Goal: Task Accomplishment & Management: Use online tool/utility

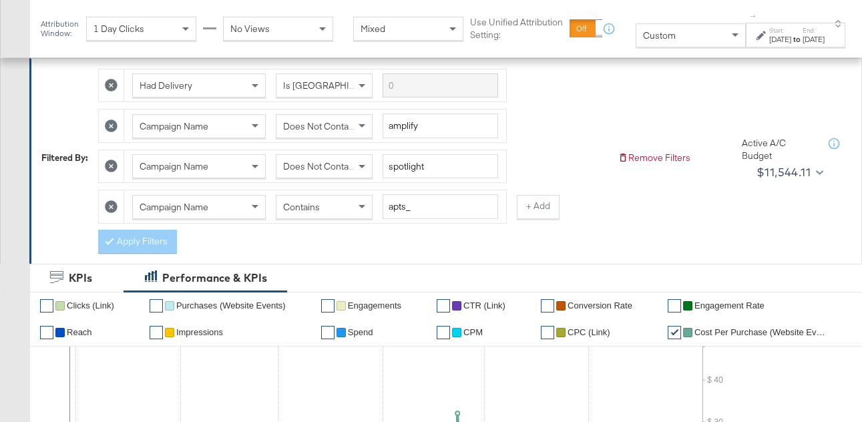
scroll to position [164, 0]
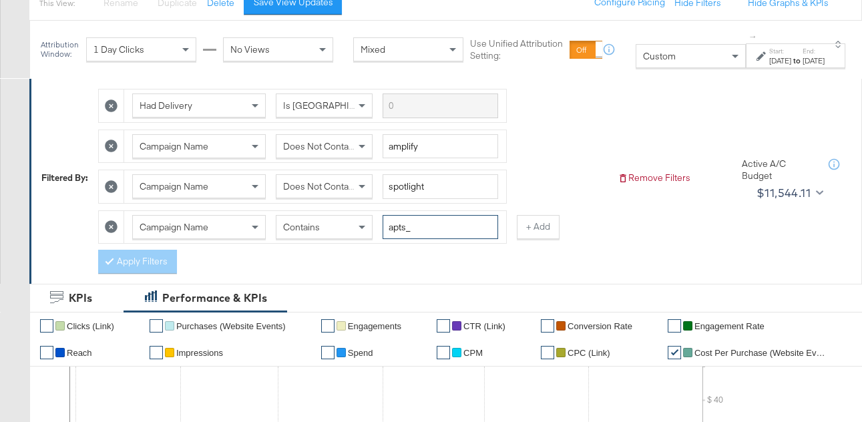
drag, startPoint x: 410, startPoint y: 226, endPoint x: 381, endPoint y: 226, distance: 29.4
click at [381, 226] on div "Campaign Name Contains apts_" at bounding box center [315, 227] width 366 height 25
type input "fr_"
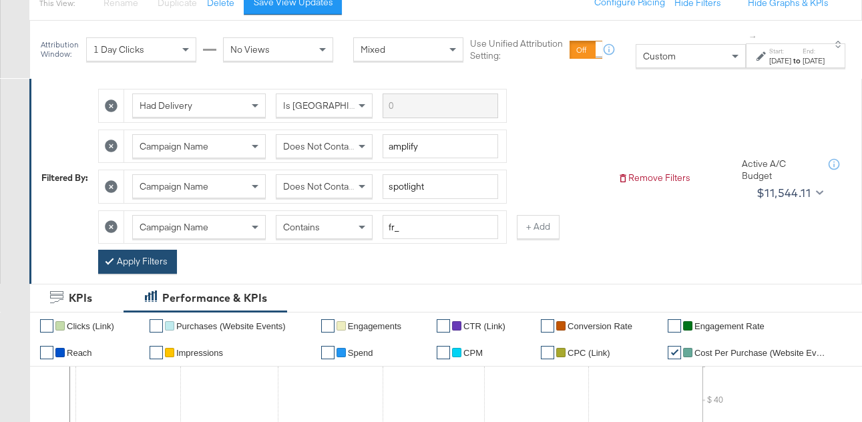
click at [123, 257] on button "Apply Filters" at bounding box center [137, 262] width 79 height 24
click at [546, 230] on button "+ Add" at bounding box center [538, 227] width 43 height 24
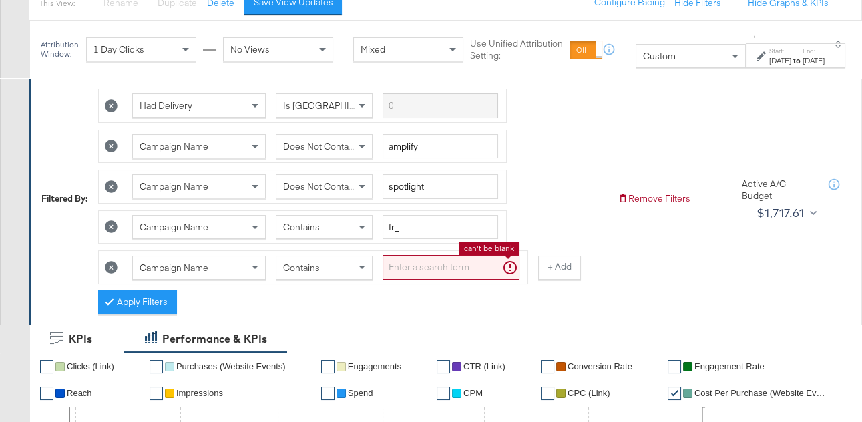
click at [441, 272] on input "search" at bounding box center [451, 267] width 137 height 25
click at [757, 41] on div "↑ Start: Jan 1st 2024 to End: Jun 30th 2024" at bounding box center [796, 49] width 100 height 37
click at [769, 54] on label "Start:" at bounding box center [780, 51] width 22 height 9
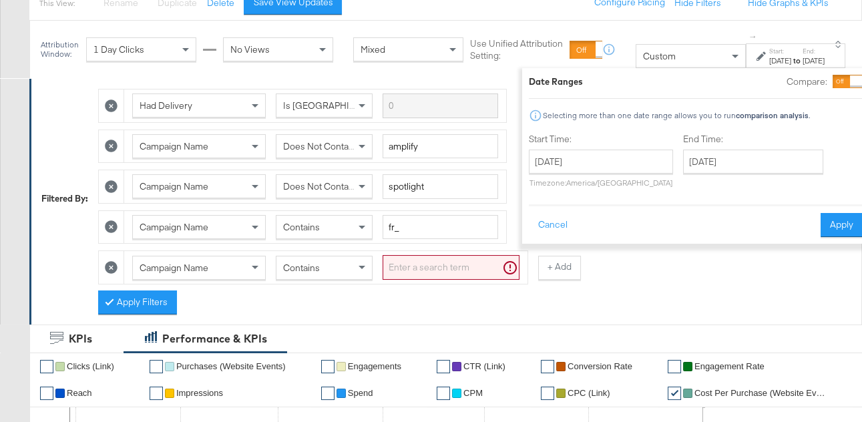
drag, startPoint x: 768, startPoint y: 61, endPoint x: 659, endPoint y: 56, distance: 109.0
click at [769, 61] on div "Jan 1st 2024" at bounding box center [780, 60] width 22 height 11
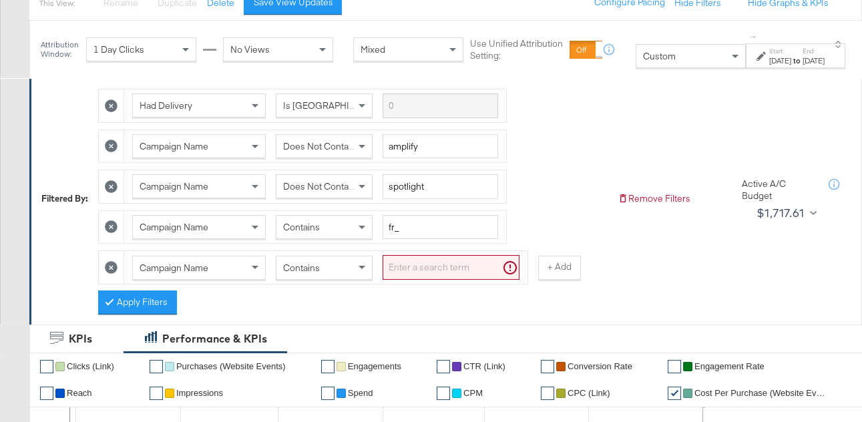
click at [654, 56] on div "Custom" at bounding box center [690, 56] width 109 height 23
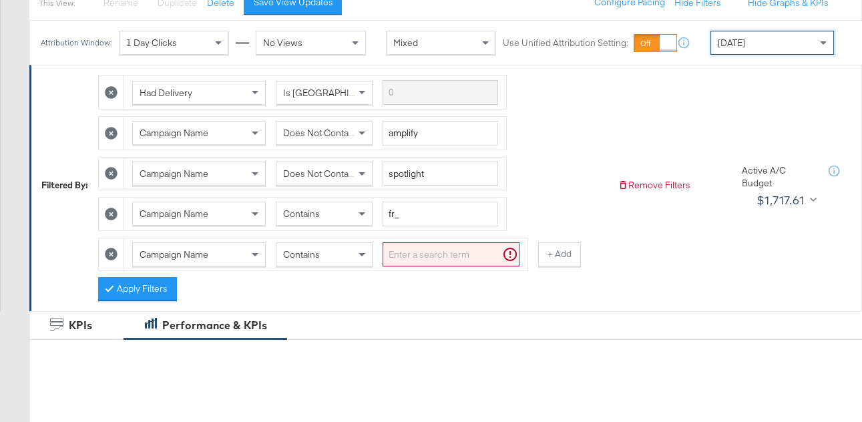
click at [751, 38] on div "[DATE]" at bounding box center [772, 42] width 122 height 23
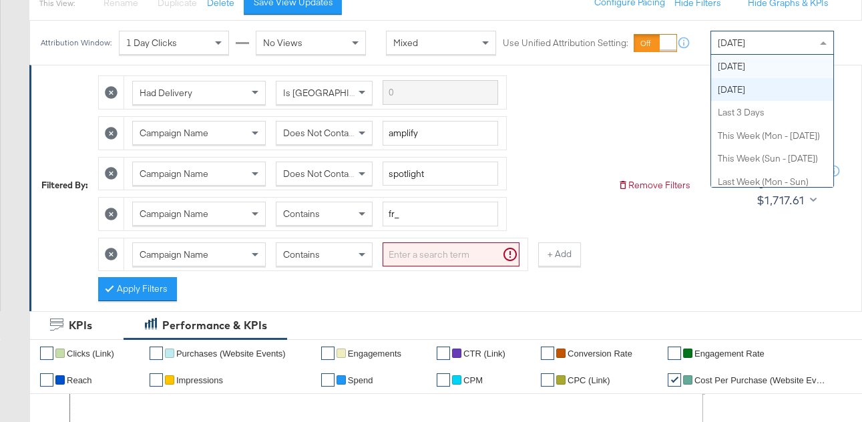
scroll to position [0, 0]
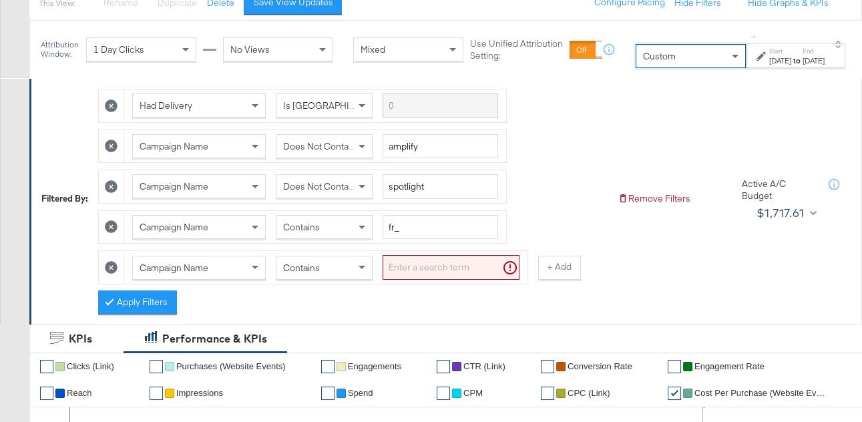
click at [807, 51] on label "End:" at bounding box center [814, 51] width 22 height 9
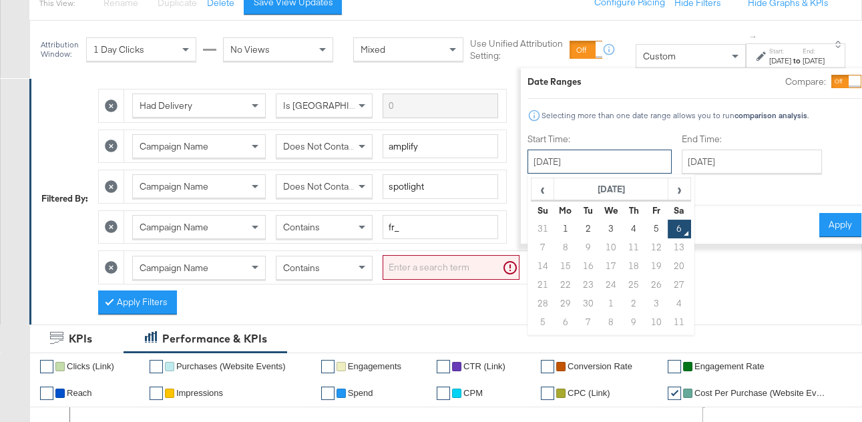
click at [585, 164] on input "[DATE]" at bounding box center [600, 162] width 144 height 24
click at [532, 187] on span "‹" at bounding box center [542, 189] width 21 height 20
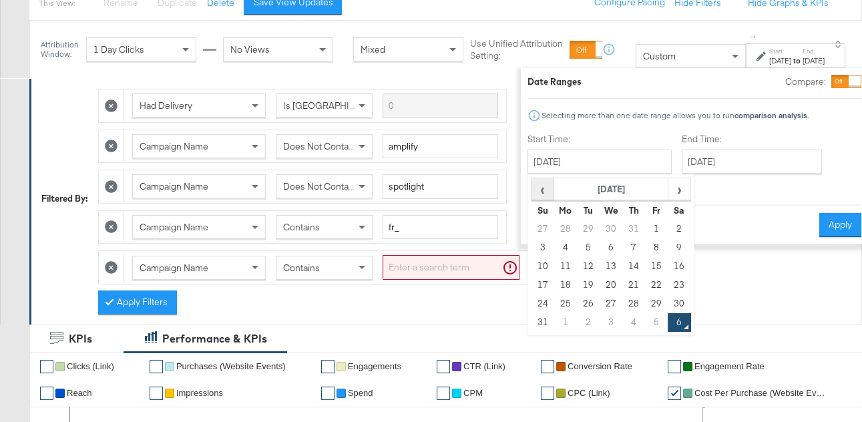
click at [532, 187] on span "‹" at bounding box center [542, 189] width 21 height 20
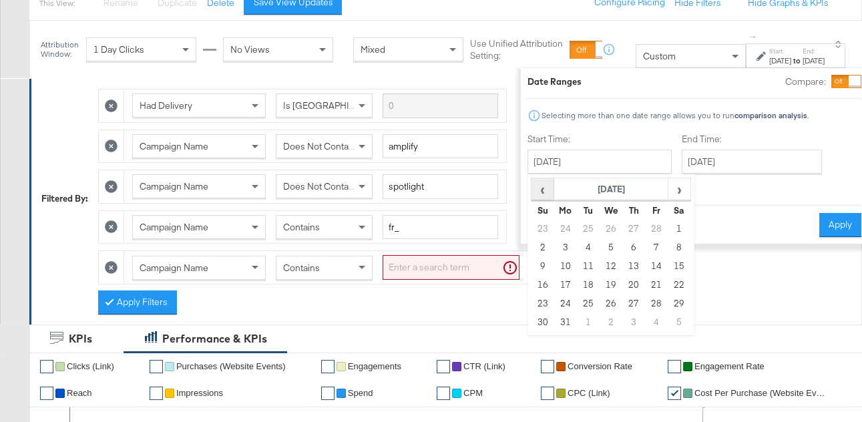
click at [532, 187] on span "‹" at bounding box center [542, 189] width 21 height 20
click at [600, 224] on td "1" at bounding box center [611, 229] width 23 height 19
type input "January 1st 2025"
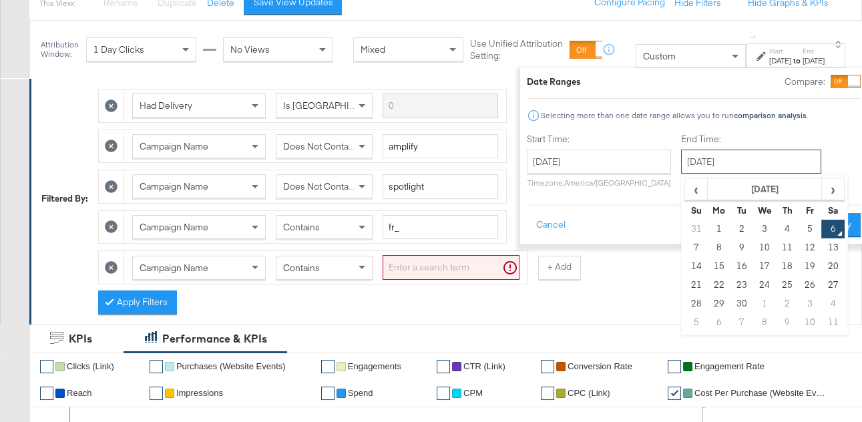
click at [685, 156] on input "[DATE]" at bounding box center [751, 162] width 140 height 24
click at [686, 192] on span "‹" at bounding box center [696, 189] width 21 height 20
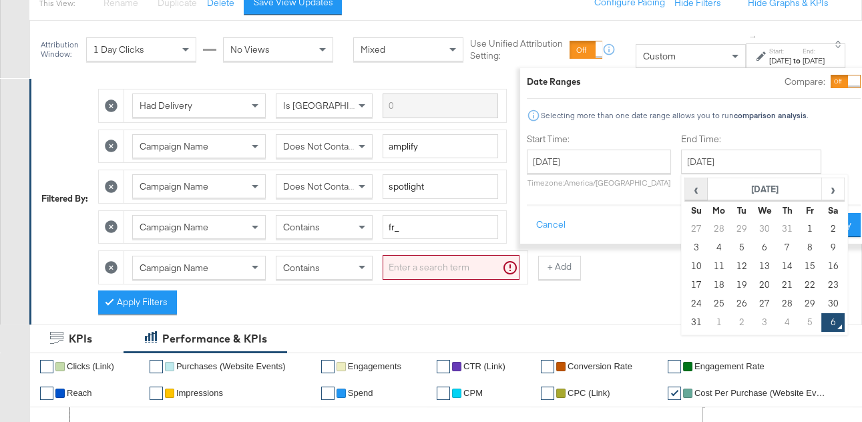
click at [686, 192] on span "‹" at bounding box center [696, 189] width 21 height 20
click at [707, 321] on td "30" at bounding box center [718, 322] width 23 height 19
type input "June 30th 2025"
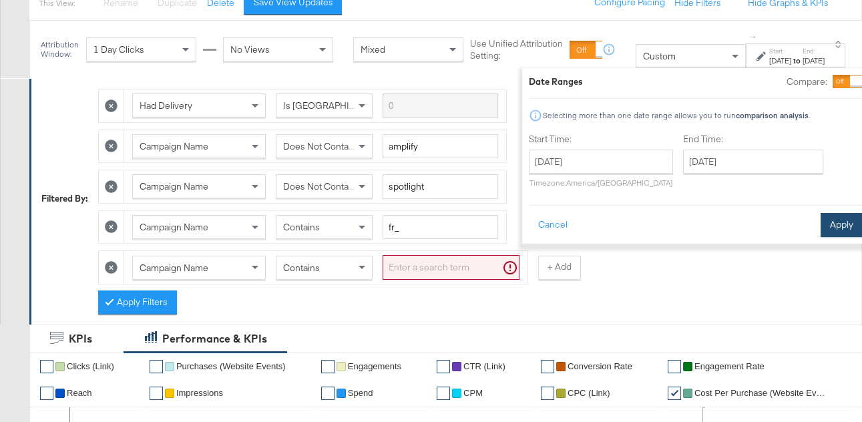
click at [821, 226] on button "Apply" at bounding box center [842, 225] width 42 height 24
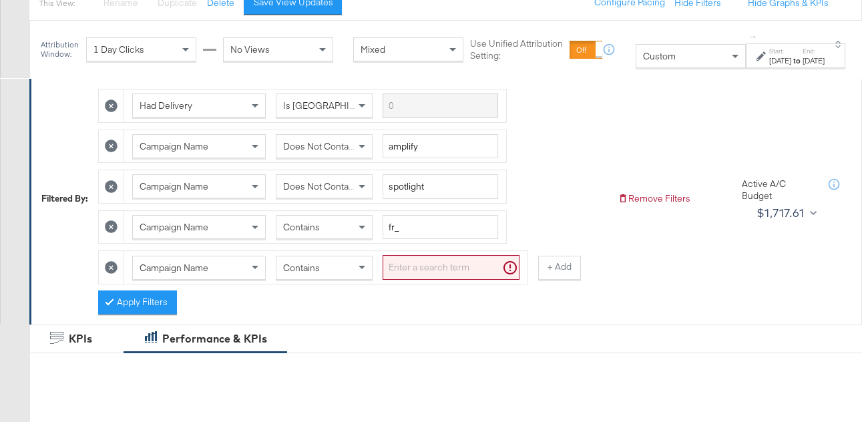
click at [437, 270] on input "search" at bounding box center [451, 267] width 137 height 25
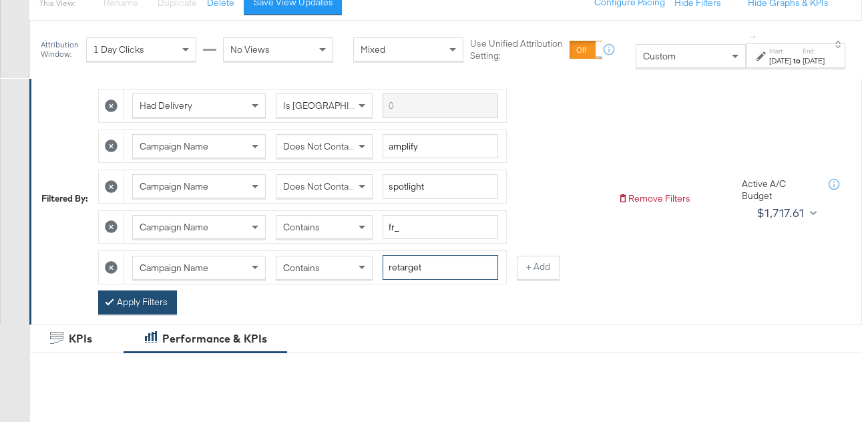
type input "retarget"
click at [126, 307] on button "Apply Filters" at bounding box center [137, 303] width 79 height 24
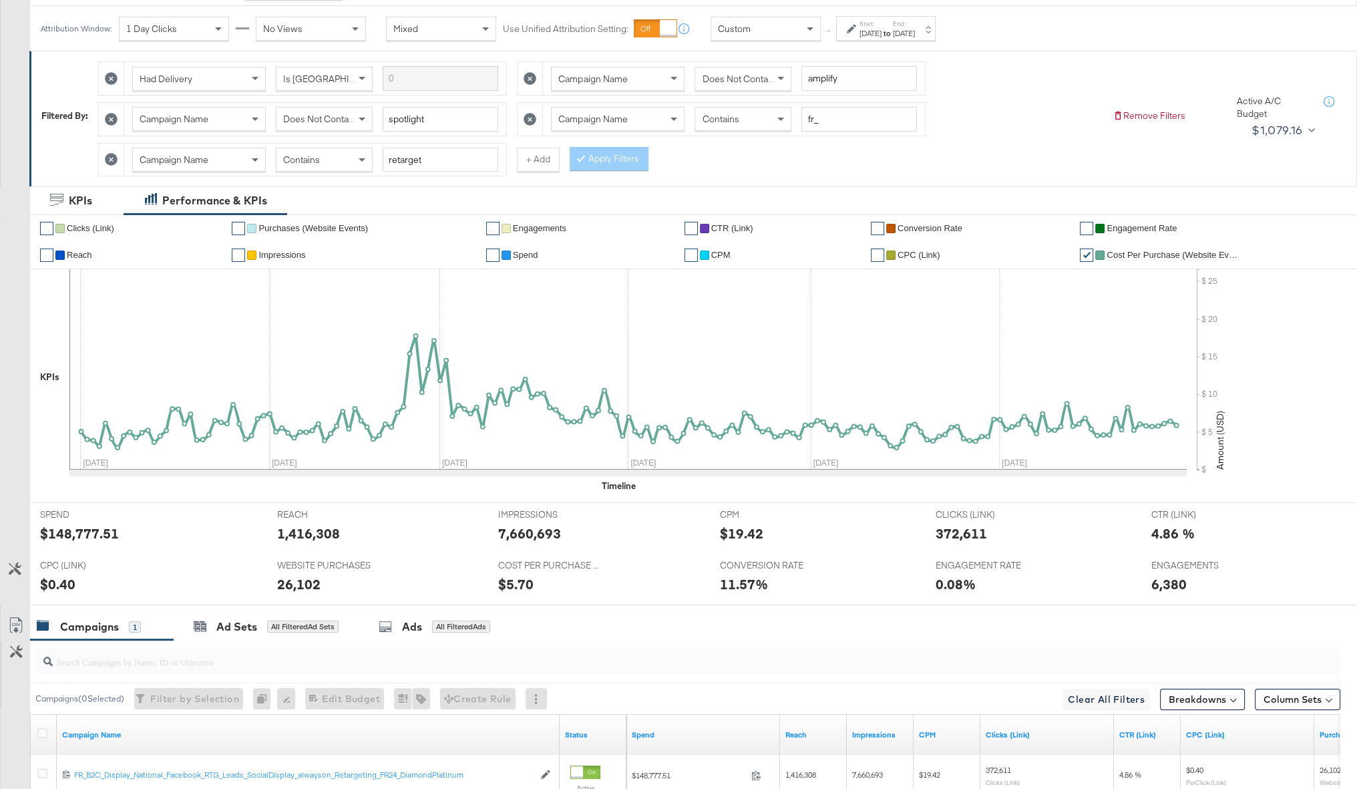
scroll to position [176, 0]
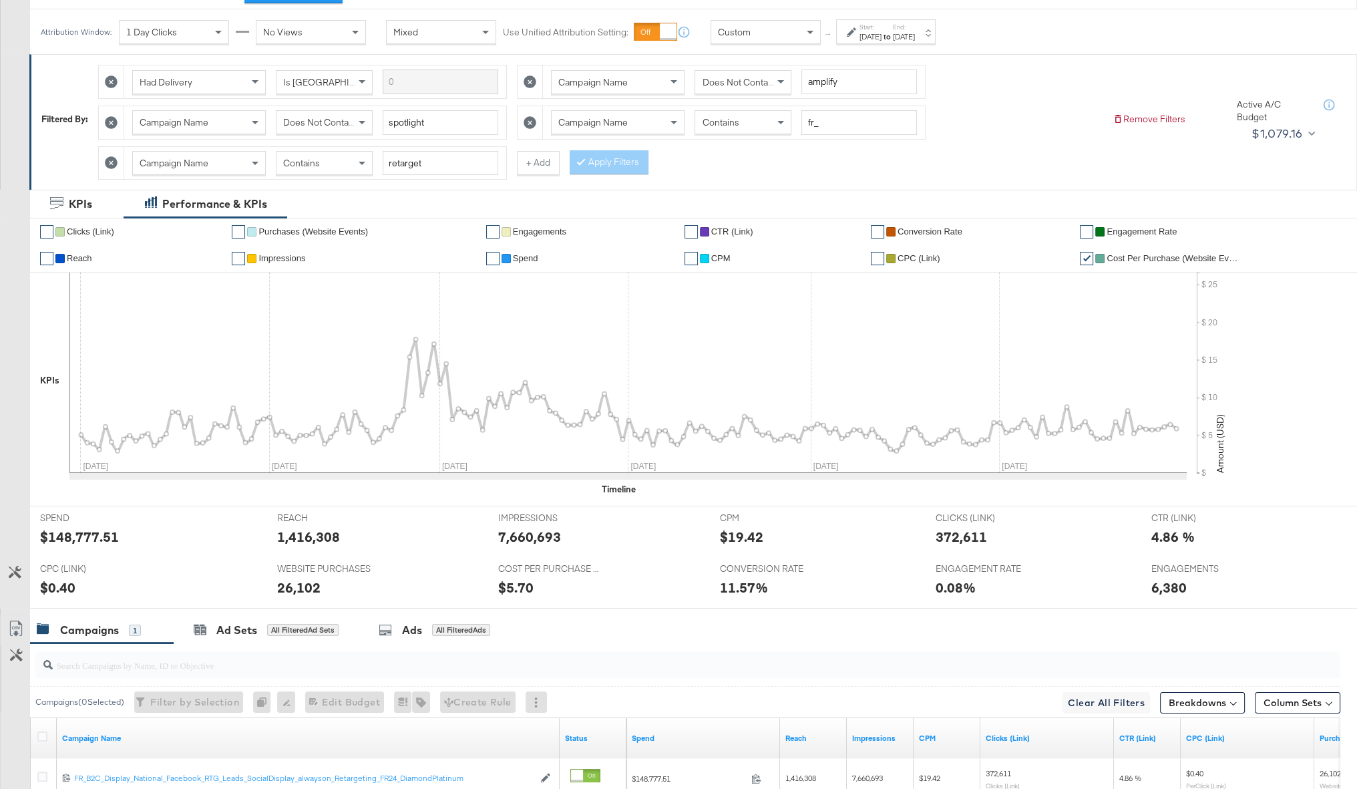
click at [492, 258] on link "✔" at bounding box center [492, 258] width 13 height 13
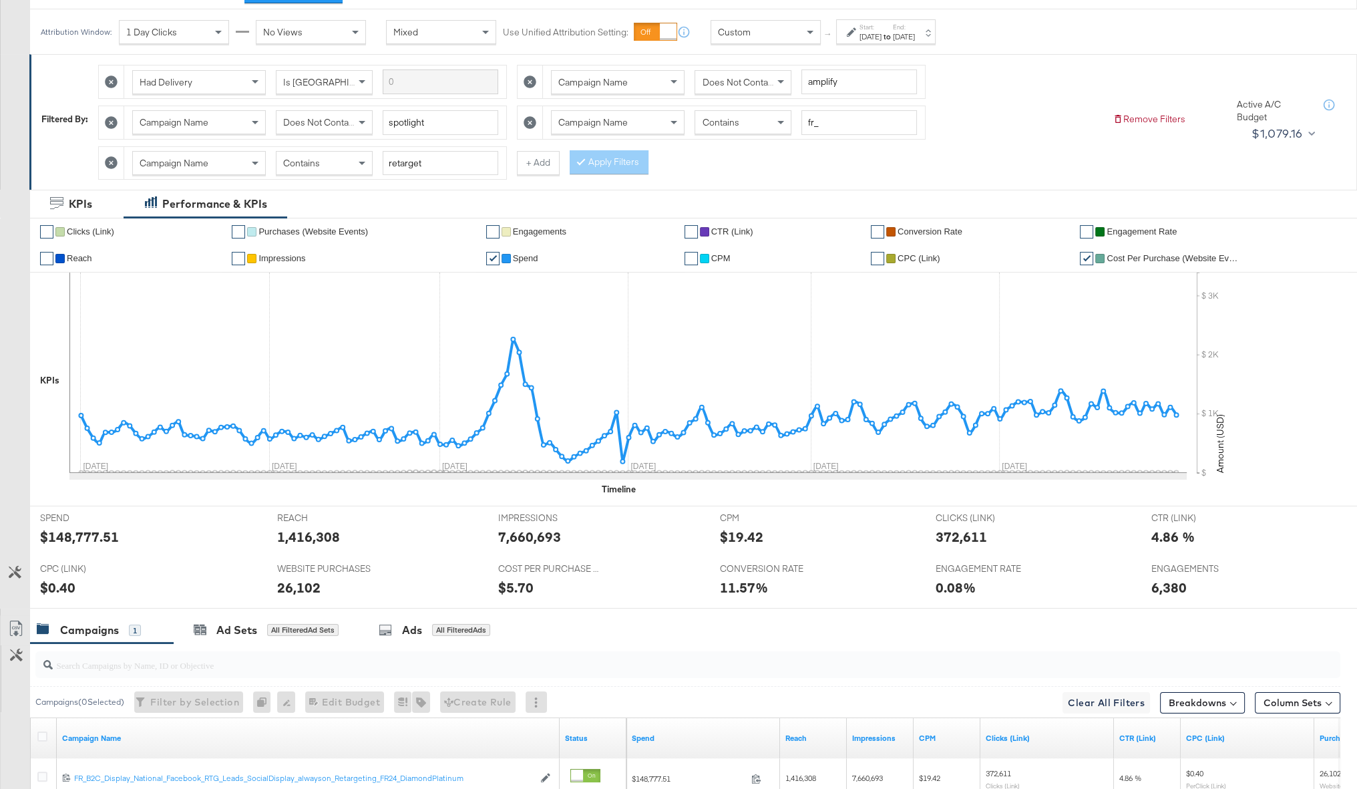
click at [492, 258] on link "✔" at bounding box center [492, 258] width 13 height 13
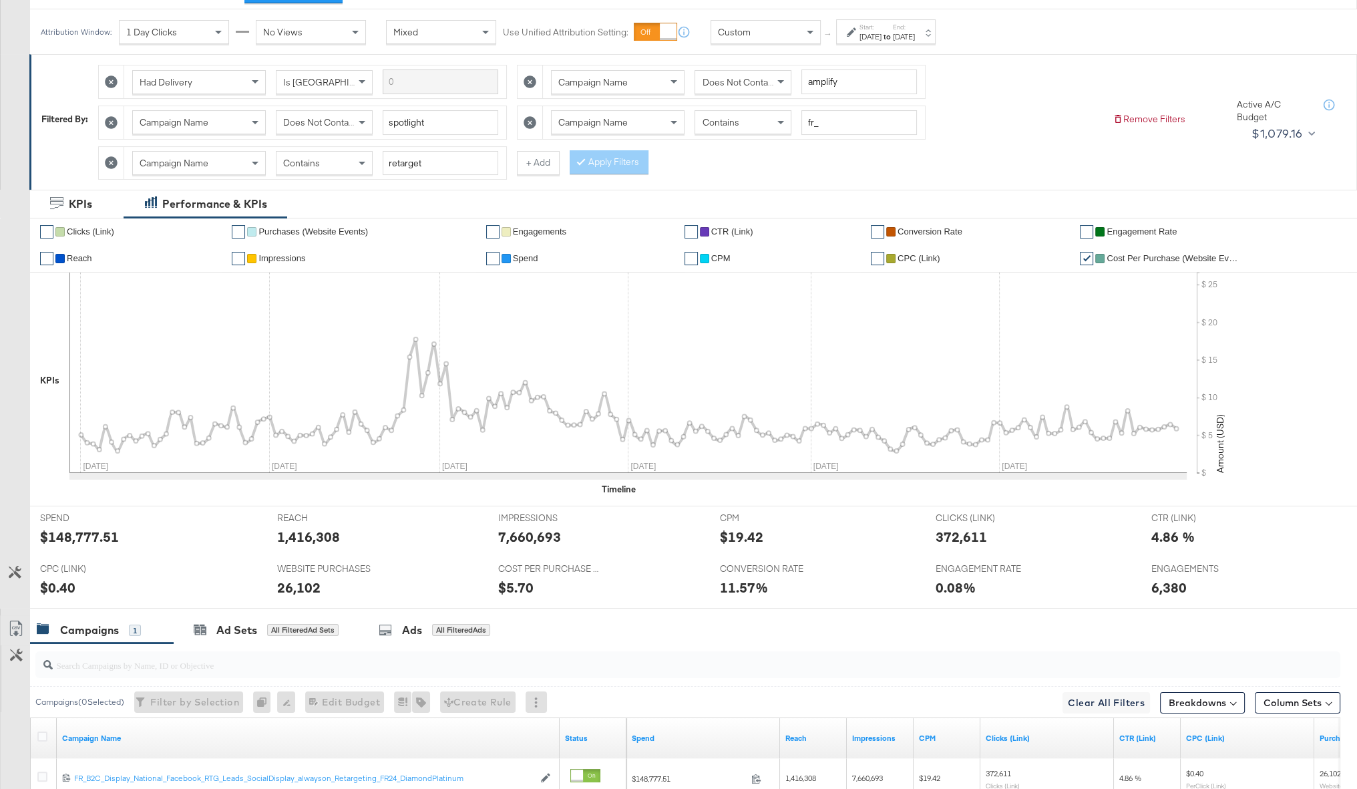
click at [492, 258] on link "✔" at bounding box center [492, 258] width 13 height 13
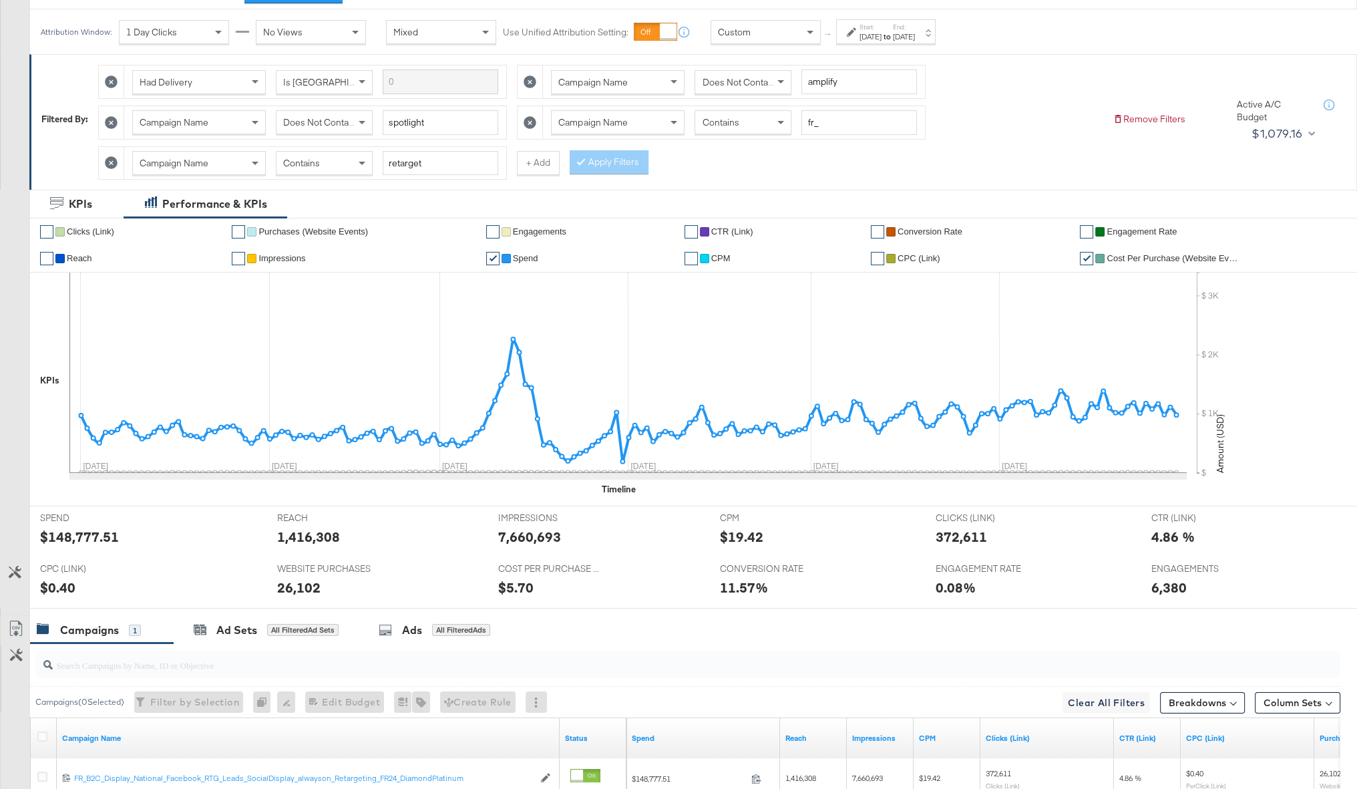
click at [492, 258] on link "✔" at bounding box center [492, 258] width 13 height 13
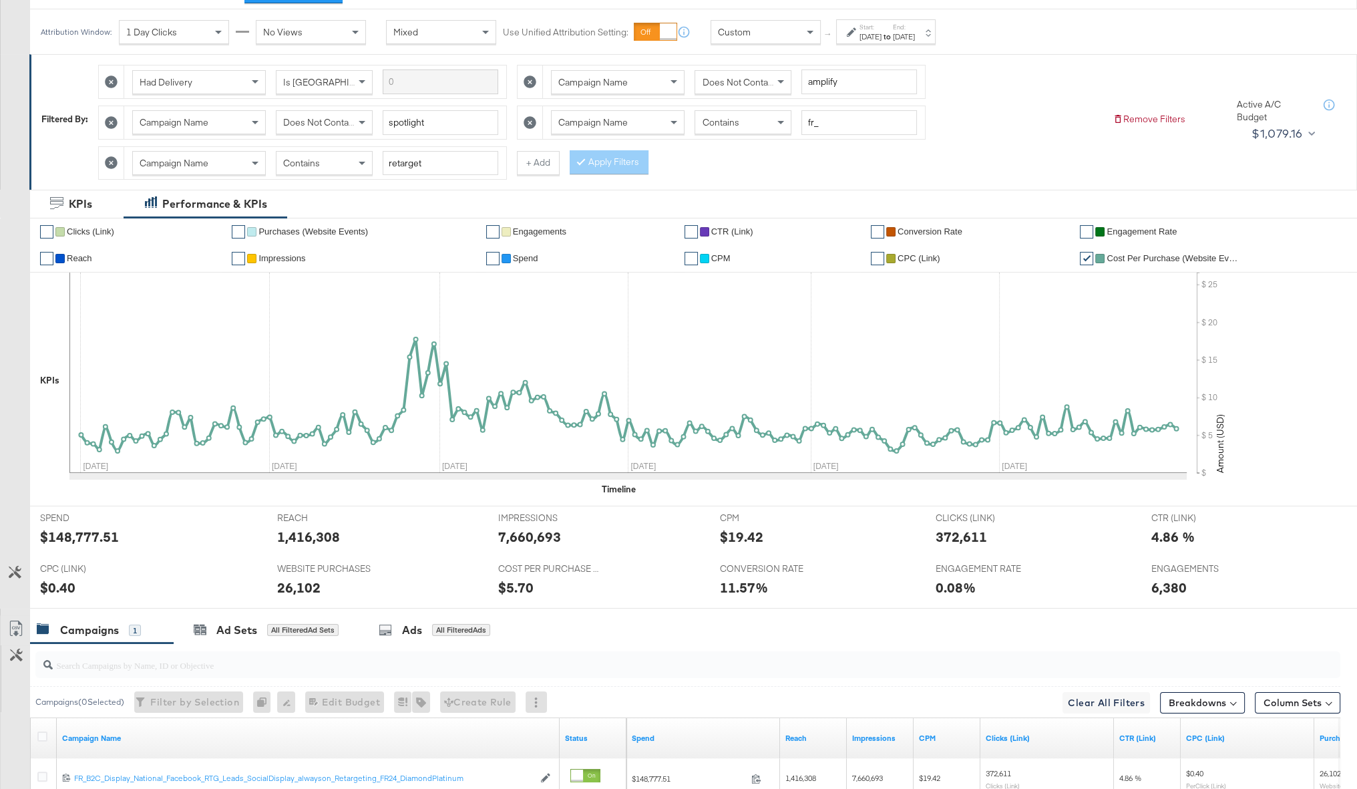
click at [862, 45] on div "Attribution Window: 1 Day Clicks No Views Mixed Use Unified Attribution Setting…" at bounding box center [491, 31] width 922 height 45
click at [862, 40] on div "Attribution Window: 1 Day Clicks No Views Mixed Use Unified Attribution Setting…" at bounding box center [491, 31] width 922 height 45
click at [862, 39] on div "Start: Jan 1st 2025 to End: Jun 30th 2025" at bounding box center [886, 31] width 100 height 25
click at [862, 144] on input "June 30th 2025" at bounding box center [873, 138] width 140 height 24
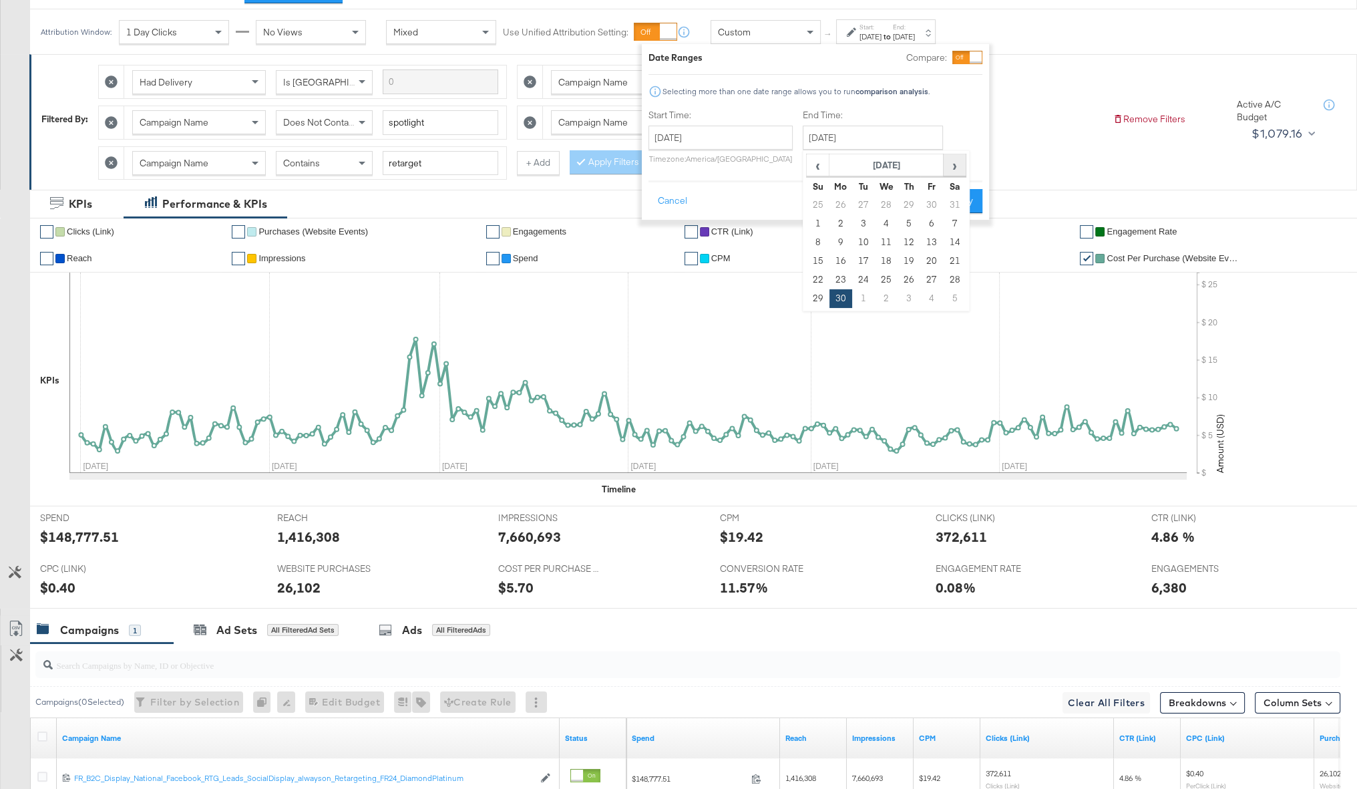
click at [862, 166] on span "›" at bounding box center [954, 165] width 21 height 20
click at [809, 290] on td "31" at bounding box center [818, 298] width 23 height 19
type input "[DATE]"
click at [862, 195] on button "Apply" at bounding box center [962, 201] width 42 height 24
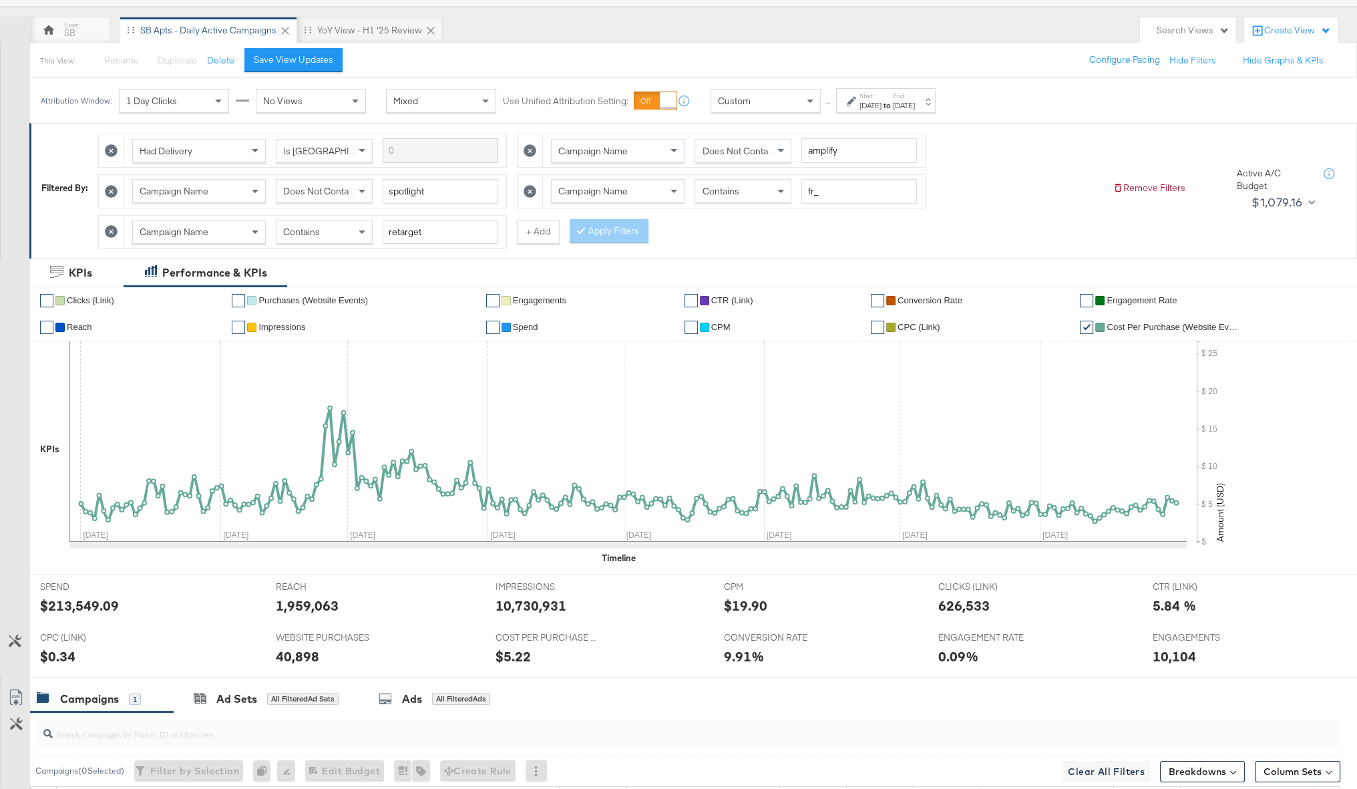
scroll to position [321, 0]
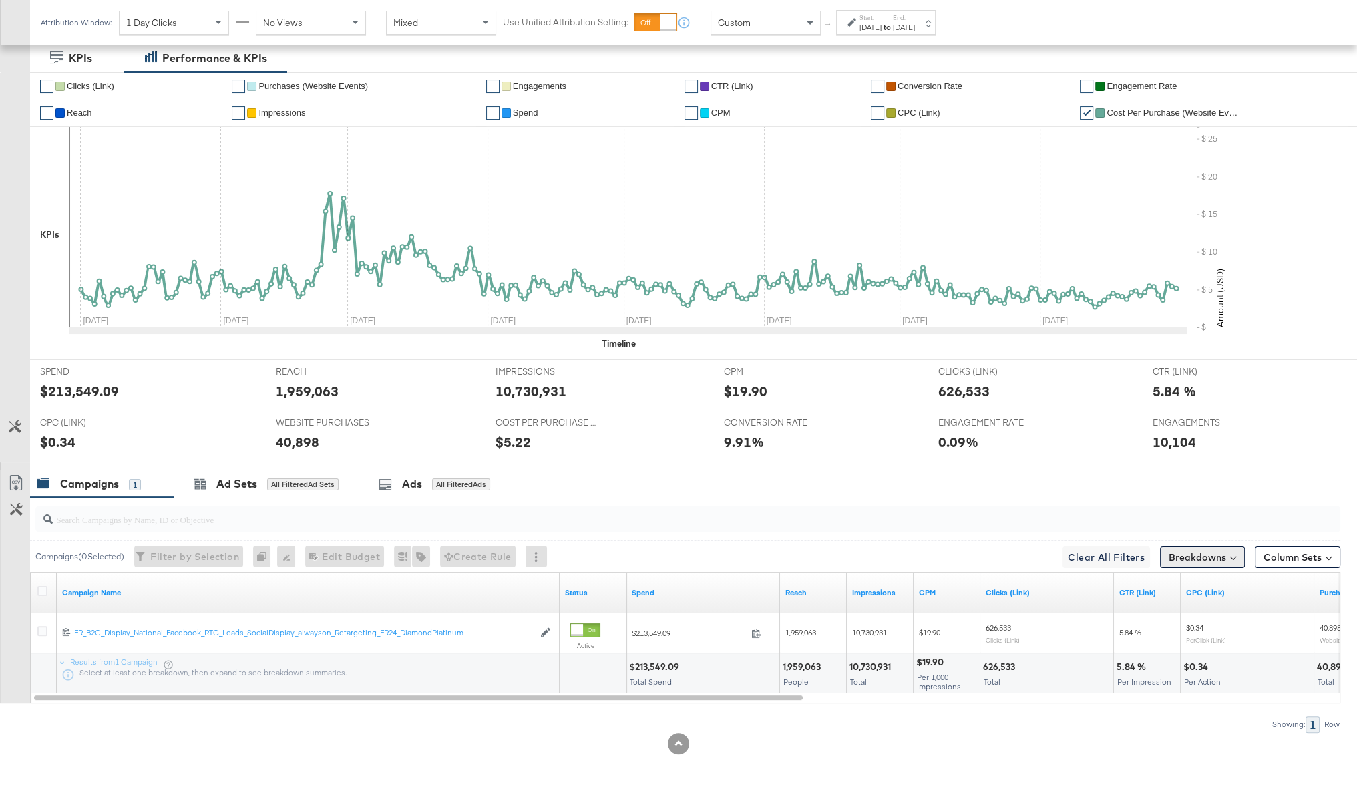
click at [862, 421] on button "Breakdowns" at bounding box center [1202, 556] width 85 height 21
click at [862, 421] on div "Time" at bounding box center [1171, 637] width 133 height 11
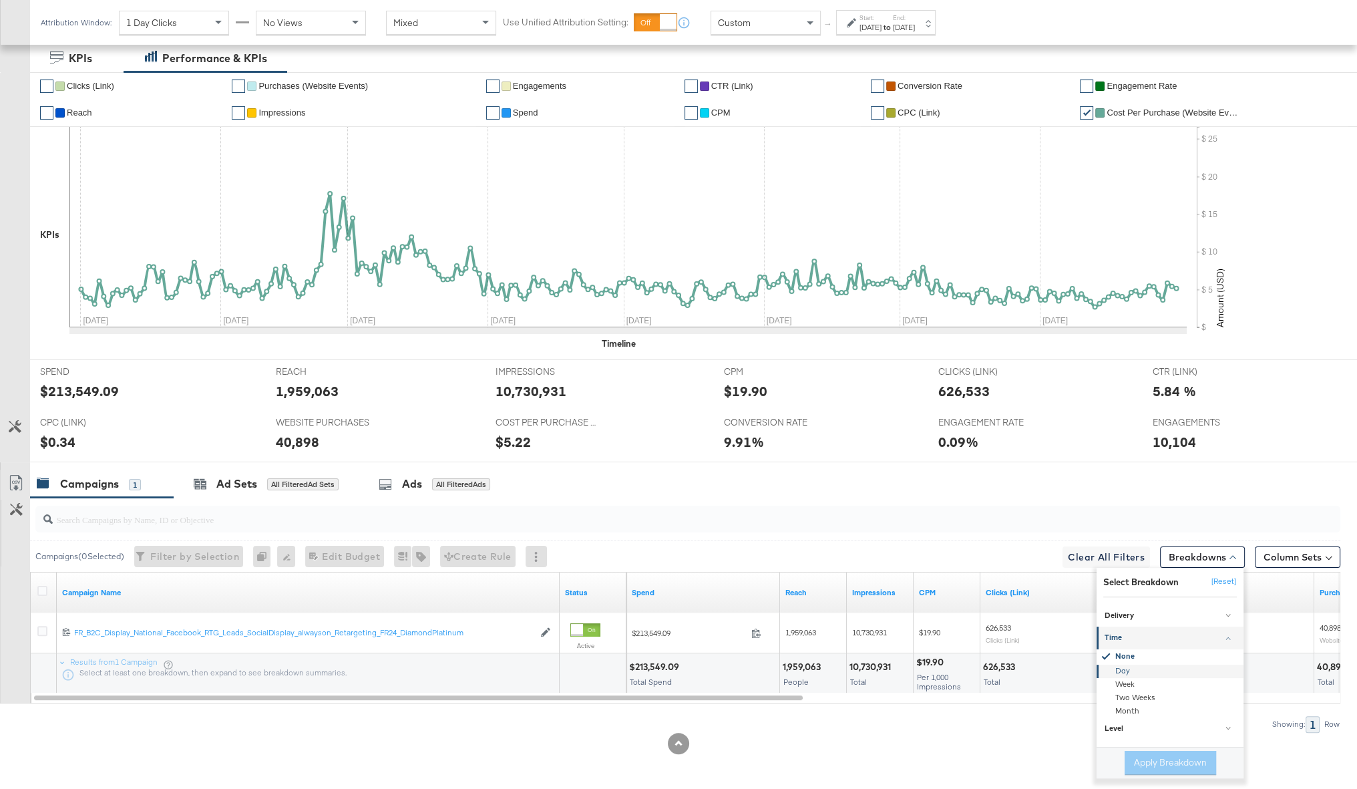
click at [862, 421] on div "Day" at bounding box center [1171, 670] width 145 height 13
click at [862, 421] on button "Apply Breakdown" at bounding box center [1170, 763] width 91 height 24
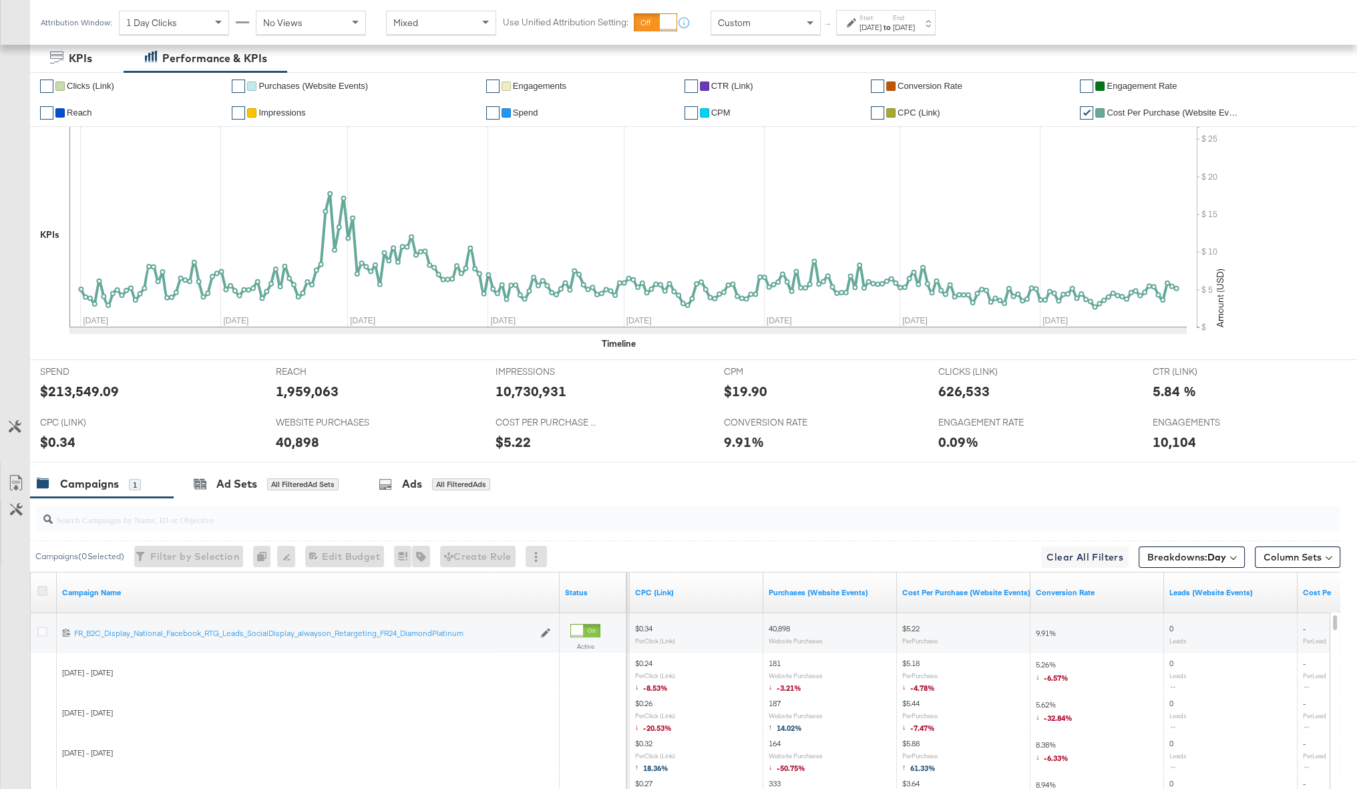
click at [43, 421] on icon at bounding box center [42, 591] width 10 height 10
click at [0, 0] on input "checkbox" at bounding box center [0, 0] width 0 height 0
click at [16, 421] on icon at bounding box center [16, 483] width 16 height 16
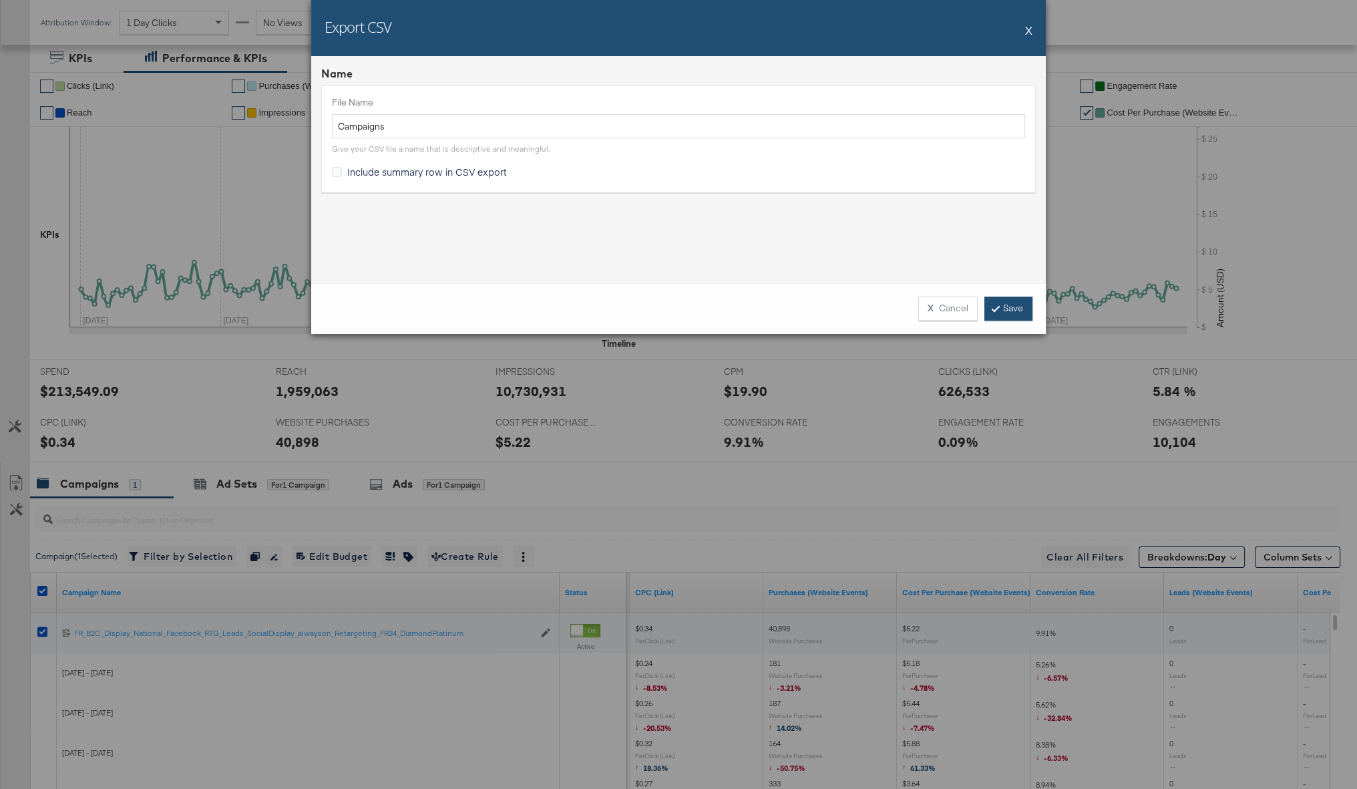
click at [862, 311] on link "Save" at bounding box center [1008, 309] width 48 height 24
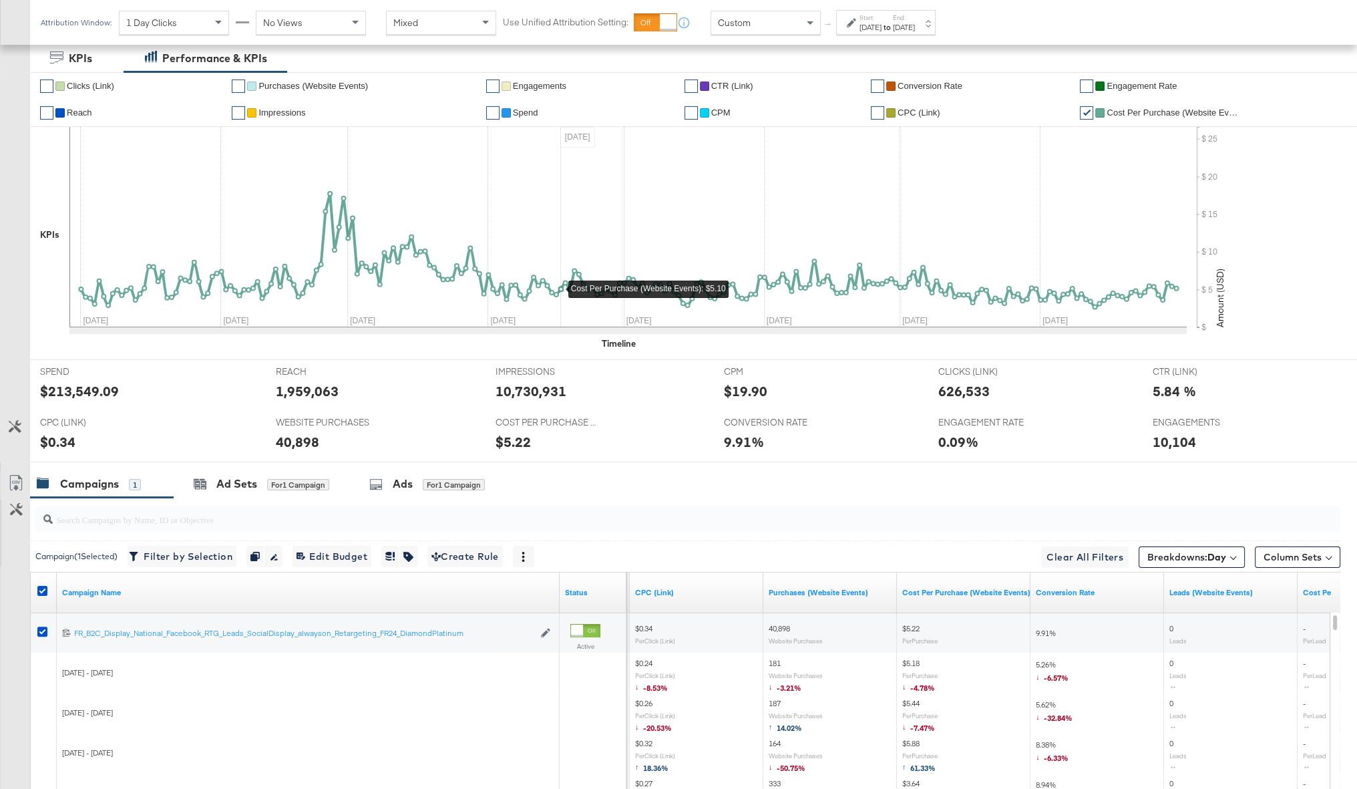
scroll to position [322, 0]
click at [862, 421] on b "Day" at bounding box center [1216, 556] width 19 height 12
click at [862, 421] on div "Month" at bounding box center [1173, 709] width 145 height 13
click at [862, 421] on button "Apply Breakdown" at bounding box center [1172, 762] width 91 height 24
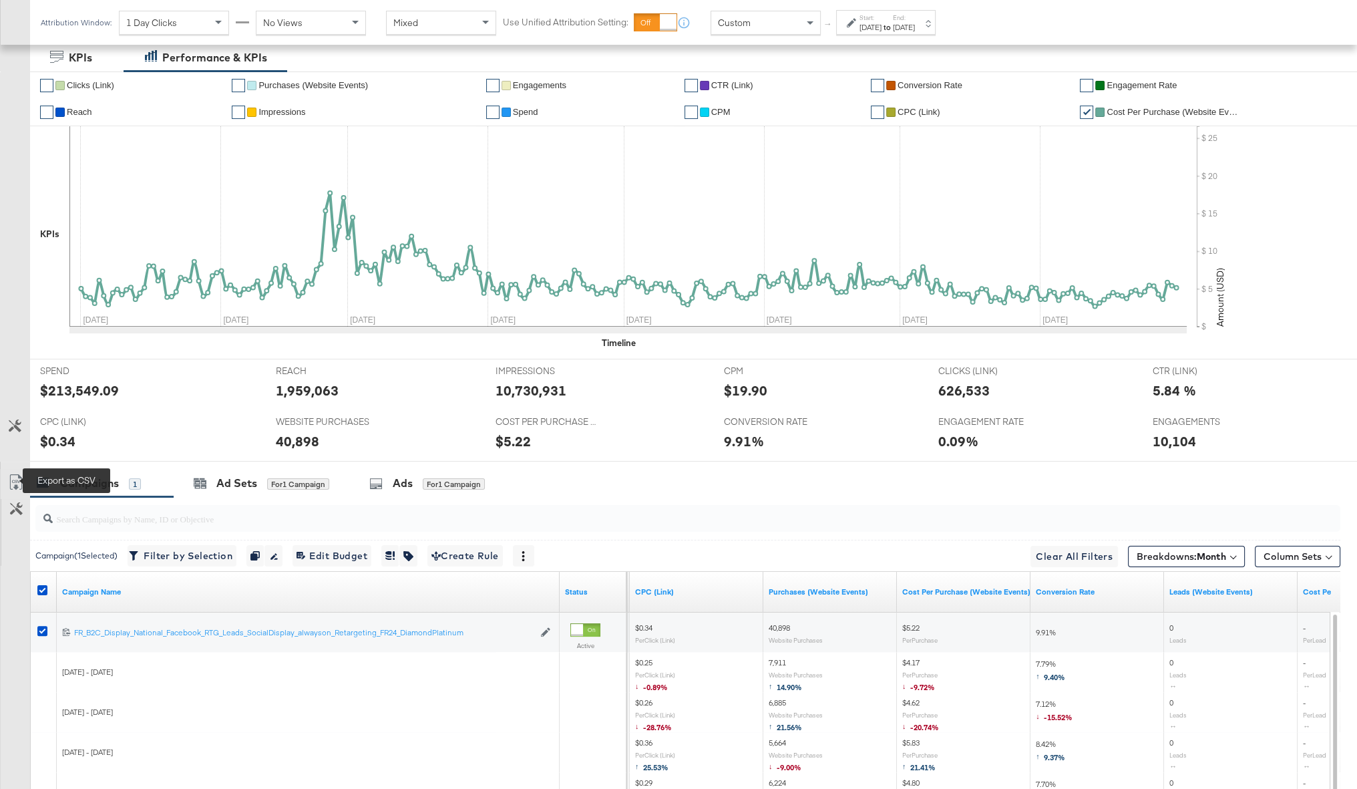
click at [17, 421] on icon at bounding box center [16, 482] width 16 height 16
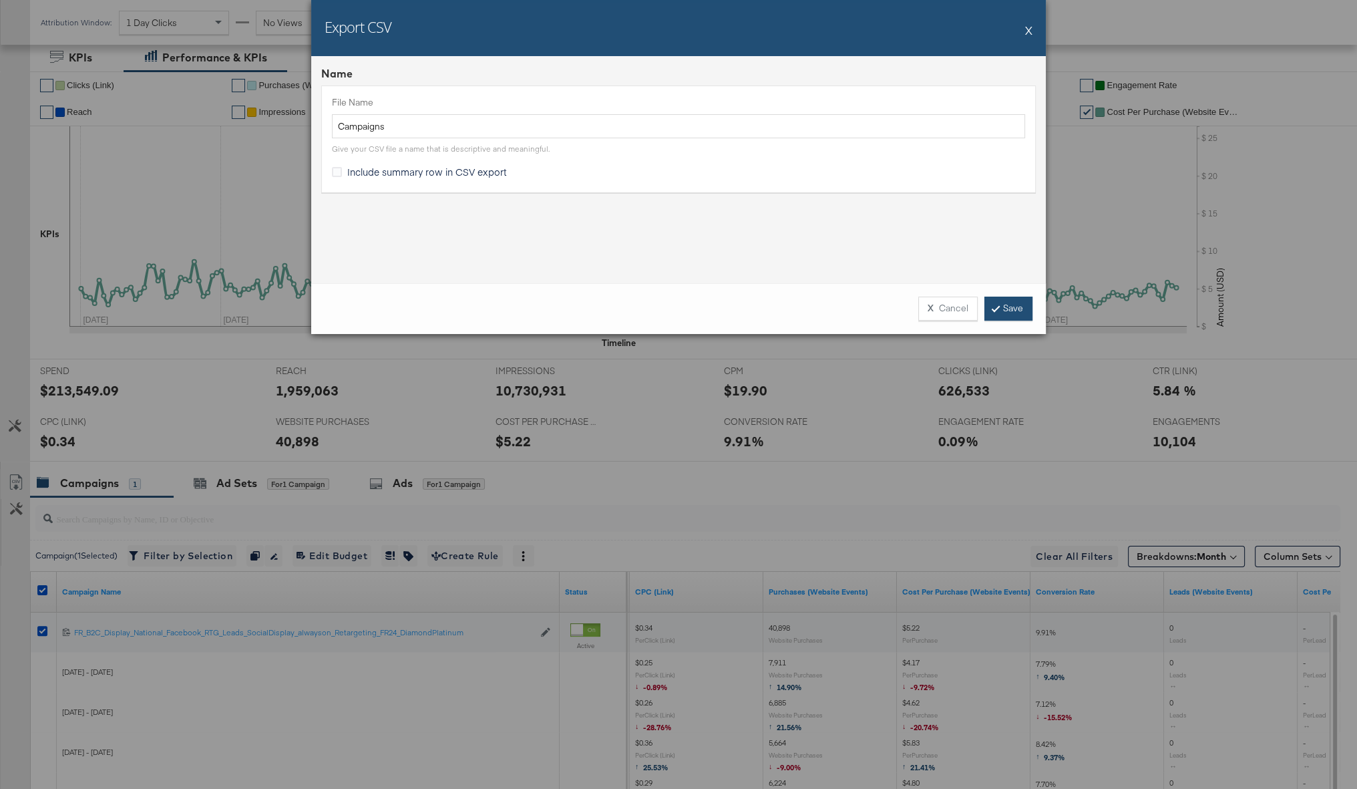
click at [862, 302] on link "Save" at bounding box center [1008, 309] width 48 height 24
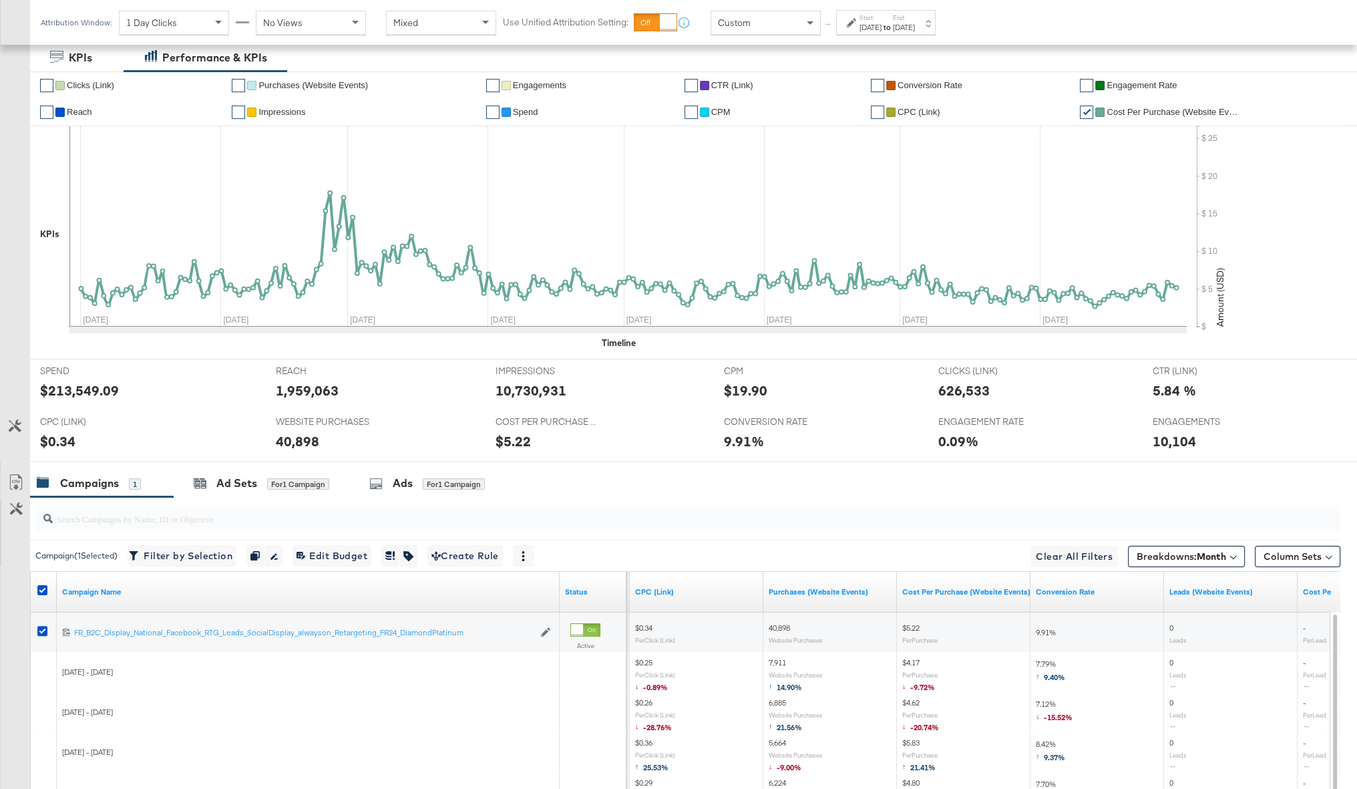
click at [862, 19] on label "Start:" at bounding box center [871, 17] width 22 height 9
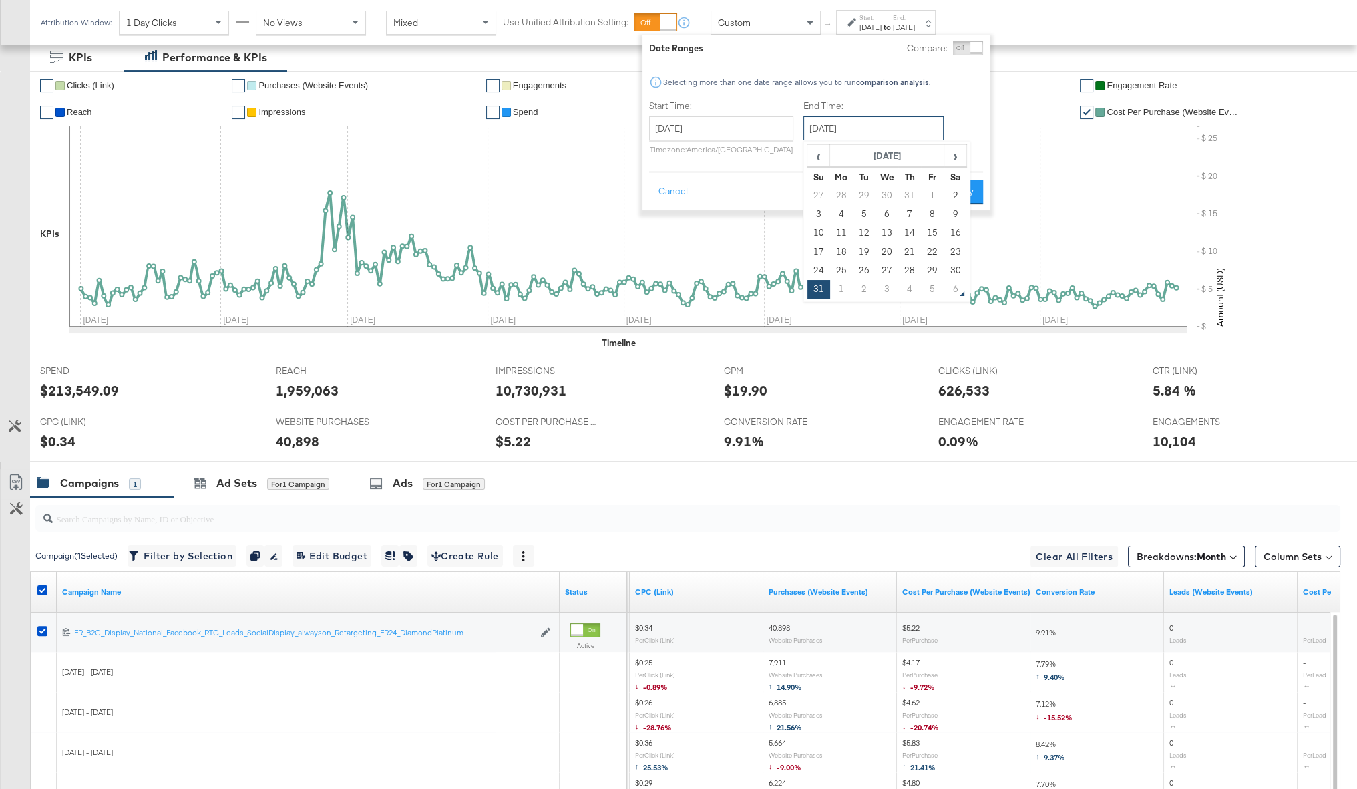
click at [859, 131] on input "[DATE]" at bounding box center [873, 128] width 140 height 24
click at [815, 151] on span "‹" at bounding box center [818, 156] width 21 height 20
click at [830, 293] on td "30" at bounding box center [841, 289] width 23 height 19
type input "June 30th 2025"
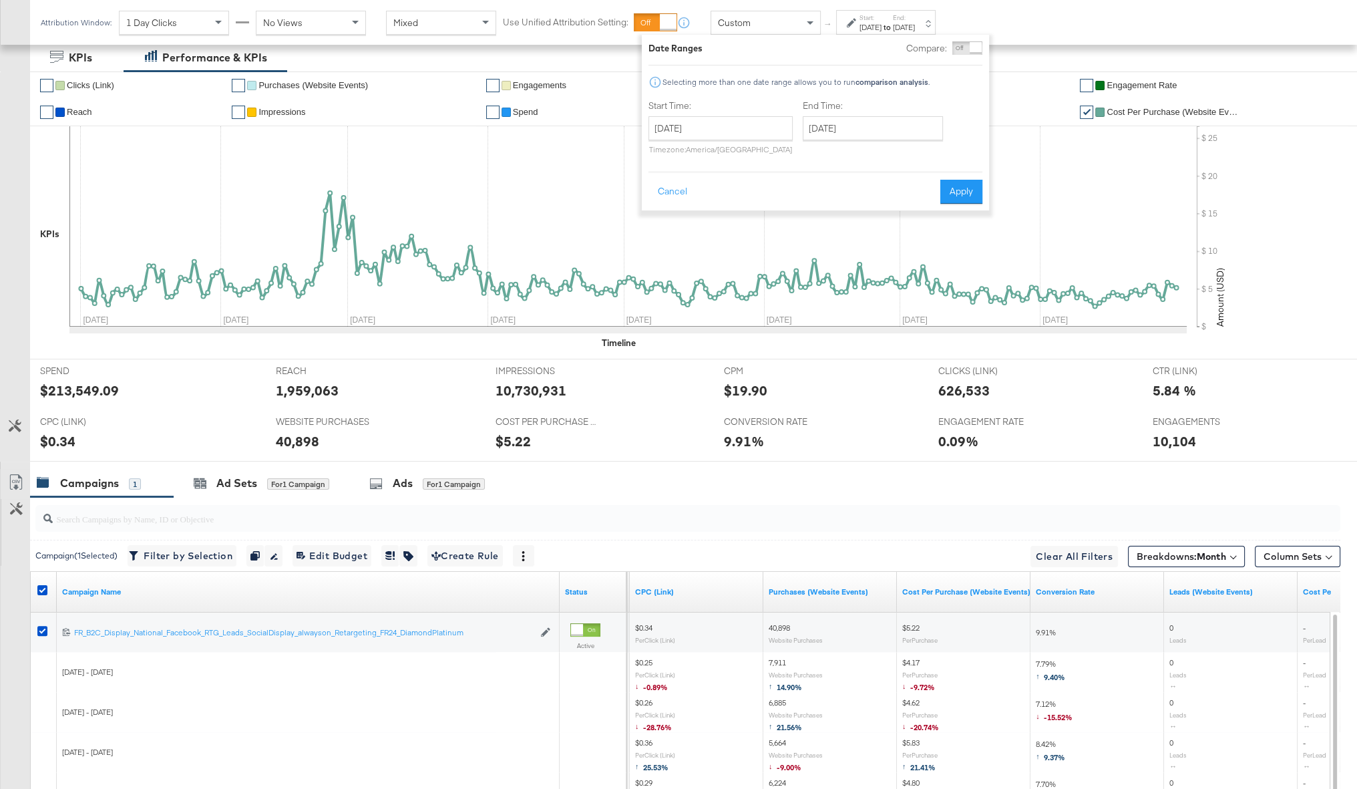
click at [862, 67] on div "KPIs Performance & KPIs" at bounding box center [678, 57] width 1357 height 28
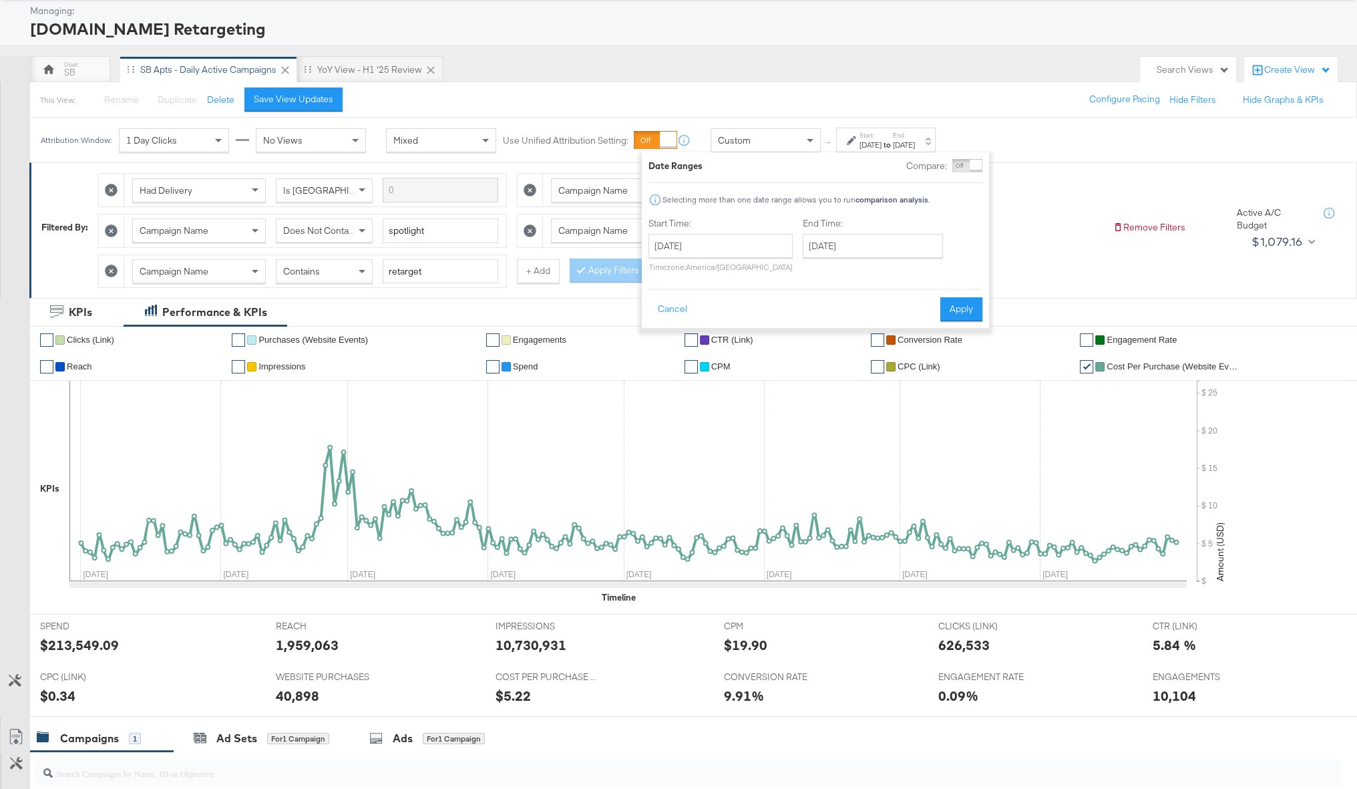
scroll to position [52, 0]
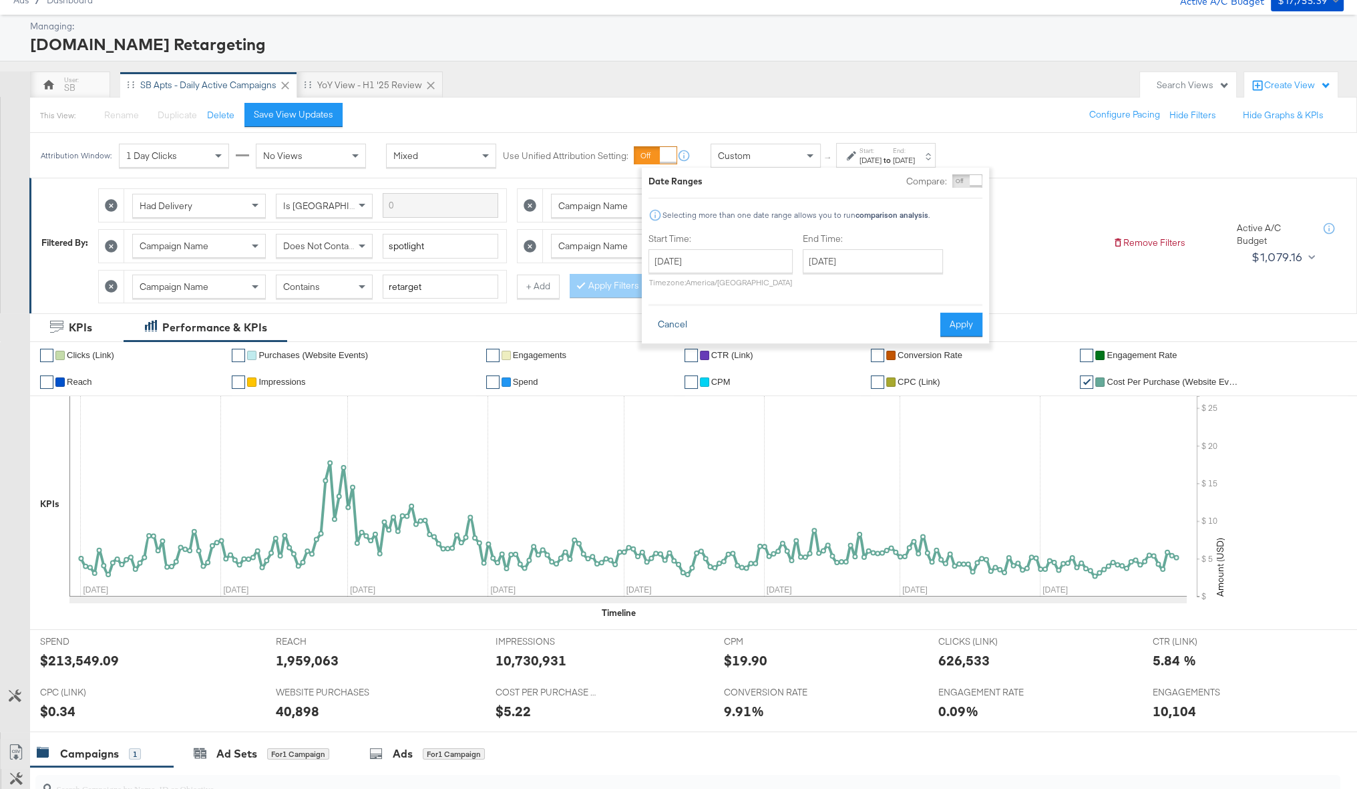
click at [673, 326] on button "Cancel" at bounding box center [672, 325] width 48 height 24
click at [435, 287] on input "retarget" at bounding box center [441, 286] width 116 height 25
click at [350, 290] on div "Contains" at bounding box center [324, 286] width 96 height 23
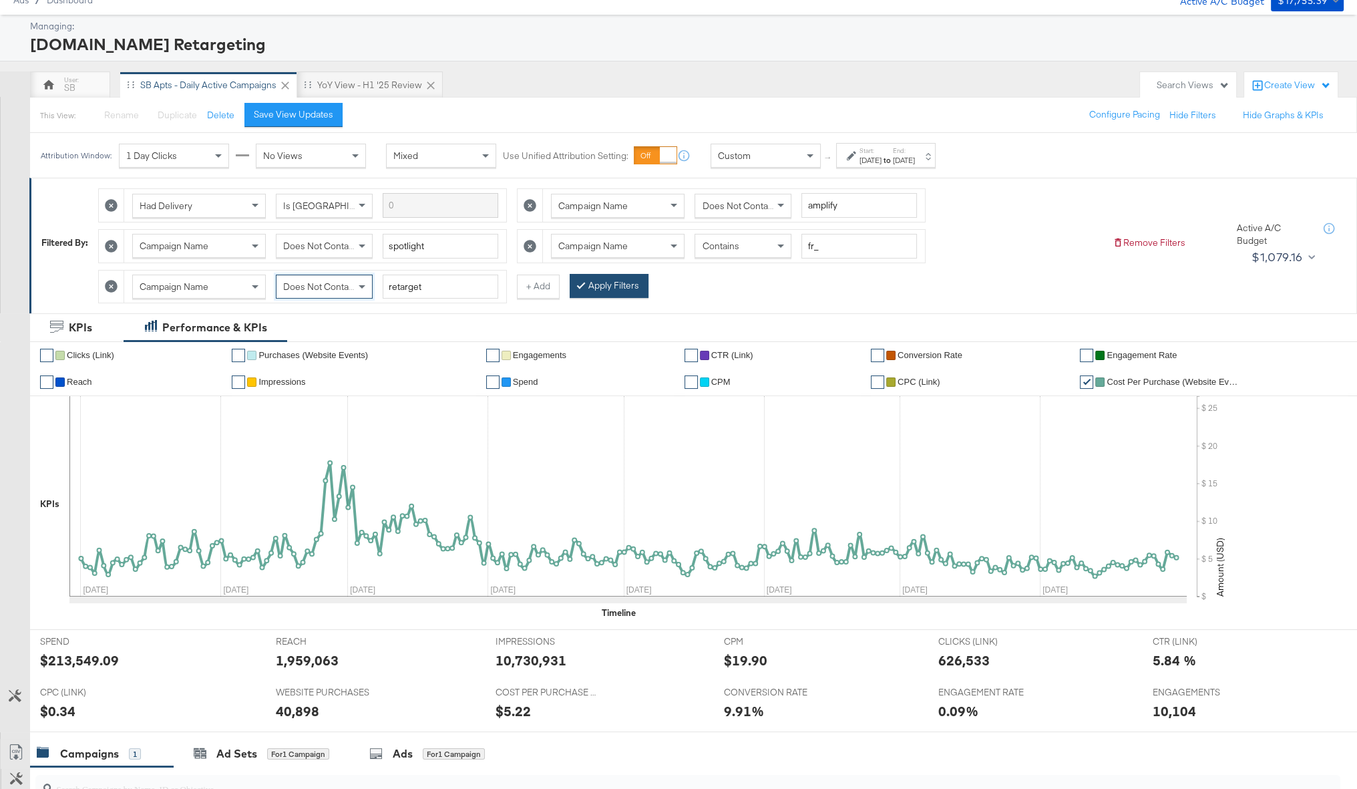
click at [586, 287] on div at bounding box center [583, 285] width 9 height 13
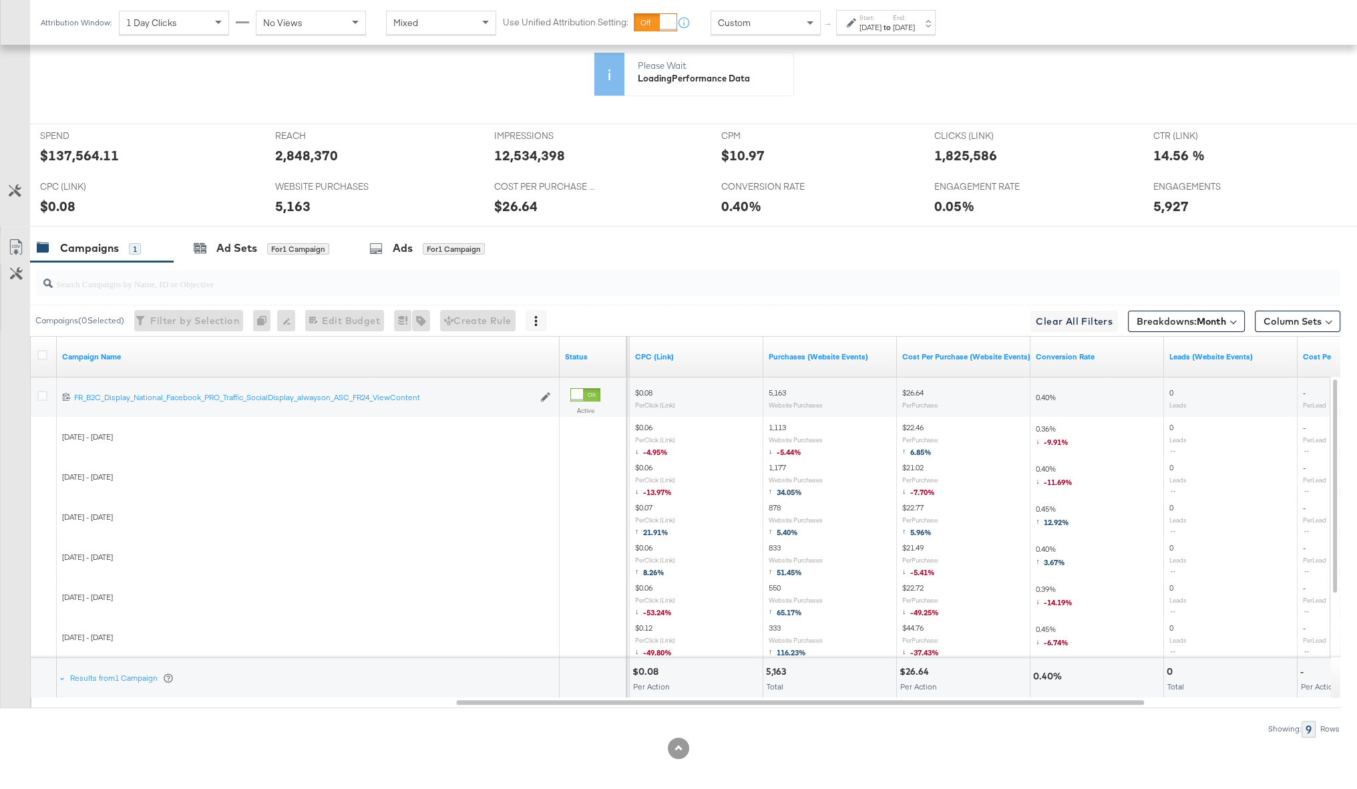
scroll to position [432, 0]
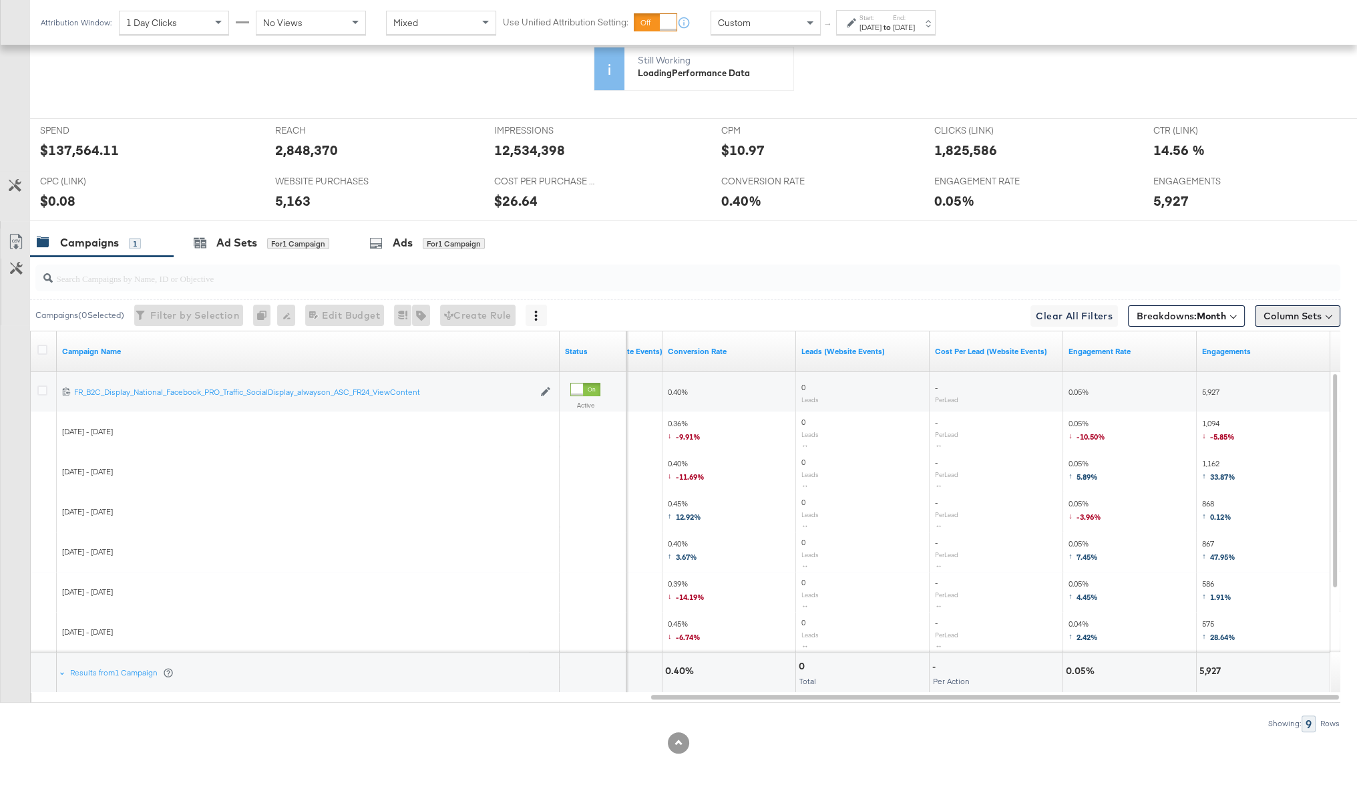
click at [862, 317] on button "Column Sets" at bounding box center [1297, 315] width 85 height 21
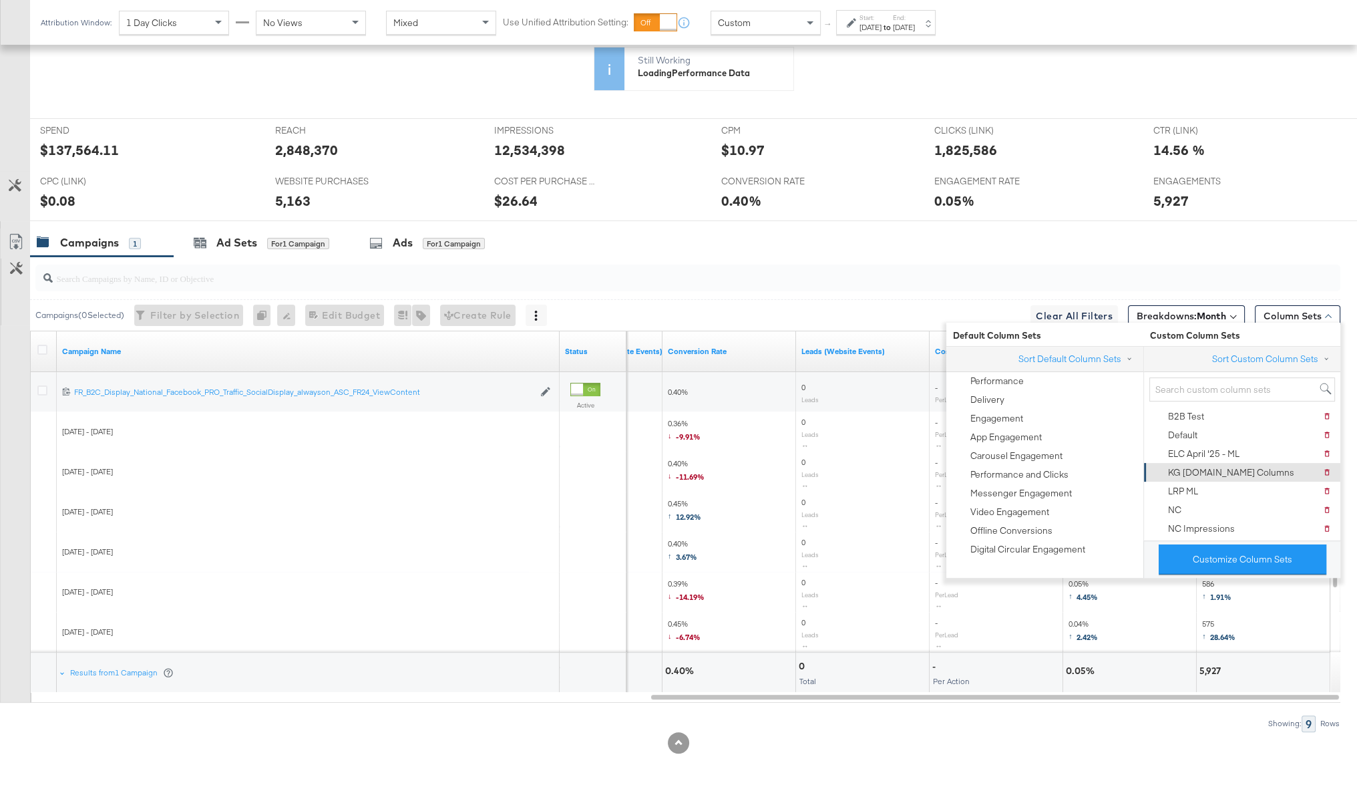
click at [862, 421] on div "KG Apts.com Columns" at bounding box center [1231, 472] width 126 height 13
click at [862, 421] on div "Showing: 9 Rows" at bounding box center [670, 723] width 1340 height 17
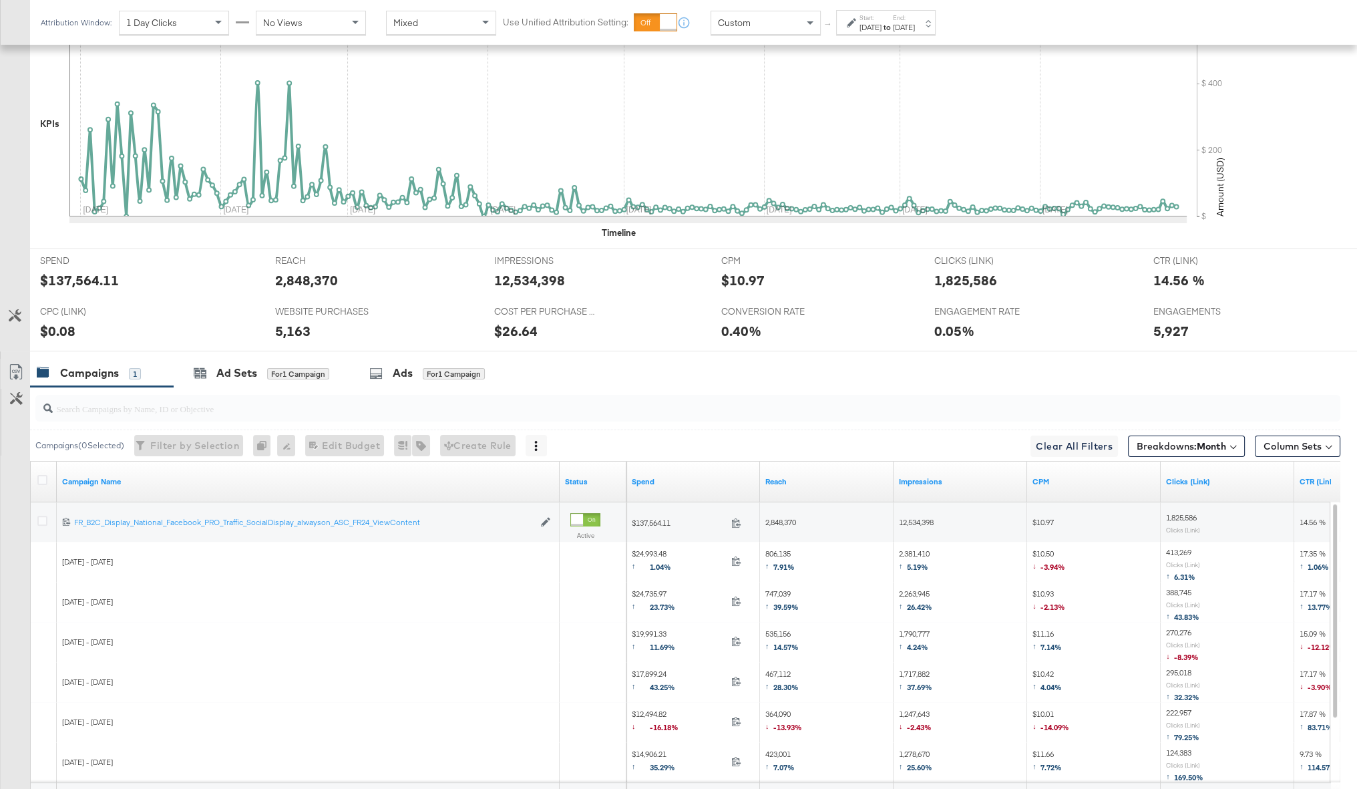
click at [19, 364] on icon at bounding box center [16, 372] width 16 height 16
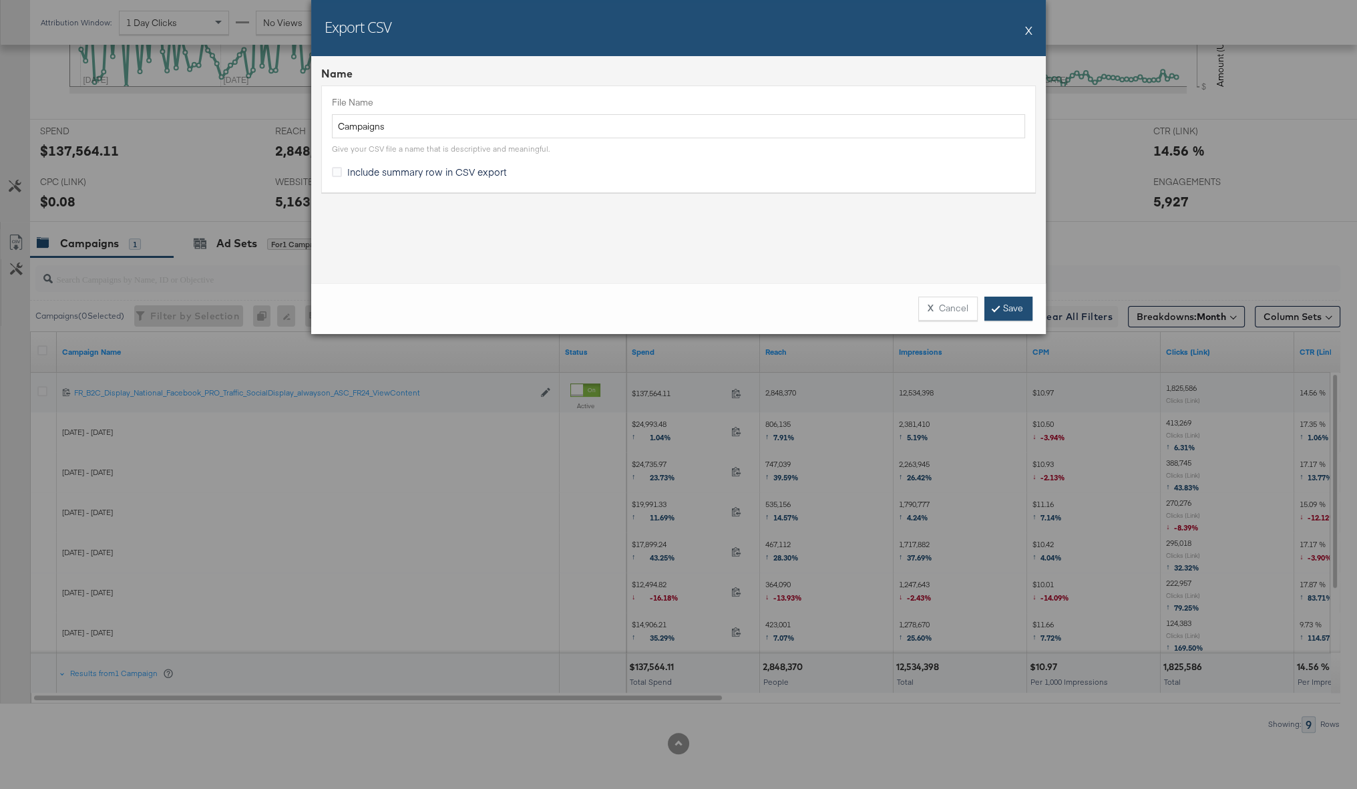
click at [862, 311] on link "Save" at bounding box center [1008, 309] width 48 height 24
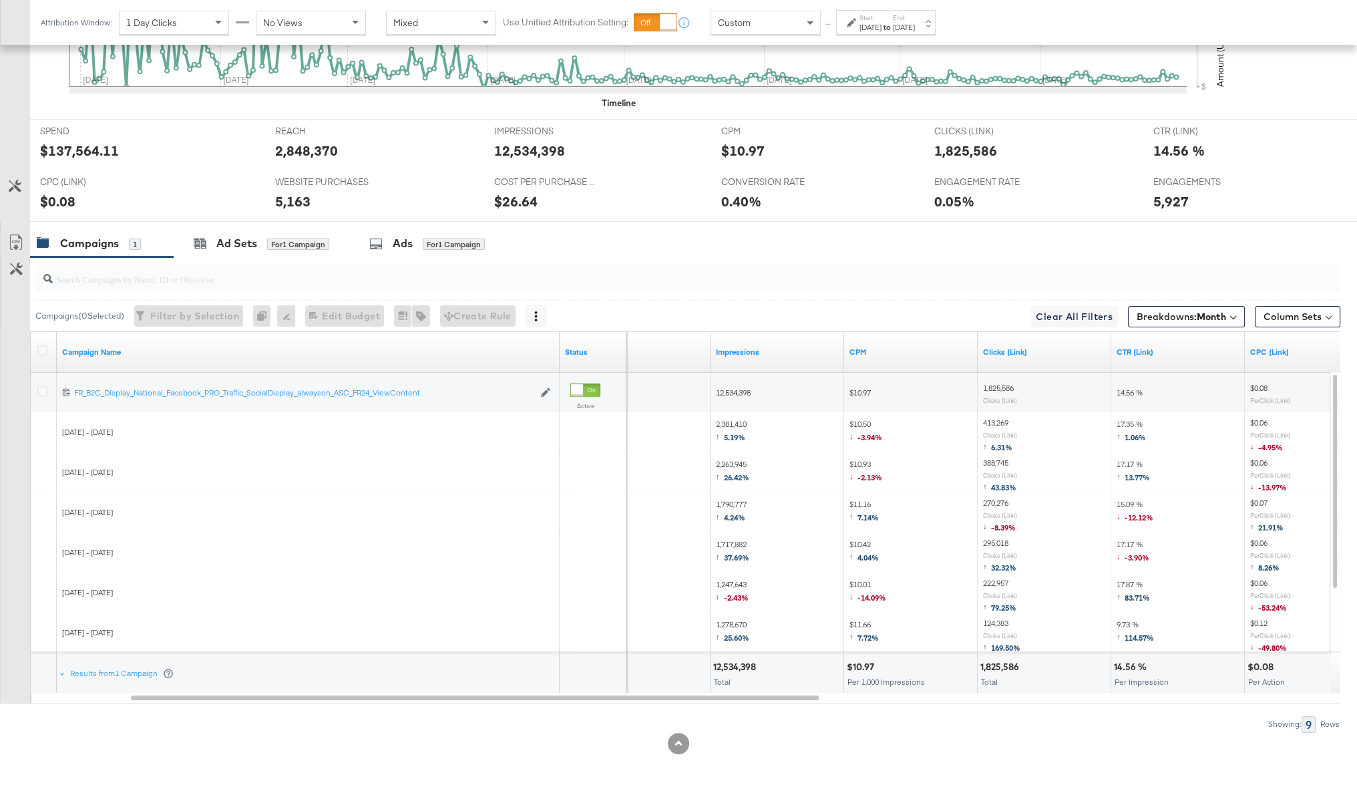
click at [862, 19] on label "Start:" at bounding box center [871, 17] width 22 height 9
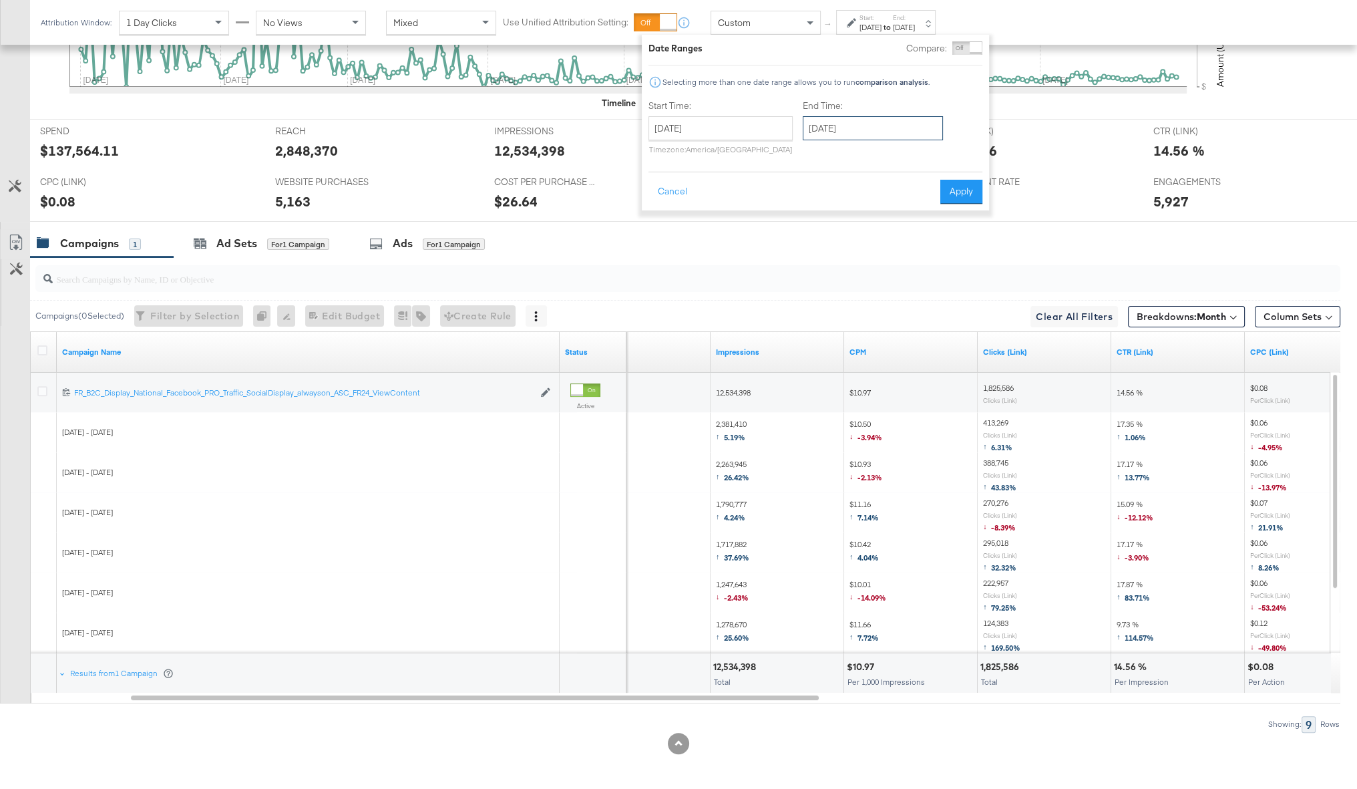
click at [862, 132] on input "June 30th 2025" at bounding box center [873, 128] width 140 height 24
click at [819, 162] on span "‹" at bounding box center [817, 156] width 21 height 20
click at [862, 156] on span "›" at bounding box center [954, 156] width 21 height 20
click at [823, 157] on span "‹" at bounding box center [817, 156] width 21 height 20
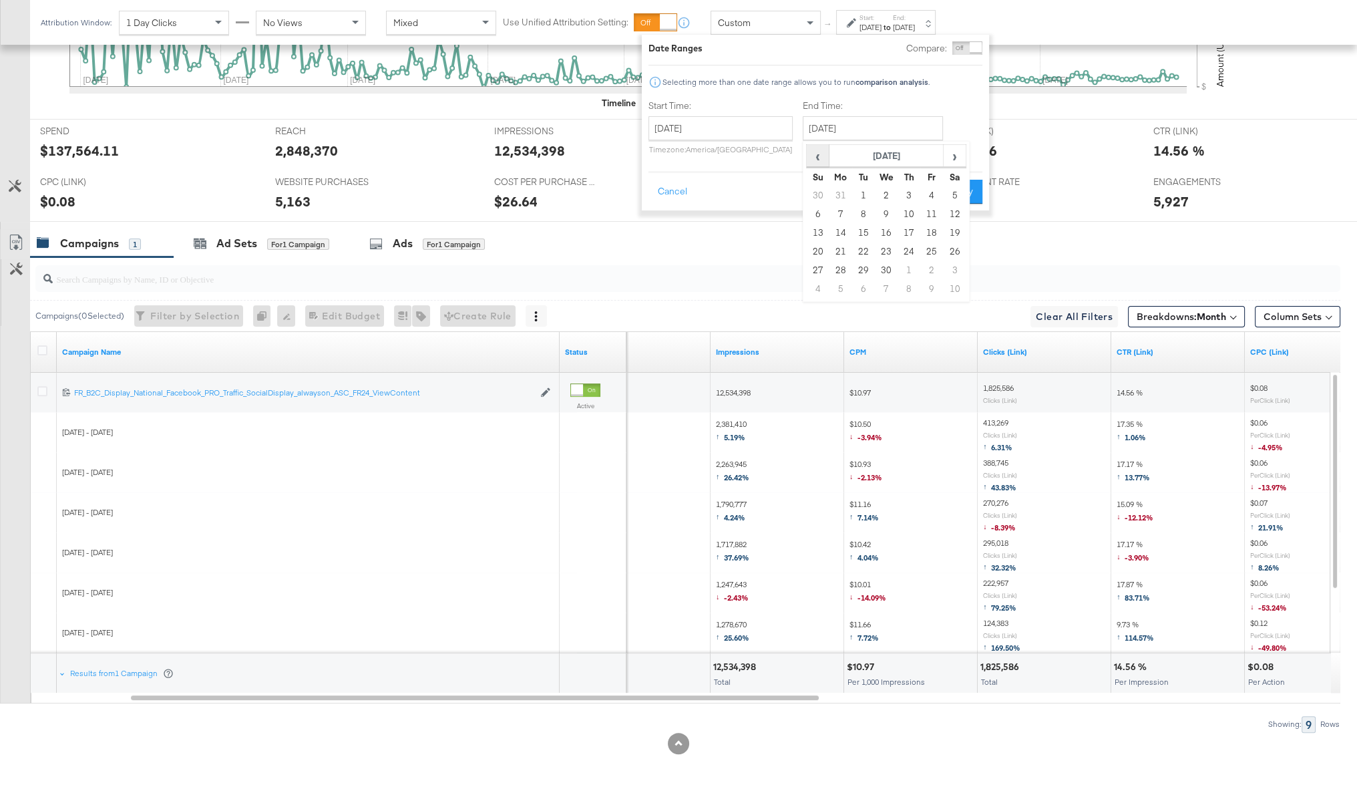
click at [823, 157] on span "‹" at bounding box center [817, 156] width 21 height 20
click at [843, 287] on td "31" at bounding box center [840, 289] width 23 height 19
type input "March 31st 2025"
click at [862, 193] on button "Apply" at bounding box center [961, 192] width 42 height 24
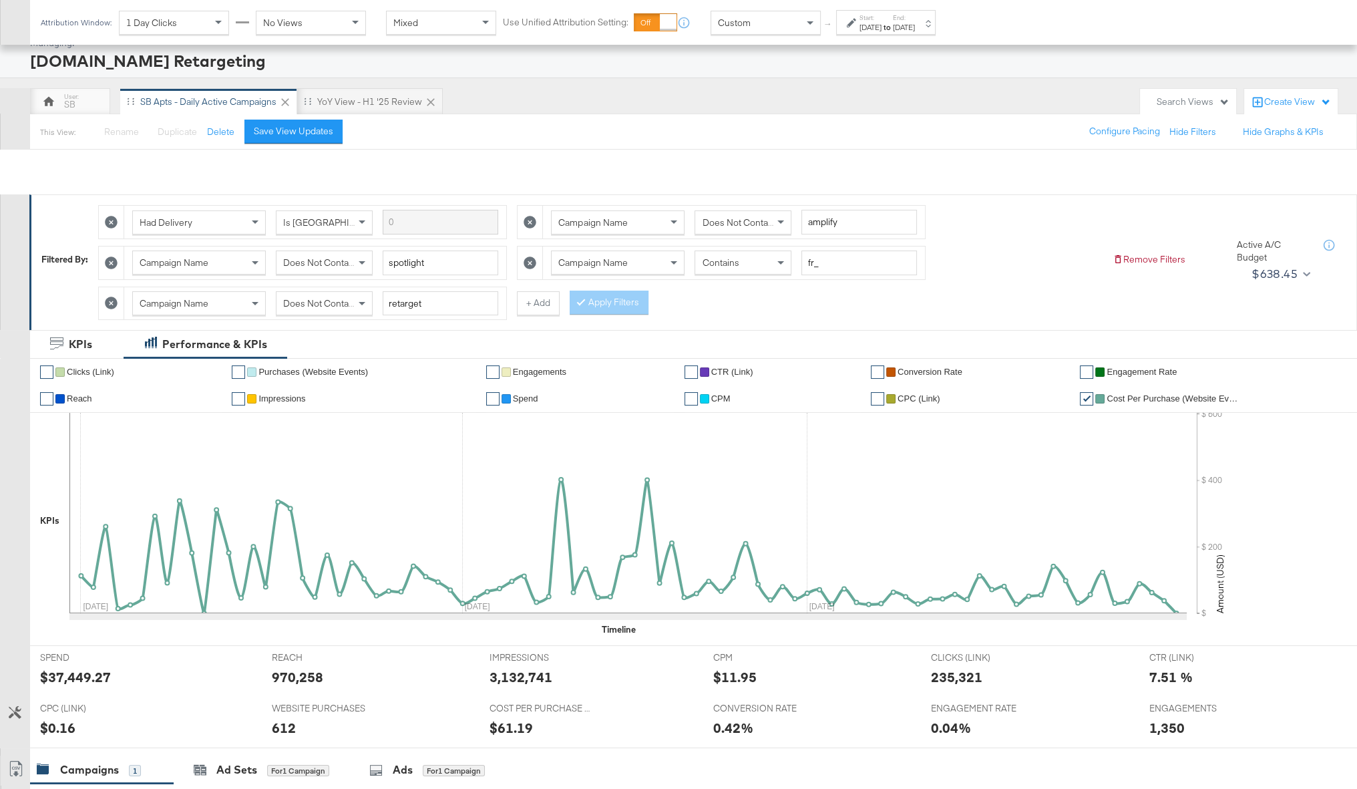
scroll to position [441, 0]
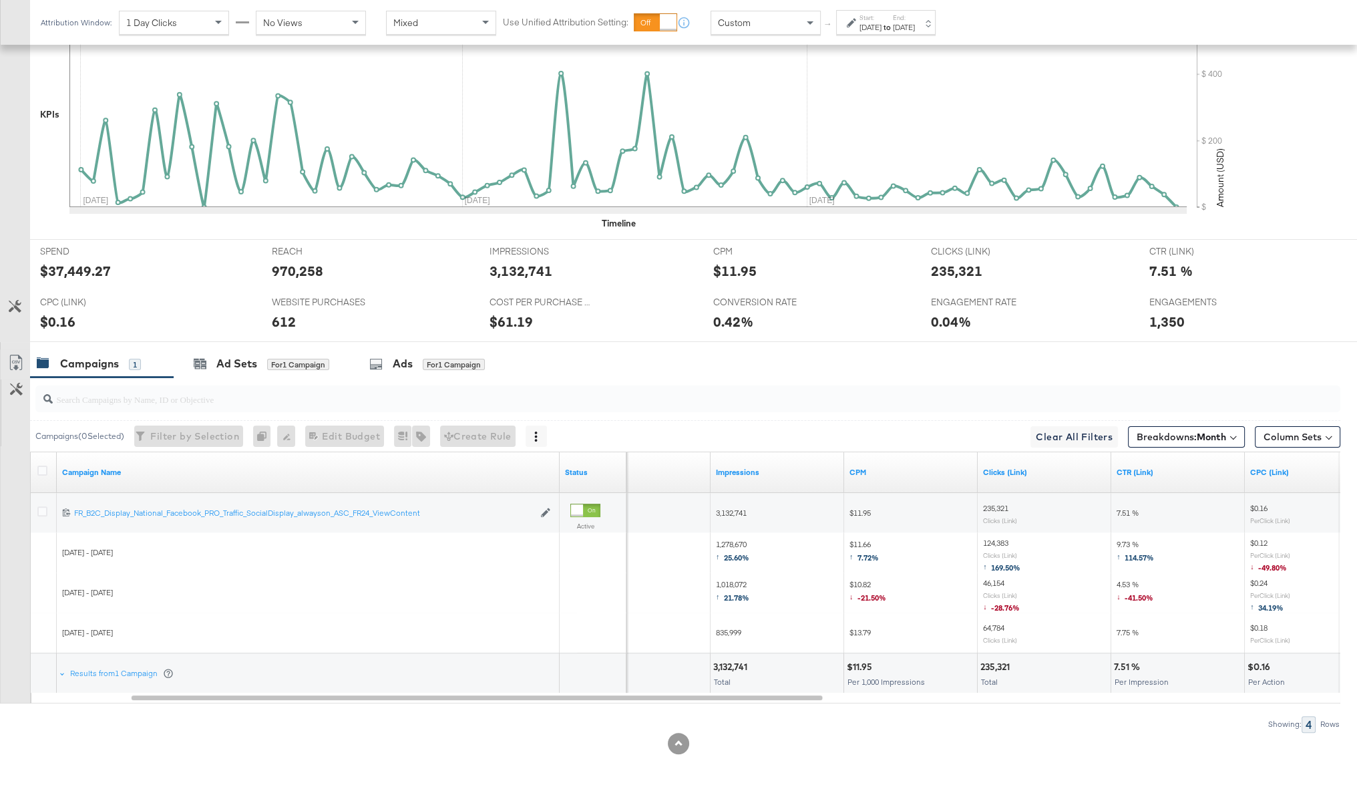
click at [862, 28] on div "Jan 1st 2025" at bounding box center [871, 27] width 22 height 11
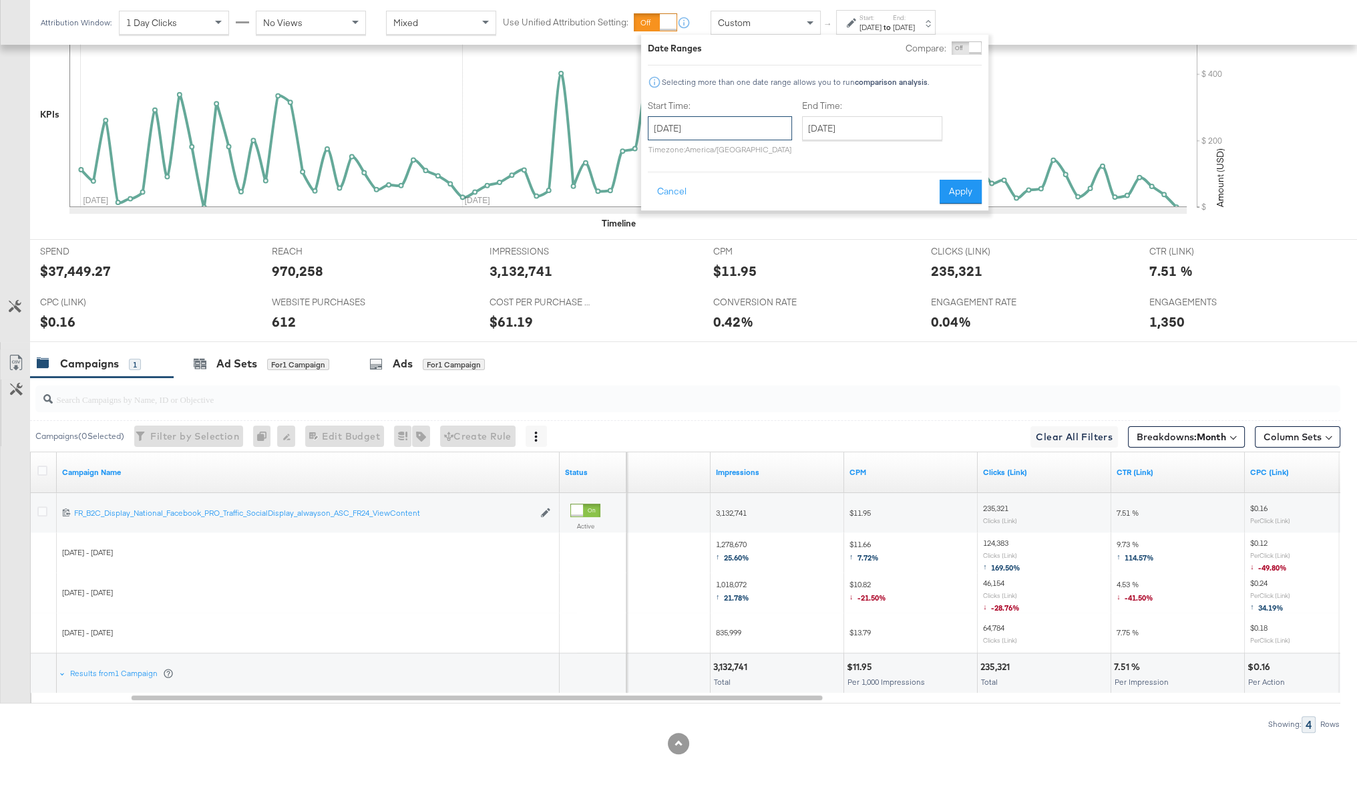
click at [739, 134] on input "January 1st 2025" at bounding box center [720, 128] width 144 height 24
click at [799, 159] on span "›" at bounding box center [799, 156] width 21 height 20
click at [701, 194] on td "1" at bounding box center [708, 195] width 23 height 19
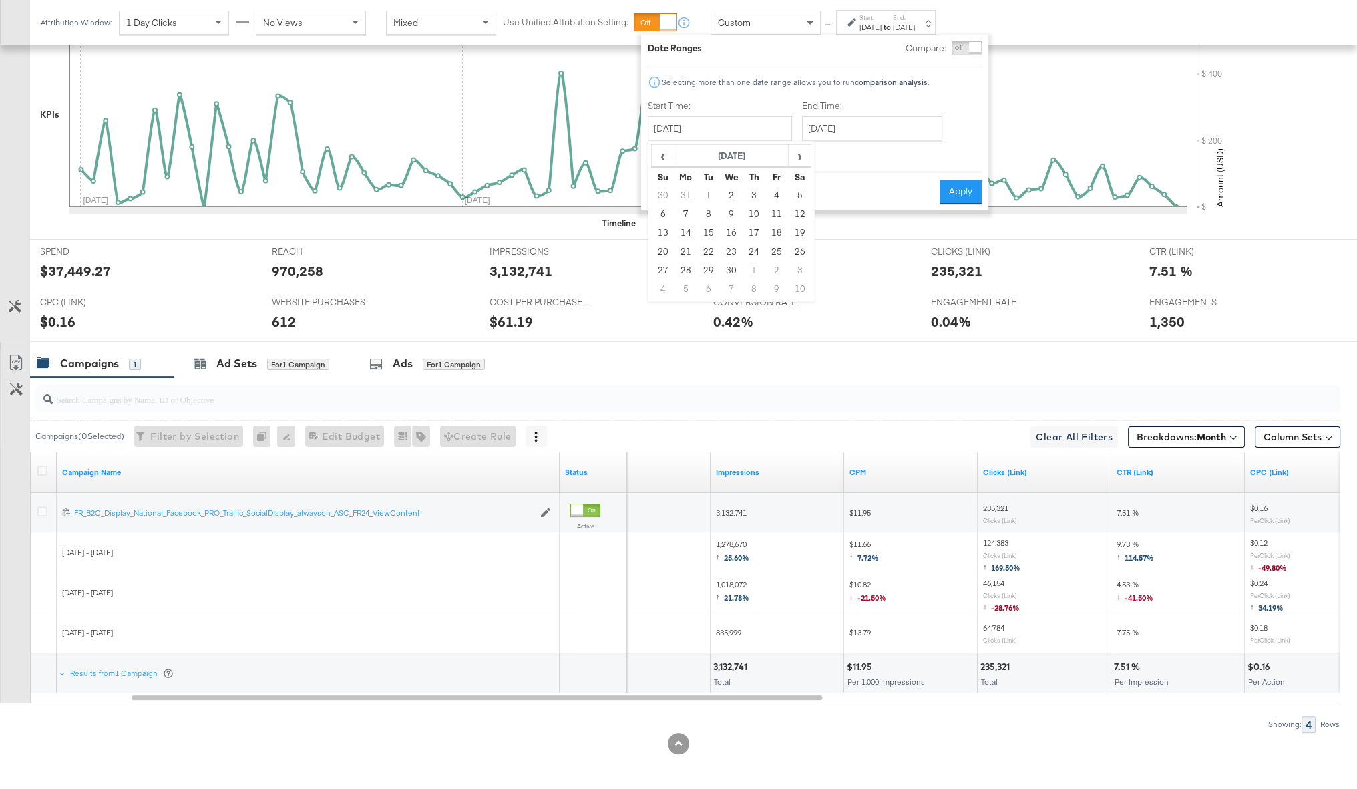
type input "April 1st 2025"
click at [829, 127] on input "April 1st 2025" at bounding box center [867, 128] width 140 height 24
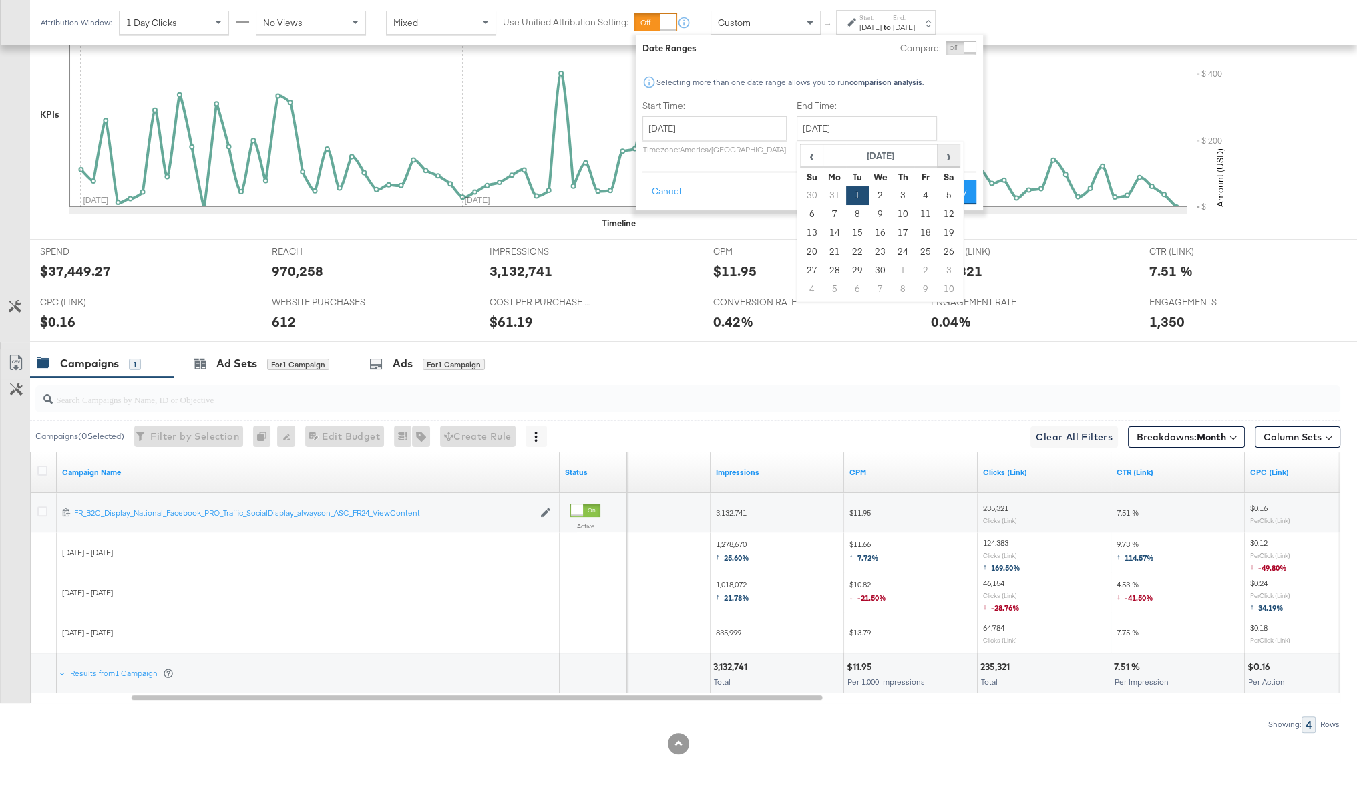
click at [862, 153] on span "›" at bounding box center [948, 156] width 21 height 20
click at [823, 292] on td "30" at bounding box center [834, 289] width 23 height 19
type input "June 30th 2025"
click at [862, 191] on button "Apply" at bounding box center [961, 192] width 42 height 24
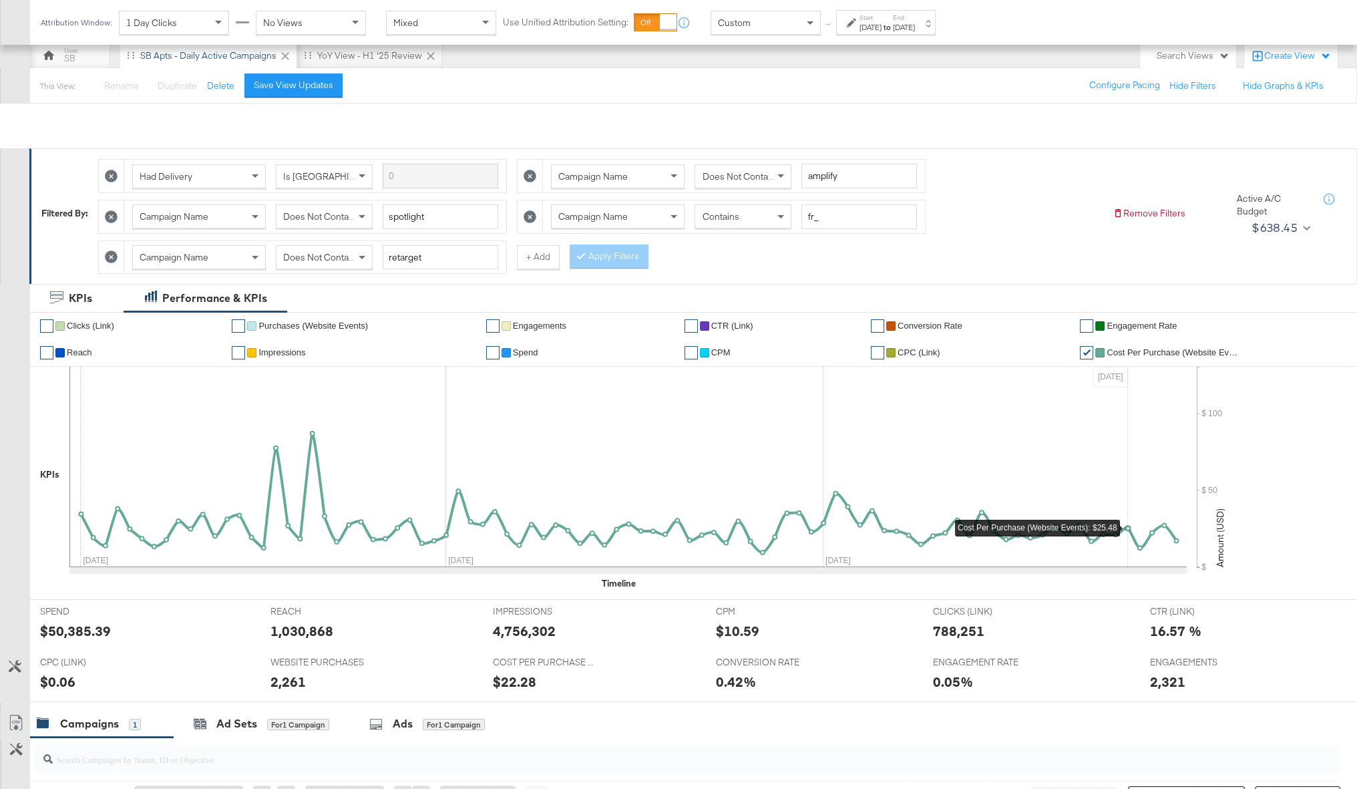
scroll to position [0, 0]
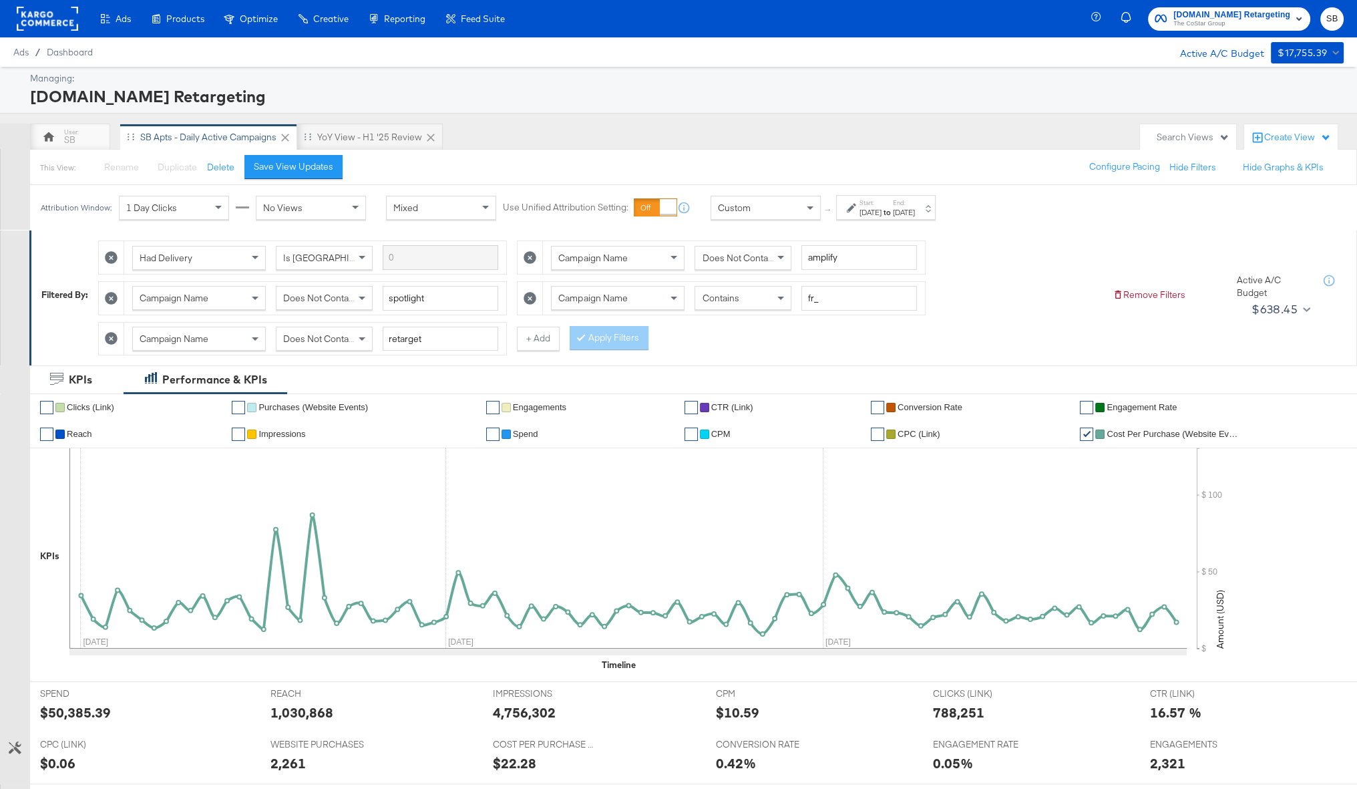
click at [862, 214] on div "Start: Apr 1st 2025 to End: Jun 30th 2025" at bounding box center [886, 207] width 100 height 25
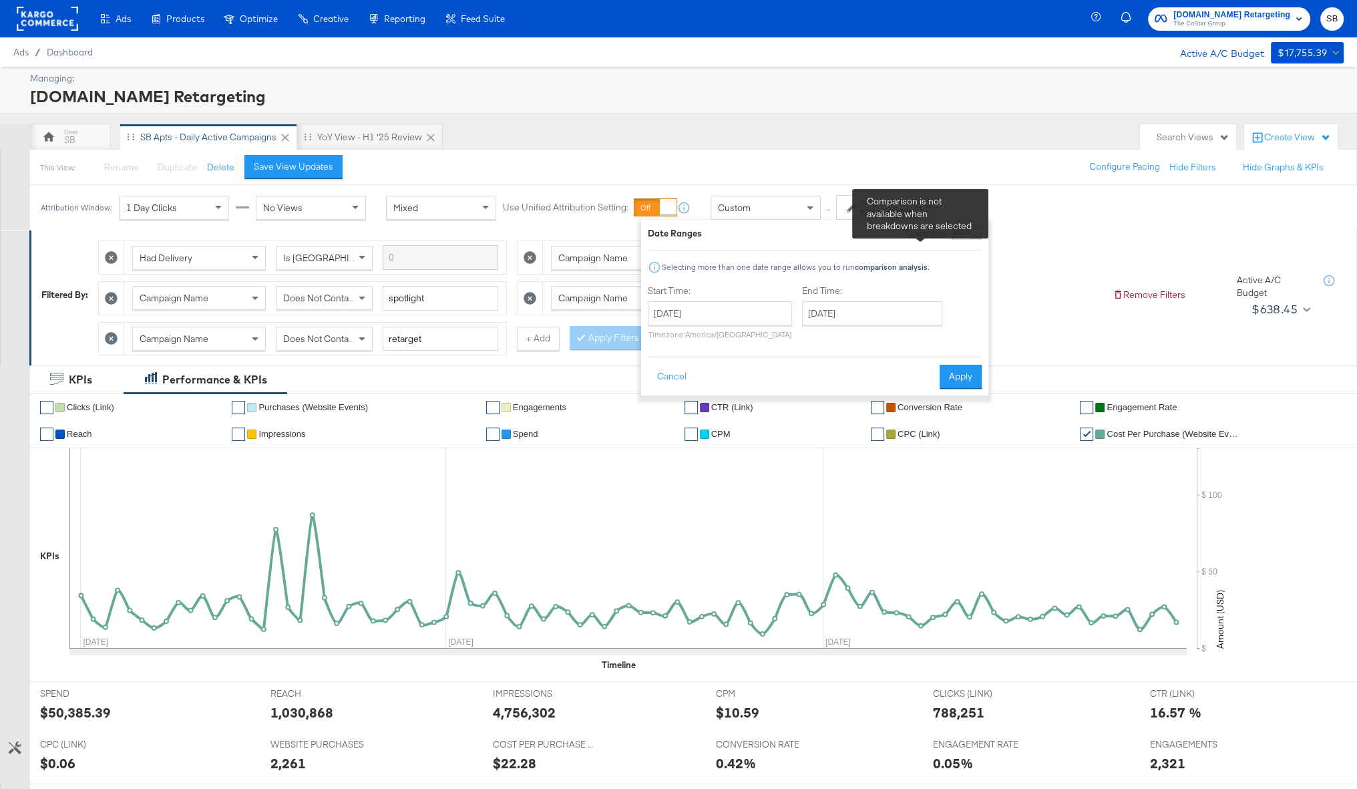
click at [862, 233] on div "Compare:" at bounding box center [944, 232] width 76 height 13
click at [862, 228] on div "Compare:" at bounding box center [944, 232] width 76 height 13
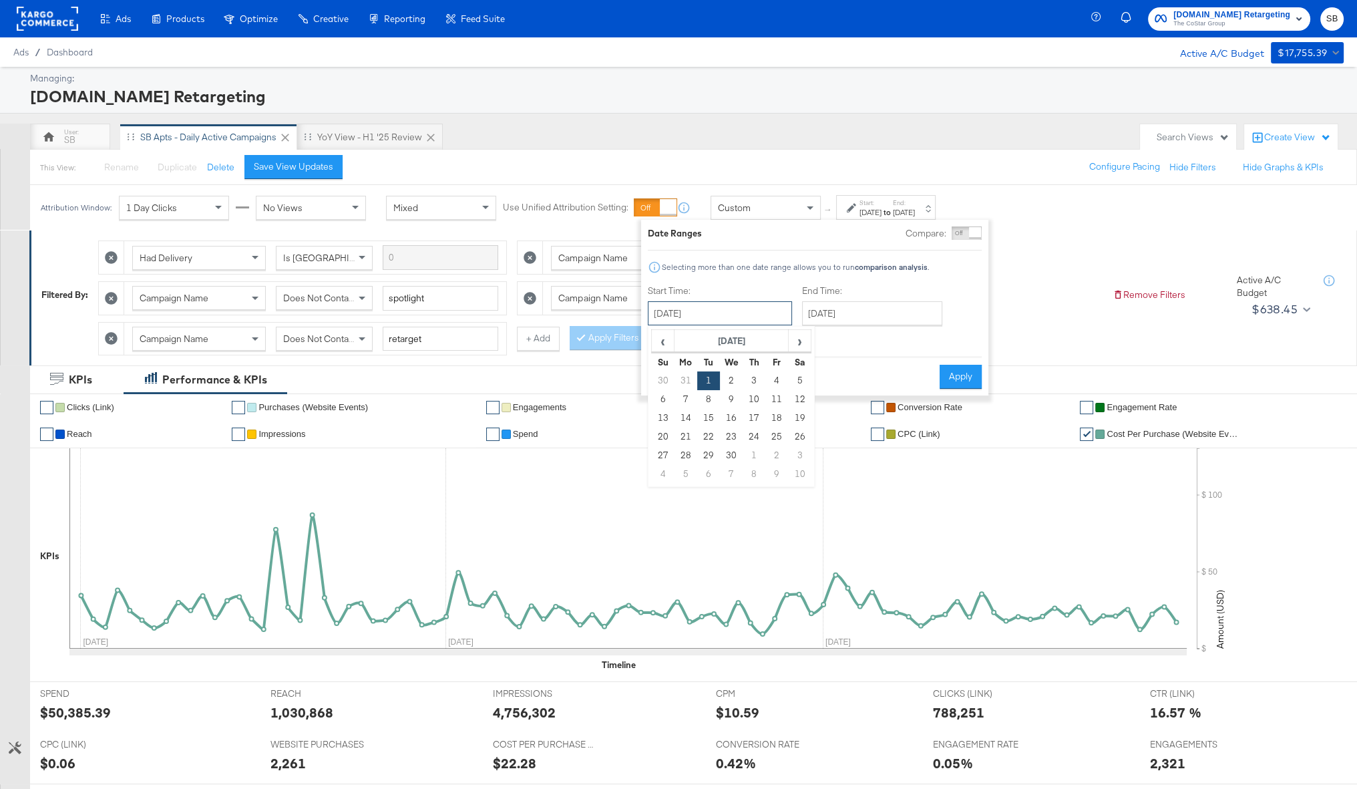
click at [751, 312] on input "April 1st 2025" at bounding box center [720, 313] width 144 height 24
click at [862, 233] on div "Compare:" at bounding box center [944, 232] width 76 height 13
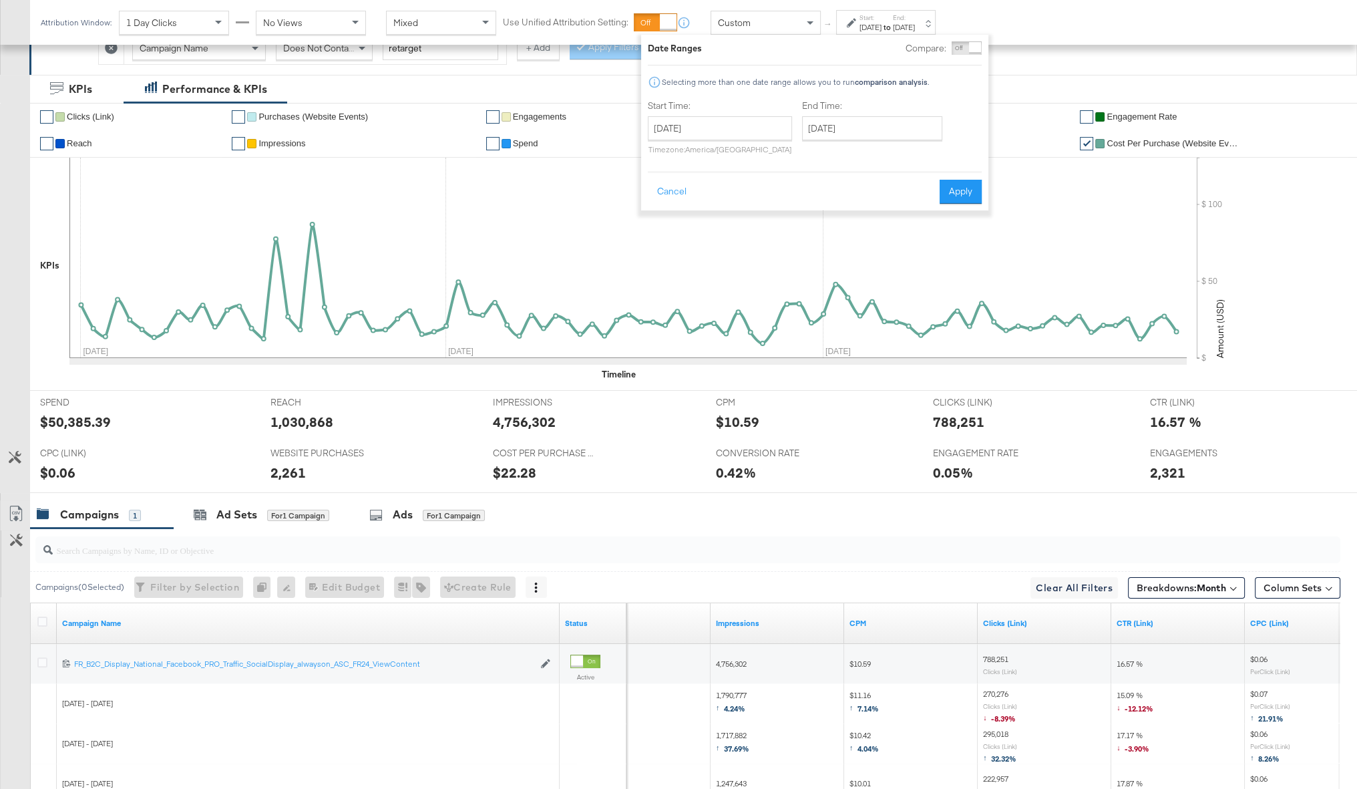
scroll to position [310, 0]
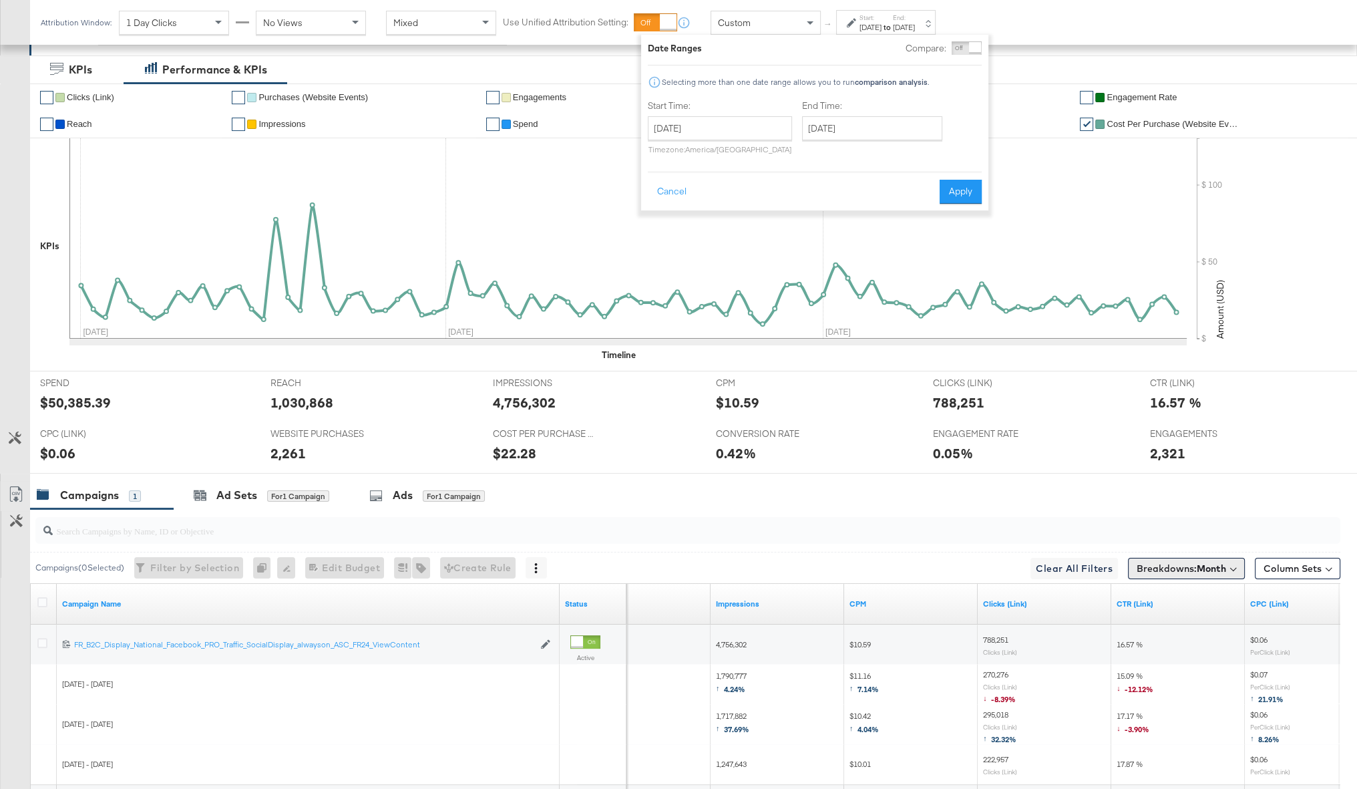
click at [862, 421] on b "Month" at bounding box center [1211, 568] width 29 height 12
click at [862, 421] on button "[Reset]" at bounding box center [1222, 592] width 33 height 21
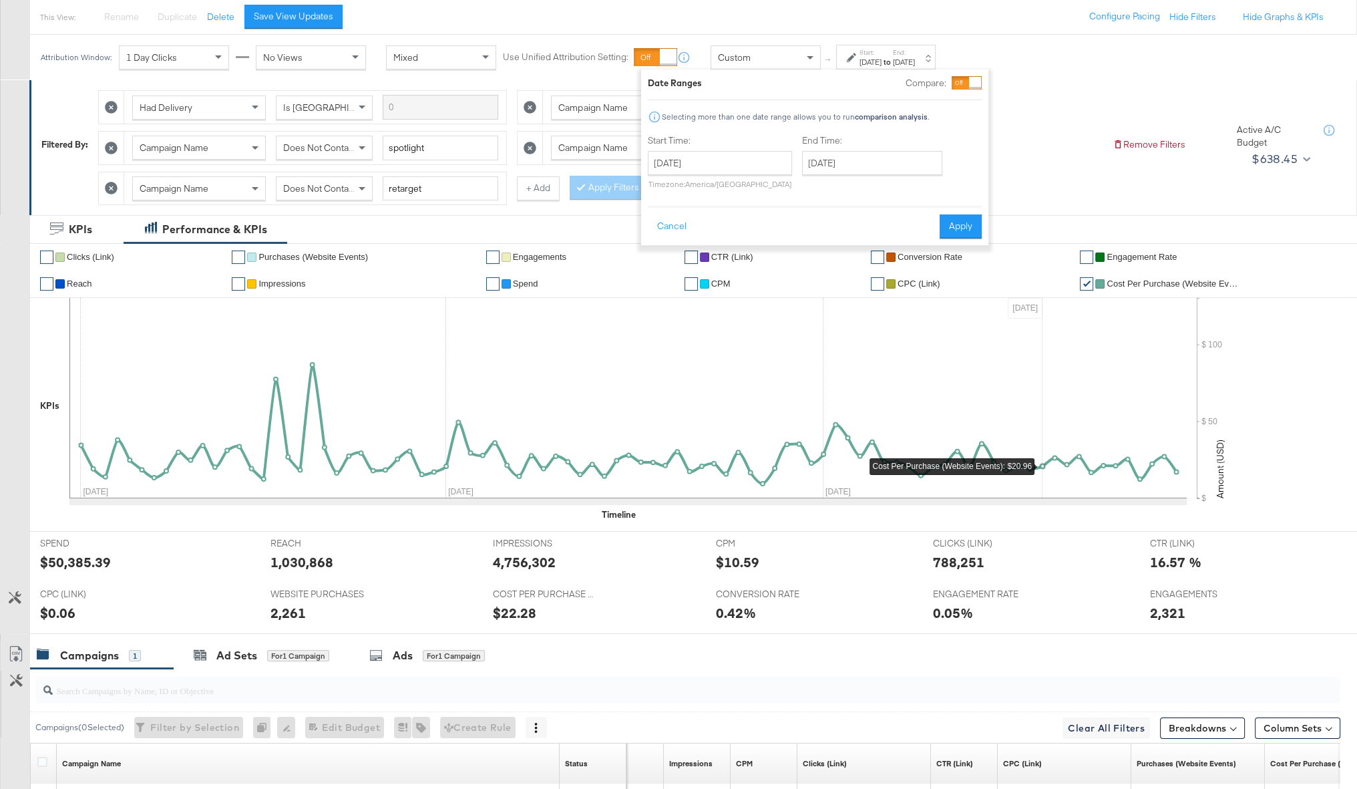
scroll to position [146, 0]
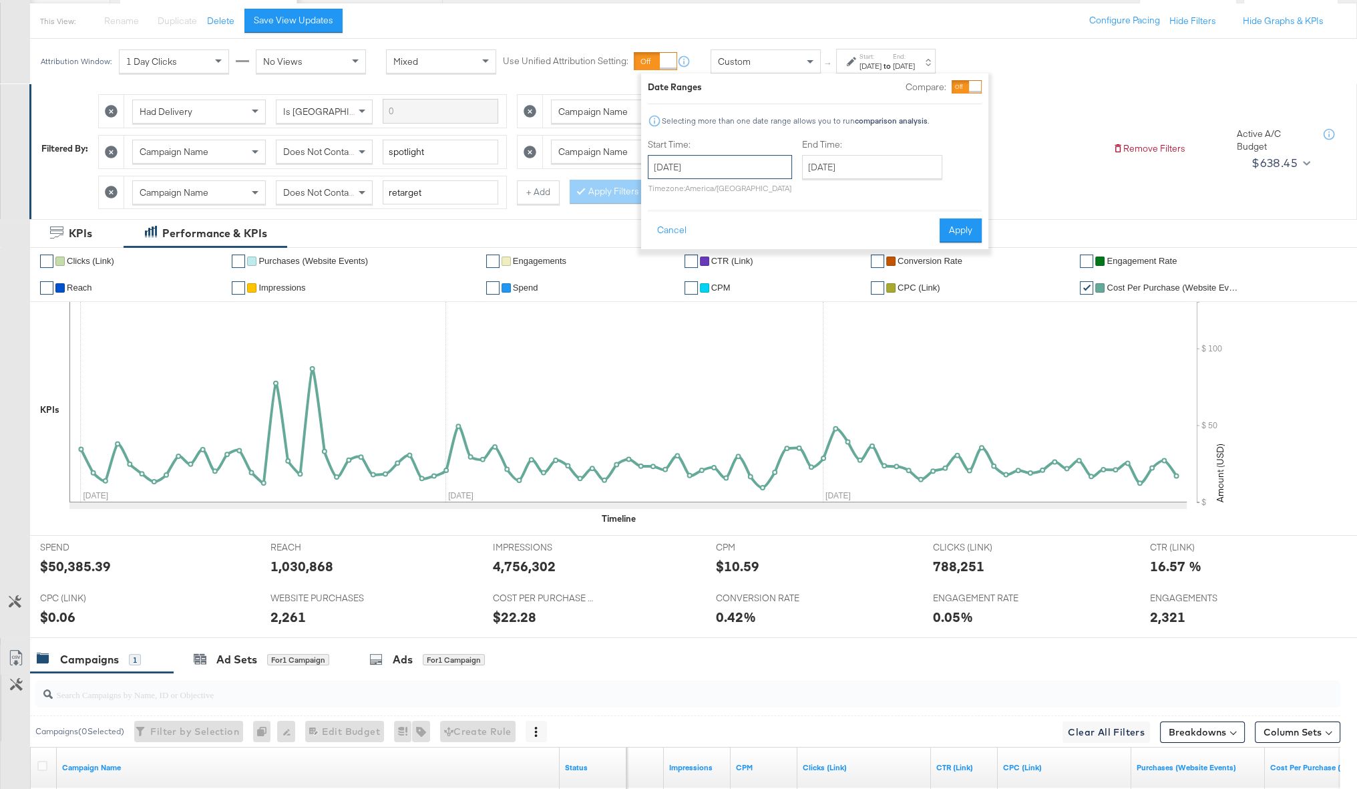
click at [731, 161] on input "April 1st 2025" at bounding box center [720, 167] width 144 height 24
click at [656, 187] on span "‹" at bounding box center [662, 194] width 21 height 20
click at [733, 228] on td "1" at bounding box center [731, 234] width 23 height 19
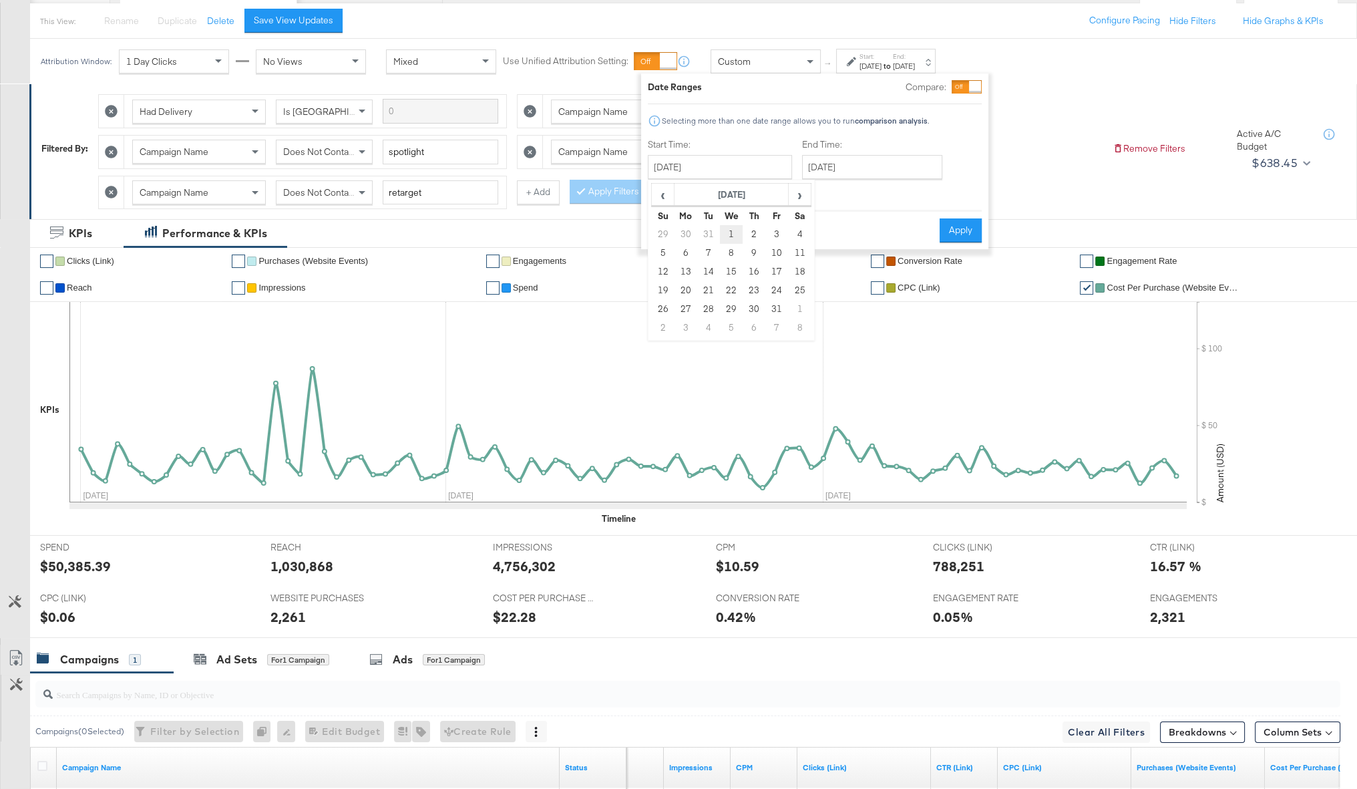
type input "January 1st 2025"
click at [862, 223] on button "Apply" at bounding box center [961, 230] width 42 height 24
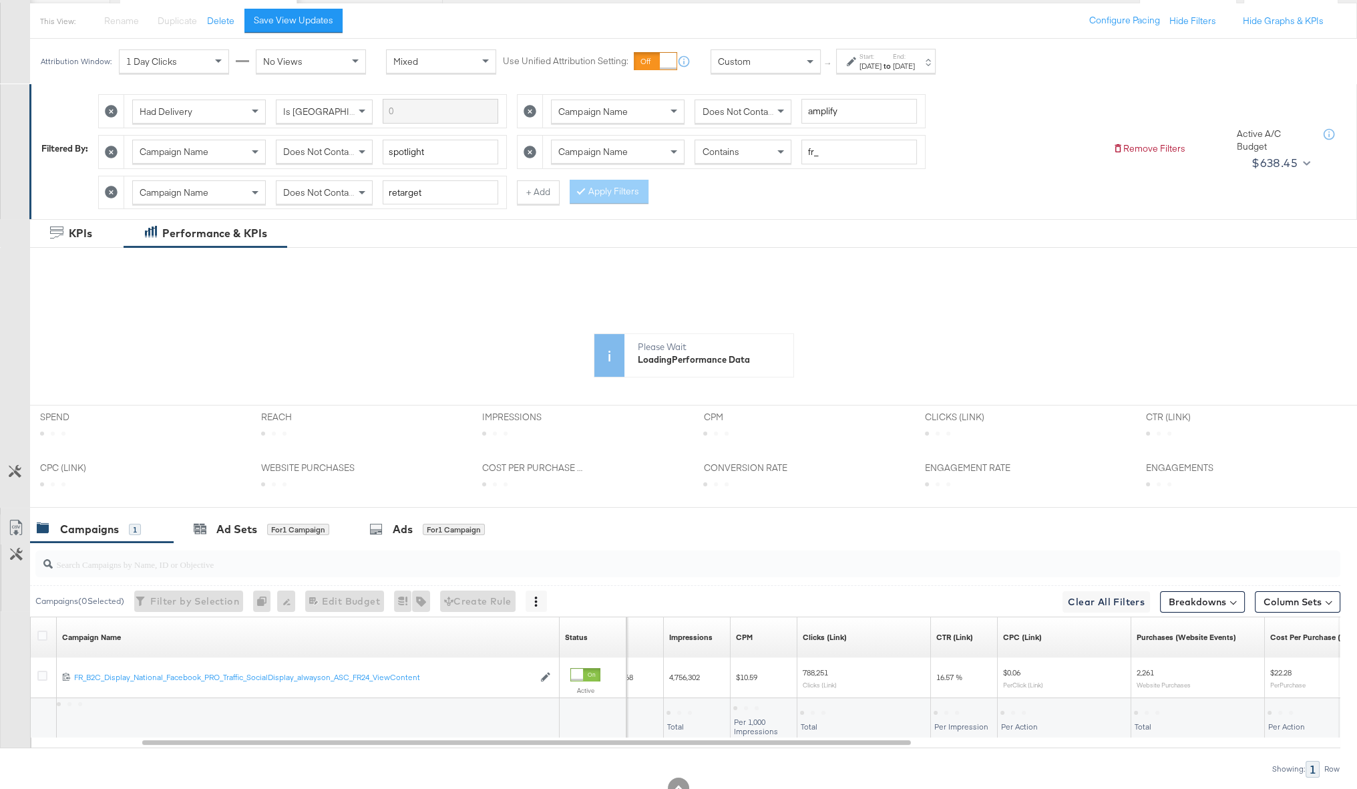
click at [862, 56] on label "End:" at bounding box center [904, 56] width 22 height 9
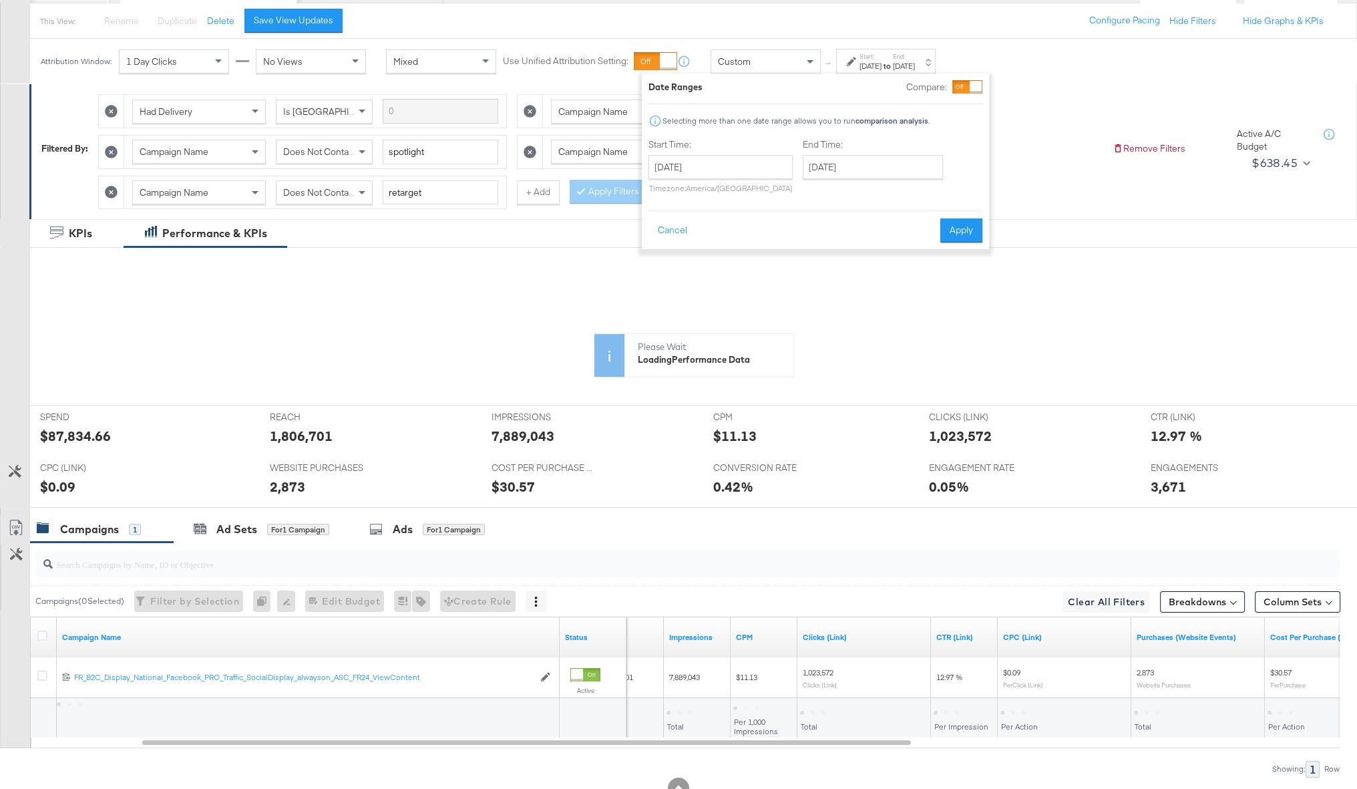
click at [862, 81] on div at bounding box center [976, 87] width 12 height 12
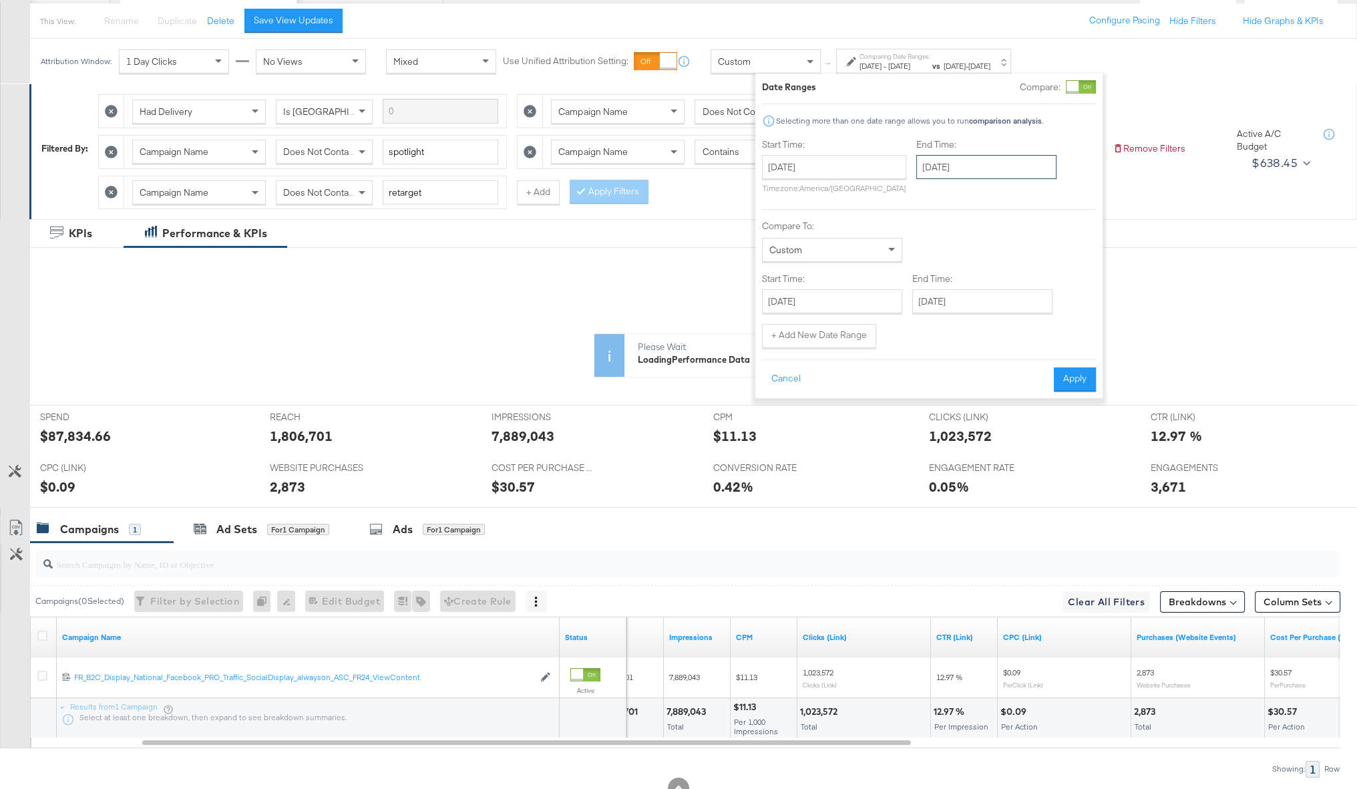
click at [862, 168] on input "June 30th 2025" at bounding box center [986, 167] width 140 height 24
click at [862, 194] on span "‹" at bounding box center [931, 194] width 21 height 20
click at [862, 312] on td "30" at bounding box center [999, 309] width 23 height 19
type input "April 30th 2025"
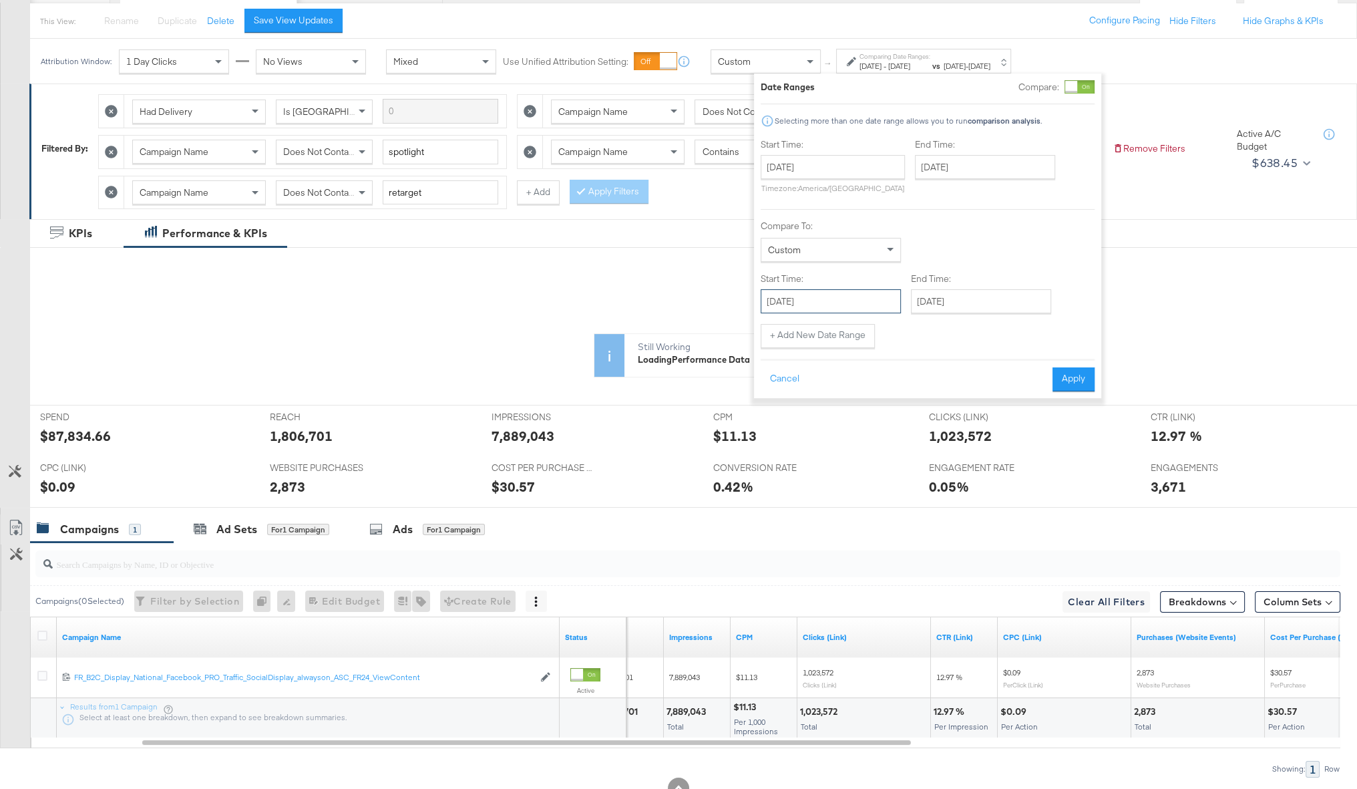
click at [839, 299] on input "January 1st 2025" at bounding box center [831, 301] width 140 height 24
click at [862, 328] on span "›" at bounding box center [912, 329] width 21 height 20
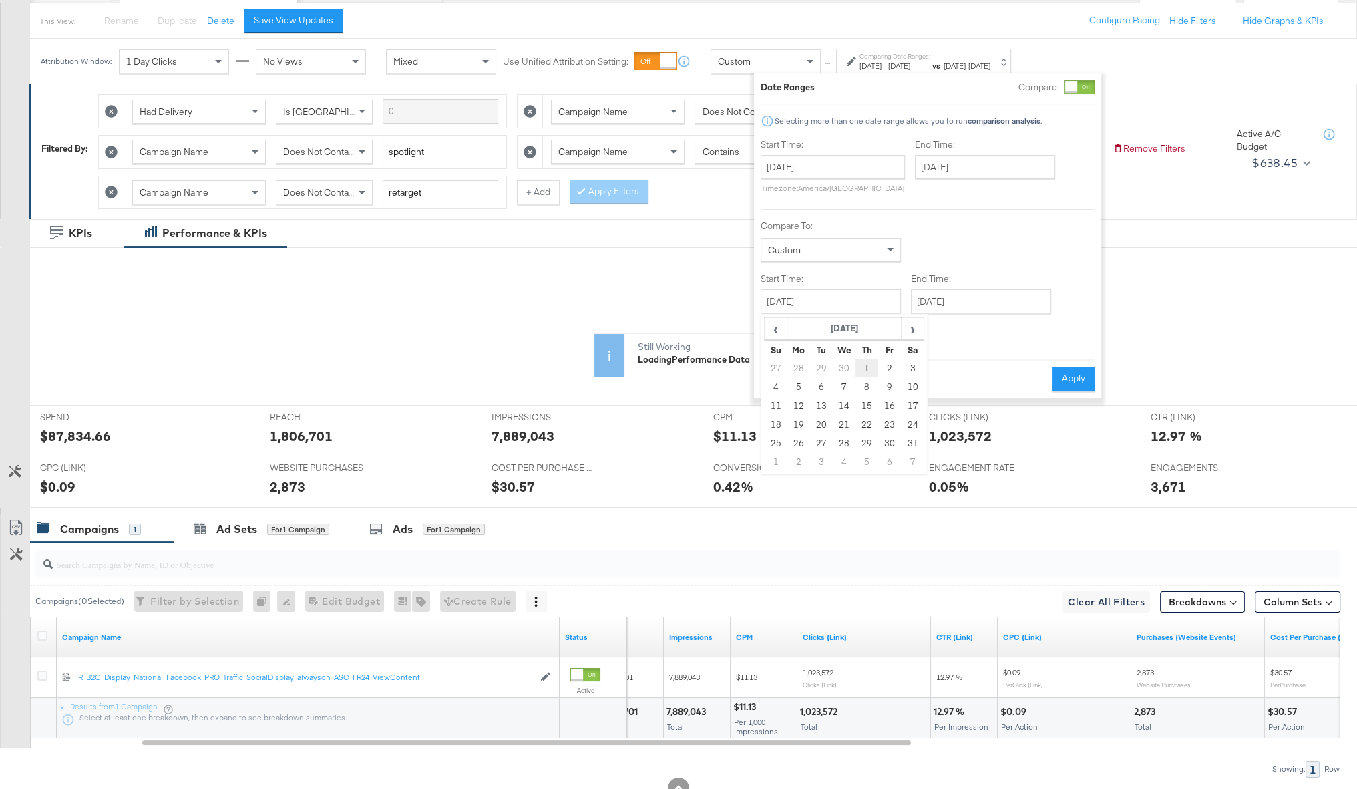
click at [862, 365] on td "1" at bounding box center [866, 368] width 23 height 19
type input "May 1st 2025"
click at [862, 382] on button "Apply" at bounding box center [1075, 379] width 42 height 24
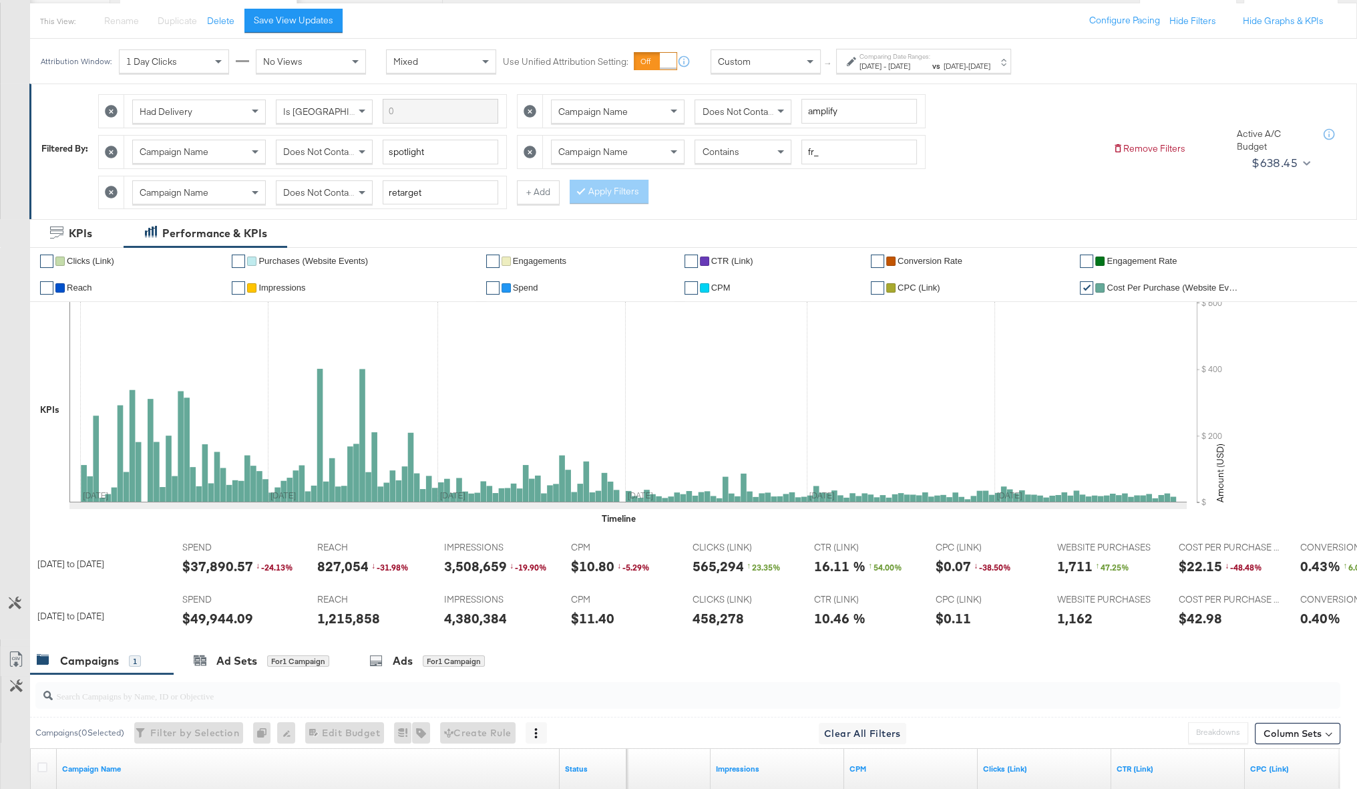
click at [862, 49] on div "Comparing Date Ranges: Jan 1st 2025 - Apr 30th 2025 vs May 1st 2025 - Jun 30th …" at bounding box center [923, 61] width 175 height 25
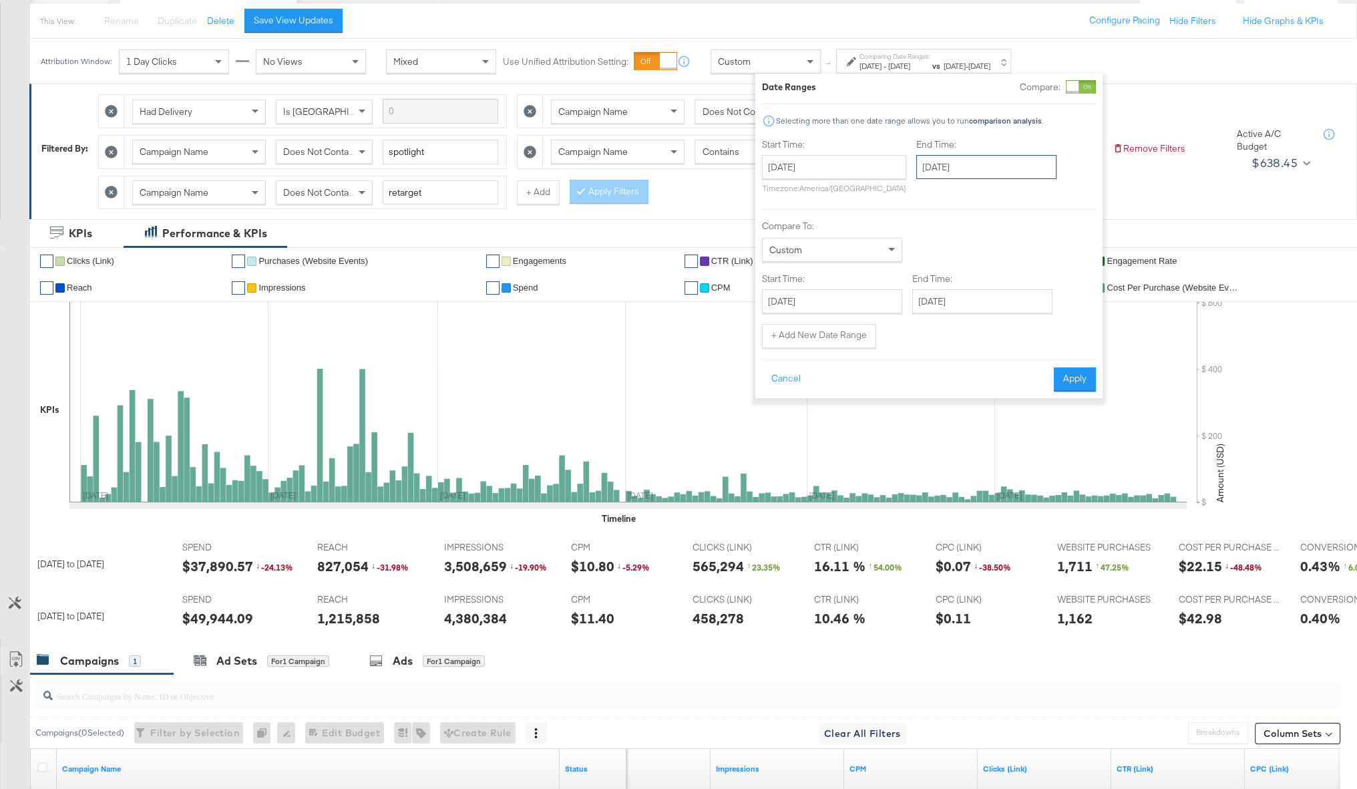
click at [862, 172] on input "April 30th 2025" at bounding box center [986, 167] width 140 height 24
click at [862, 193] on span "‹" at bounding box center [931, 194] width 21 height 20
click at [862, 327] on td "31" at bounding box center [954, 328] width 23 height 19
type input "March 31st 2025"
drag, startPoint x: 857, startPoint y: 302, endPoint x: 862, endPoint y: 337, distance: 35.1
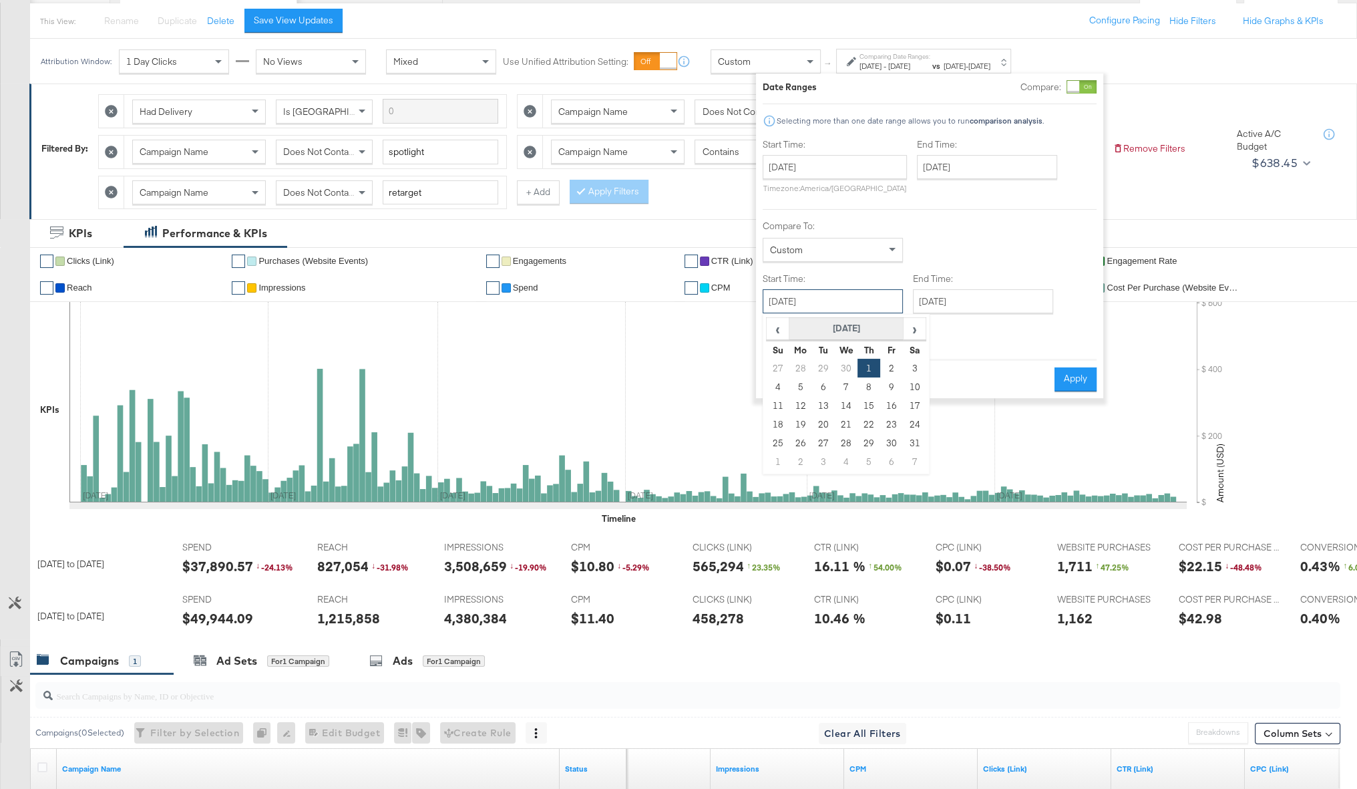
click at [857, 302] on input "May 1st 2025" at bounding box center [833, 301] width 140 height 24
click at [862, 325] on span "›" at bounding box center [914, 329] width 21 height 20
click at [773, 330] on span "‹" at bounding box center [777, 329] width 21 height 20
click at [817, 370] on td "1" at bounding box center [823, 368] width 23 height 19
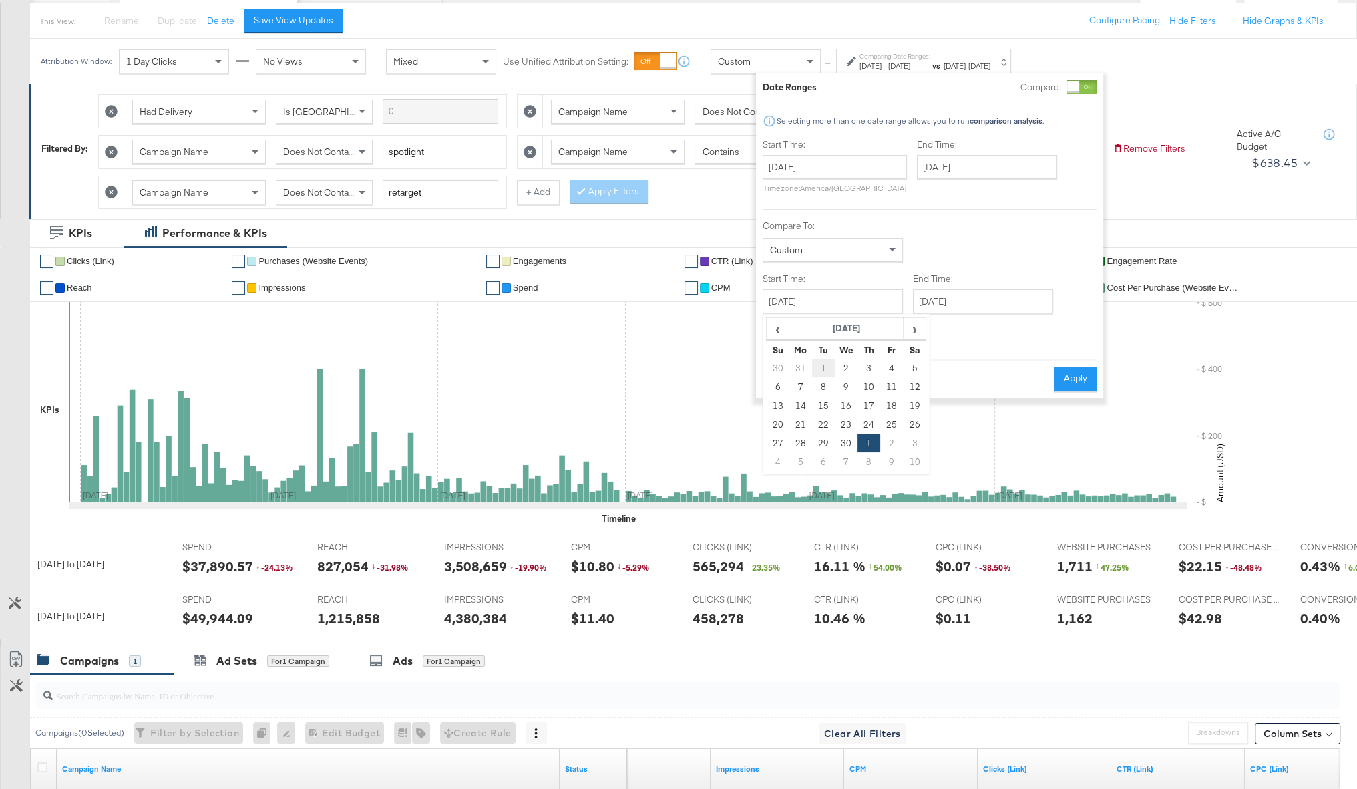
type input "April 1st 2025"
click at [862, 383] on button "Apply" at bounding box center [1074, 379] width 42 height 24
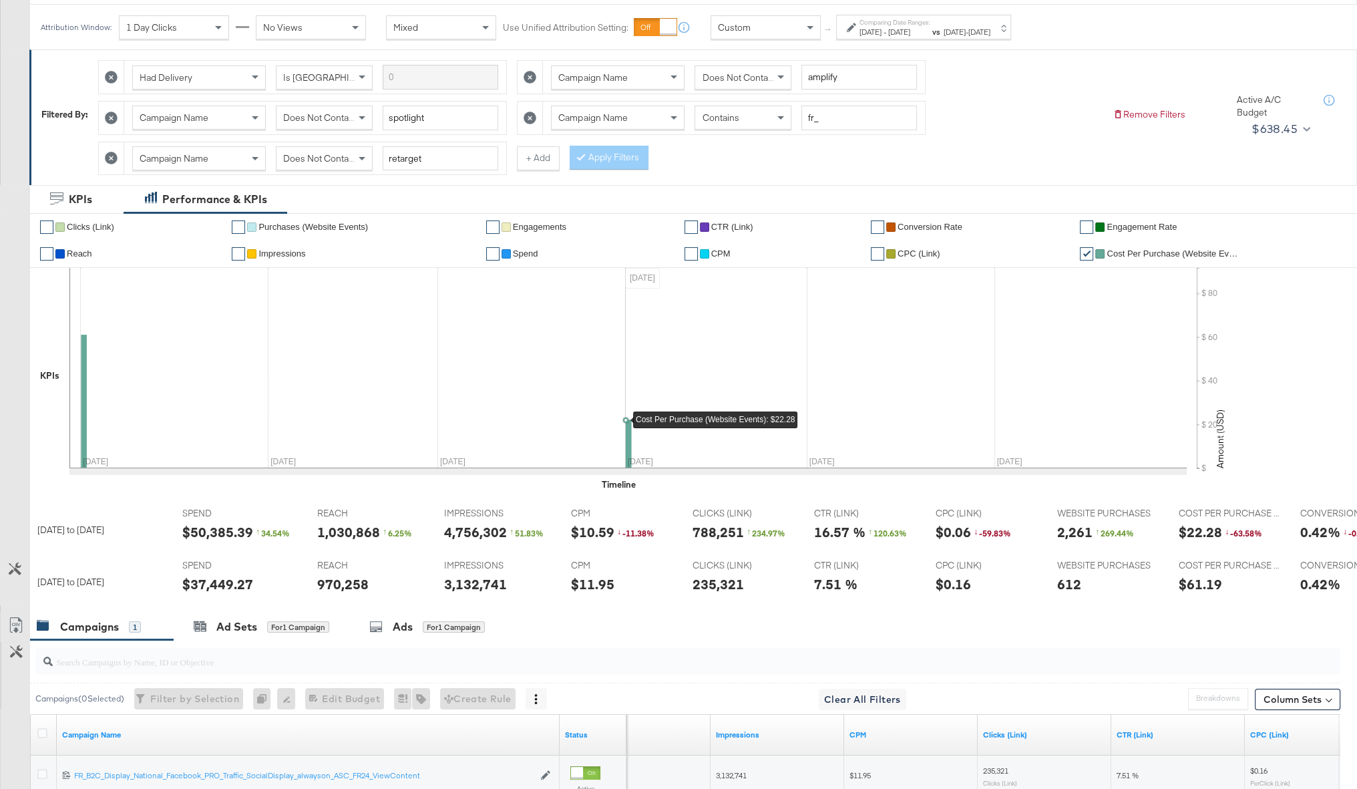
scroll to position [194, 0]
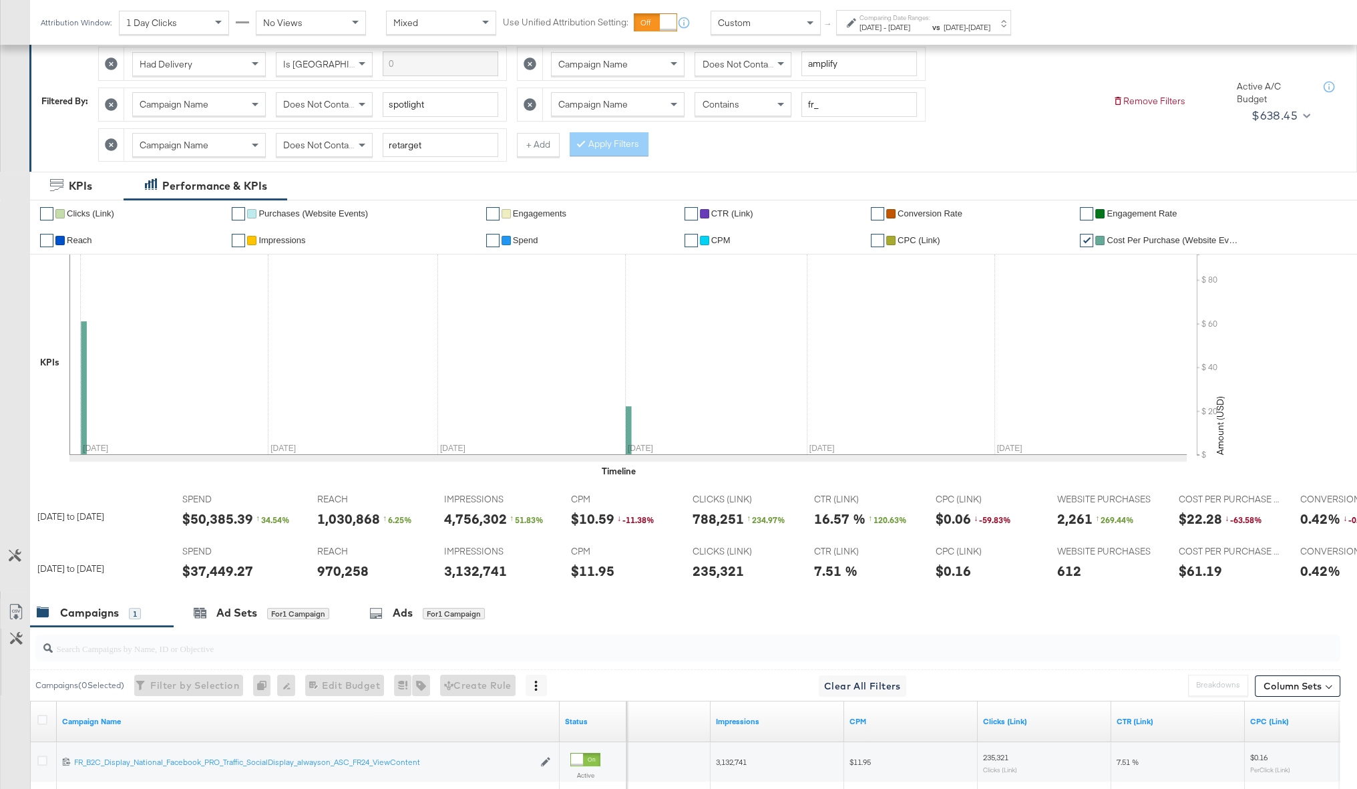
click at [862, 22] on span "Mar 31st 2025" at bounding box center [899, 27] width 22 height 10
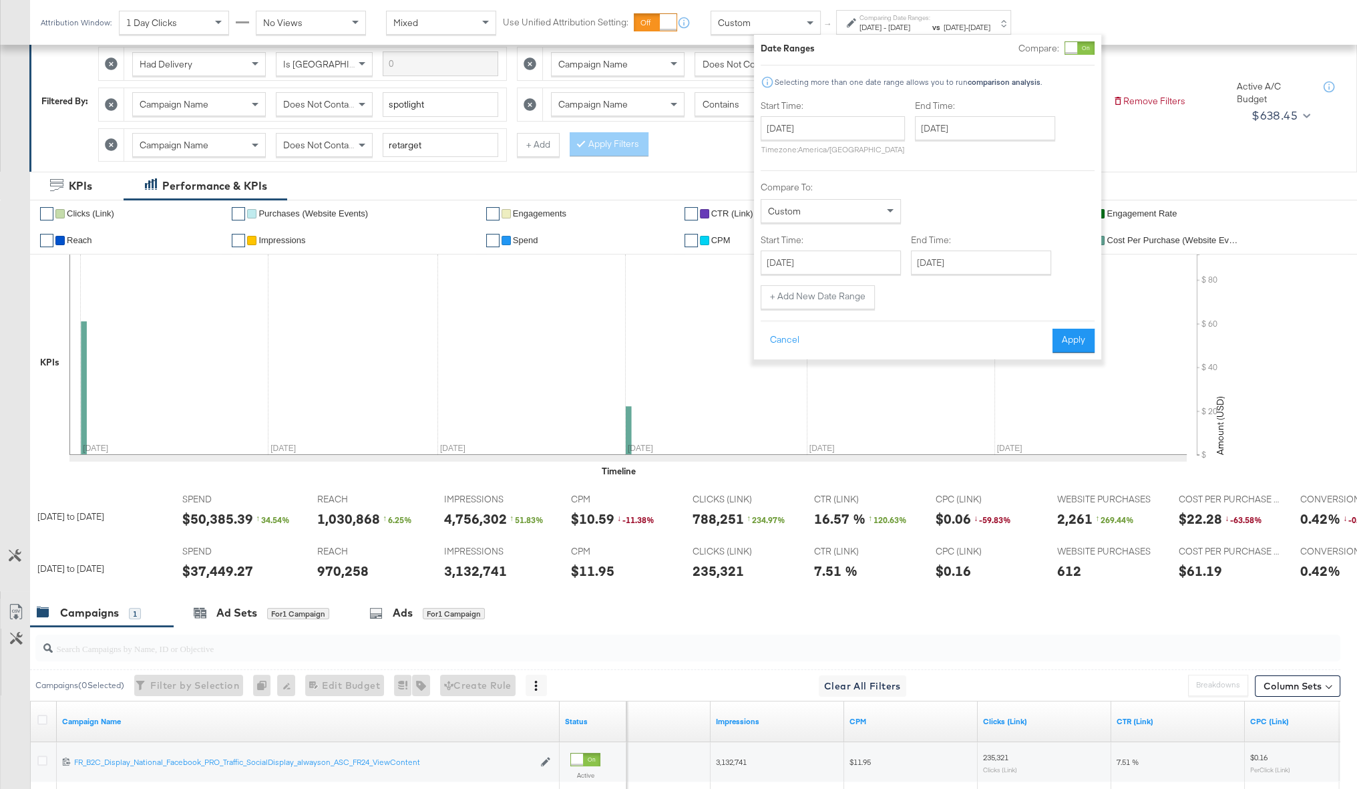
click at [862, 50] on div at bounding box center [1071, 48] width 12 height 12
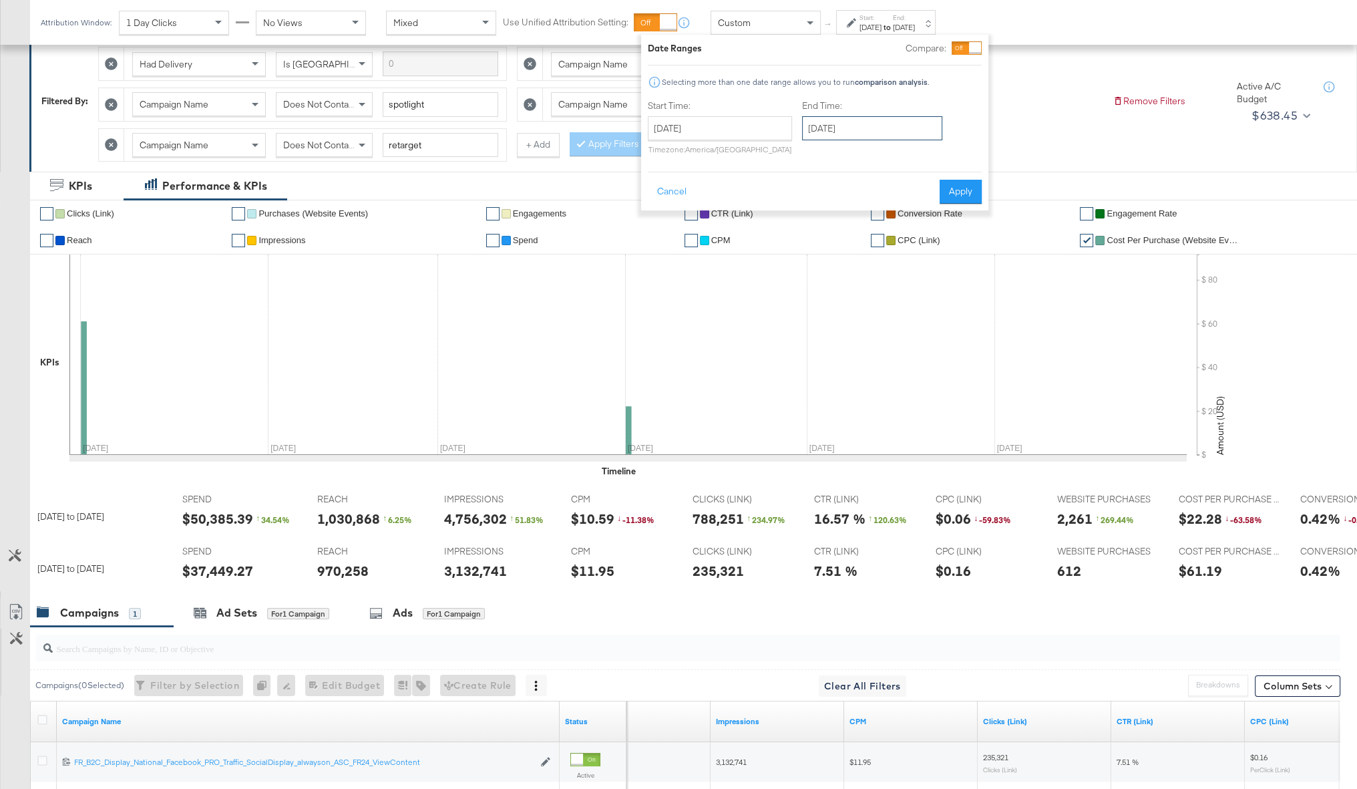
click at [837, 135] on input "March 31st 2025" at bounding box center [872, 128] width 140 height 24
click at [862, 154] on span "›" at bounding box center [954, 156] width 21 height 20
click at [829, 291] on td "30" at bounding box center [840, 289] width 23 height 19
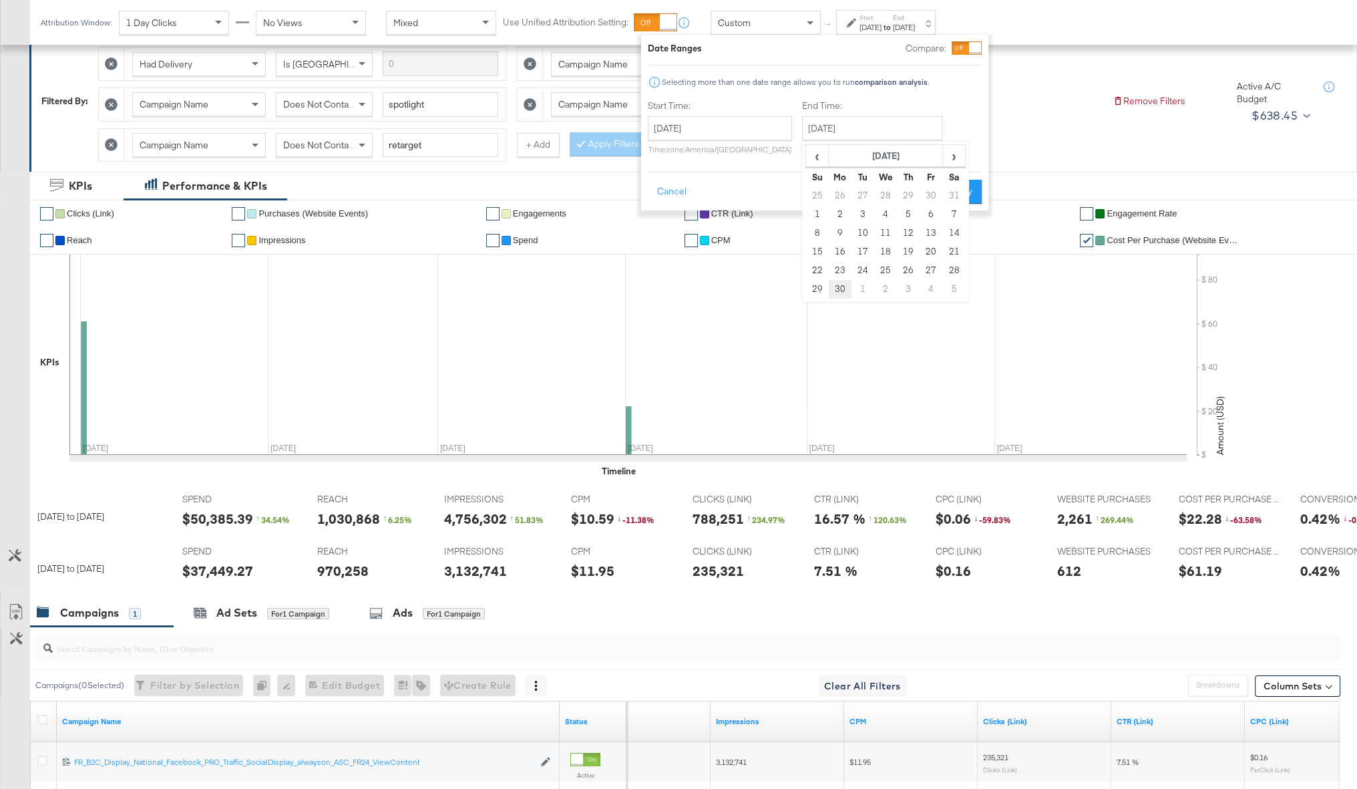
type input "June 30th 2025"
click at [862, 194] on button "Apply" at bounding box center [961, 192] width 42 height 24
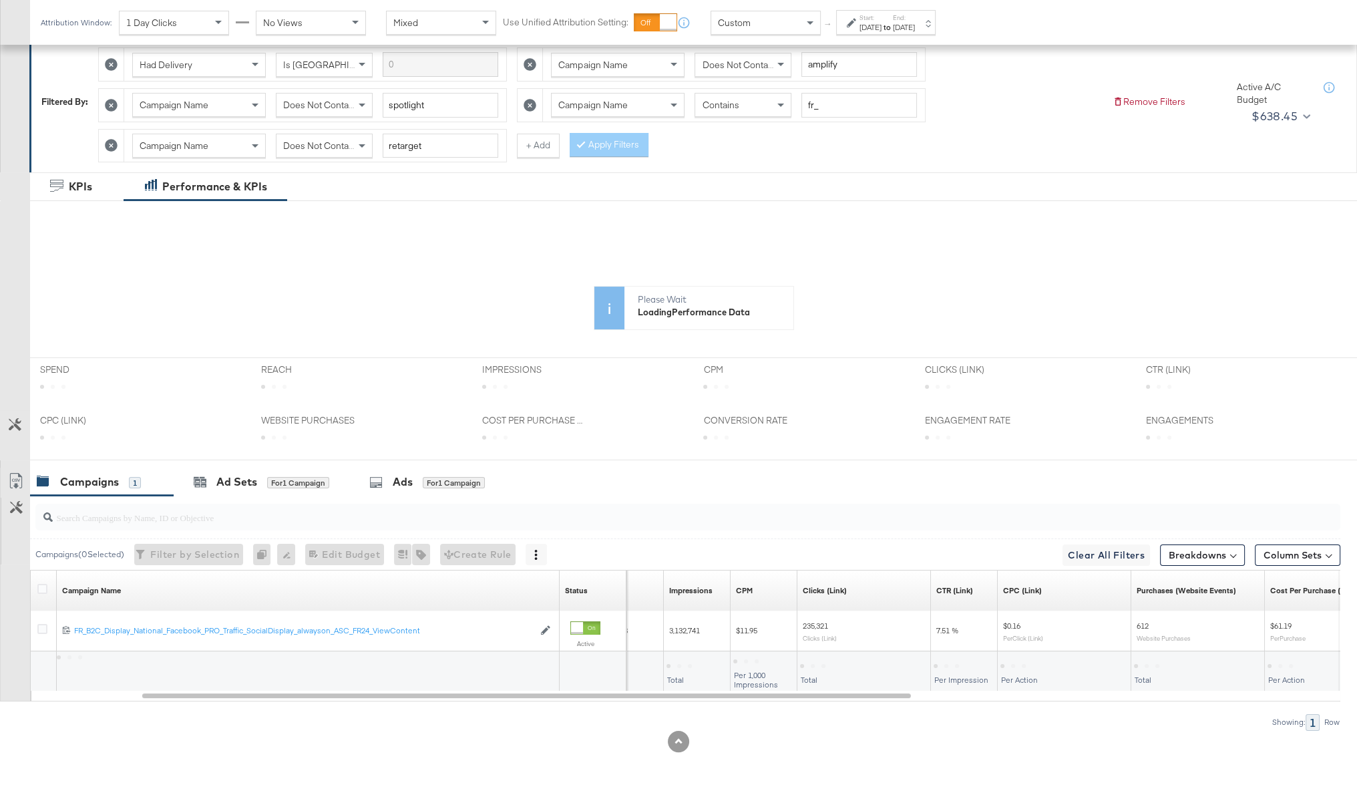
scroll to position [192, 0]
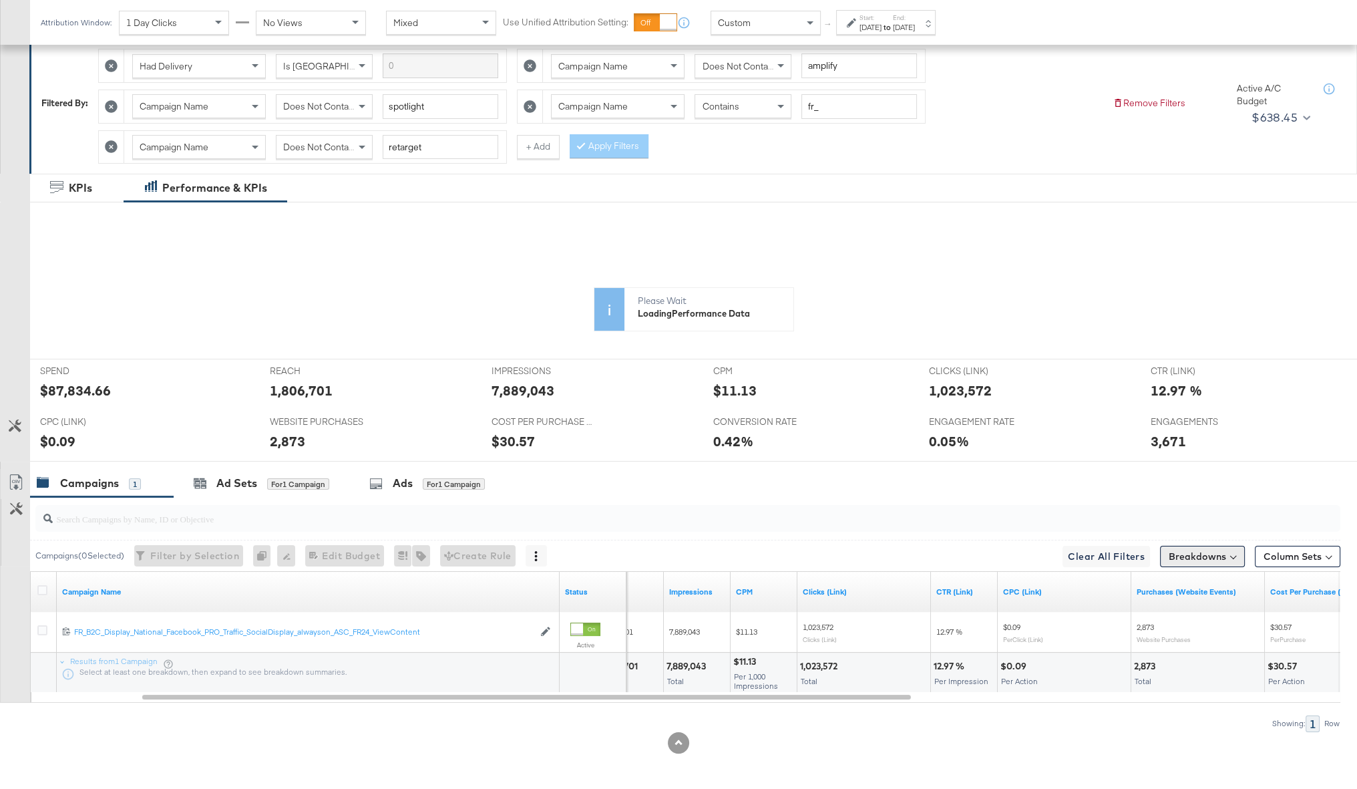
click at [862, 421] on button "Breakdowns" at bounding box center [1202, 556] width 85 height 21
click at [862, 421] on div "Delivery" at bounding box center [1171, 615] width 133 height 11
click at [862, 421] on div "Time" at bounding box center [1171, 637] width 133 height 11
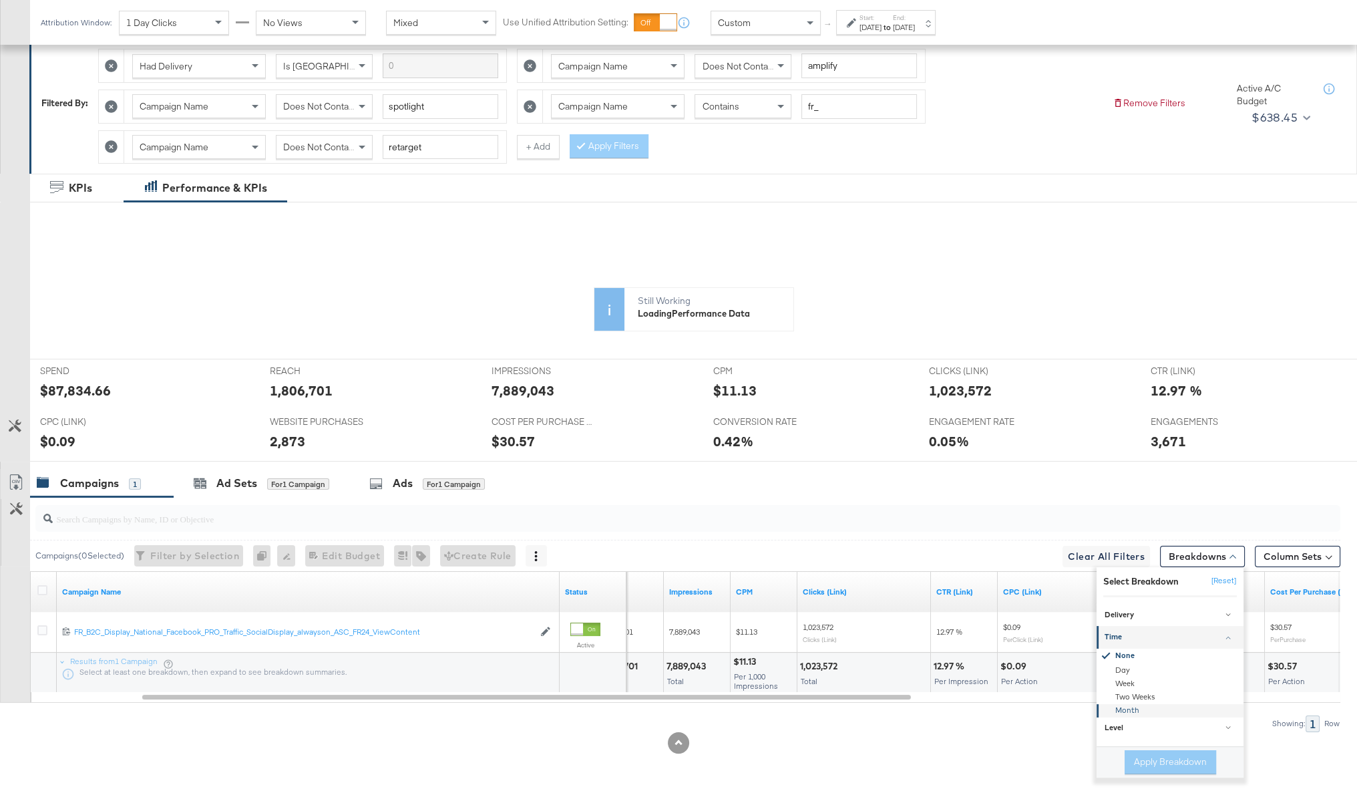
click at [862, 421] on div "Month" at bounding box center [1171, 709] width 145 height 13
click at [862, 421] on button "Apply Breakdown" at bounding box center [1170, 762] width 91 height 24
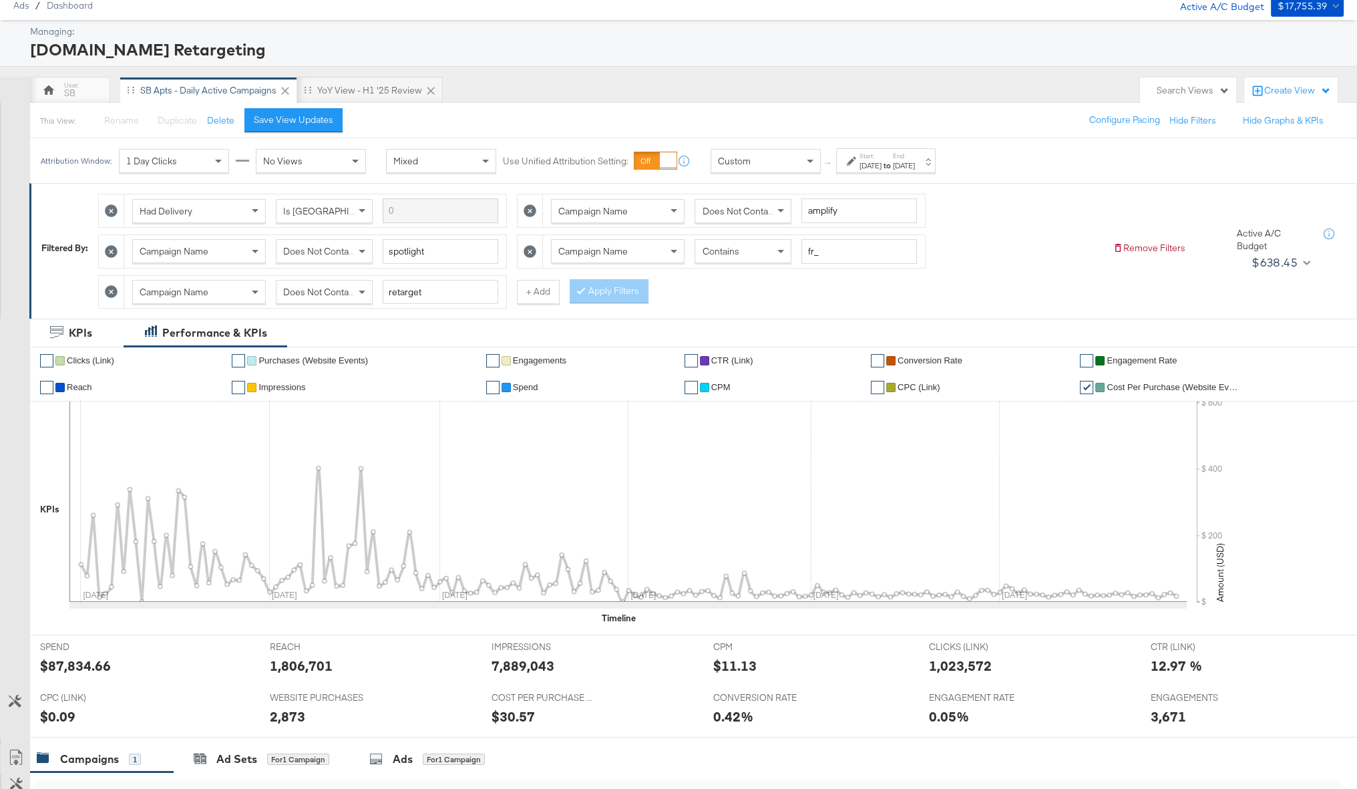
scroll to position [47, 0]
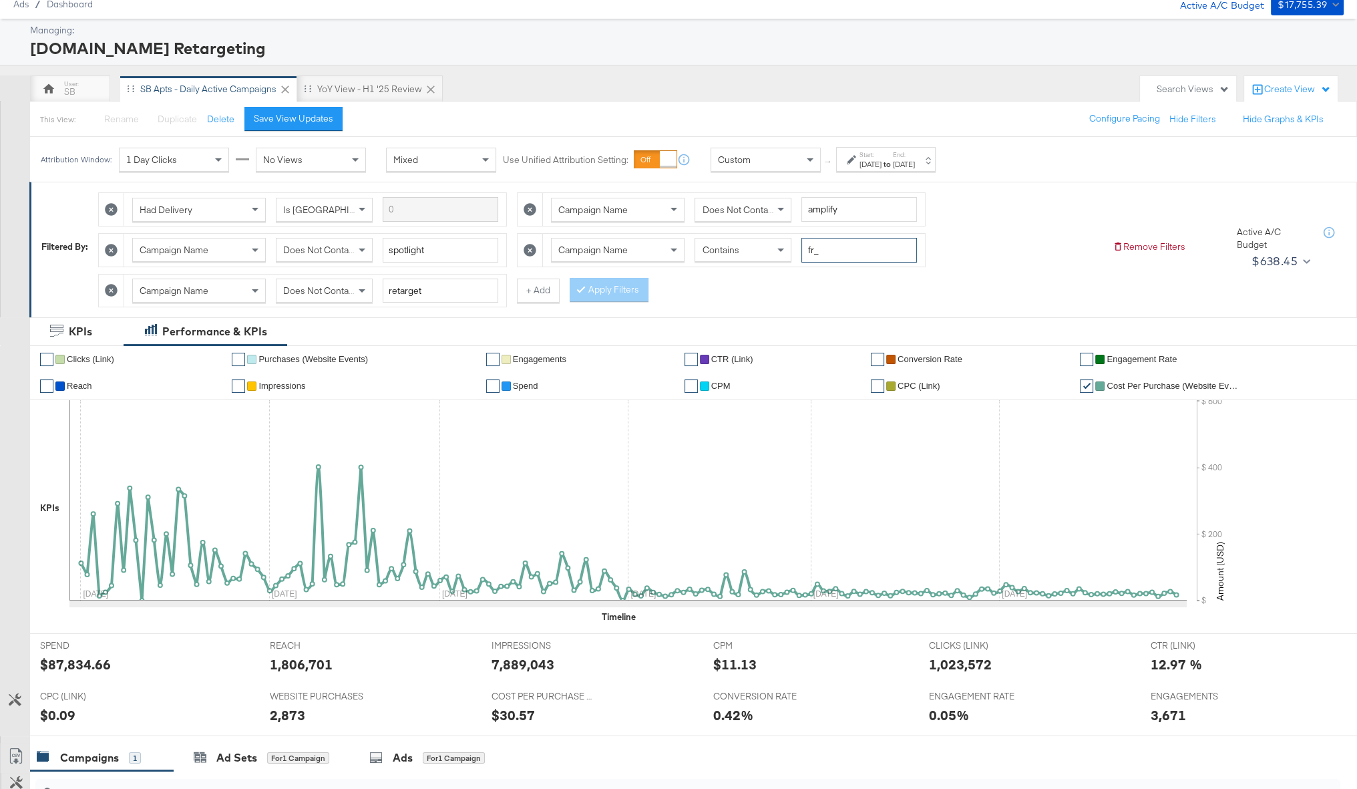
drag, startPoint x: 812, startPoint y: 248, endPoint x: 801, endPoint y: 248, distance: 10.7
click at [801, 248] on input "fr_" at bounding box center [859, 250] width 116 height 25
type input "af_"
click at [635, 284] on button "Apply Filters" at bounding box center [609, 290] width 79 height 24
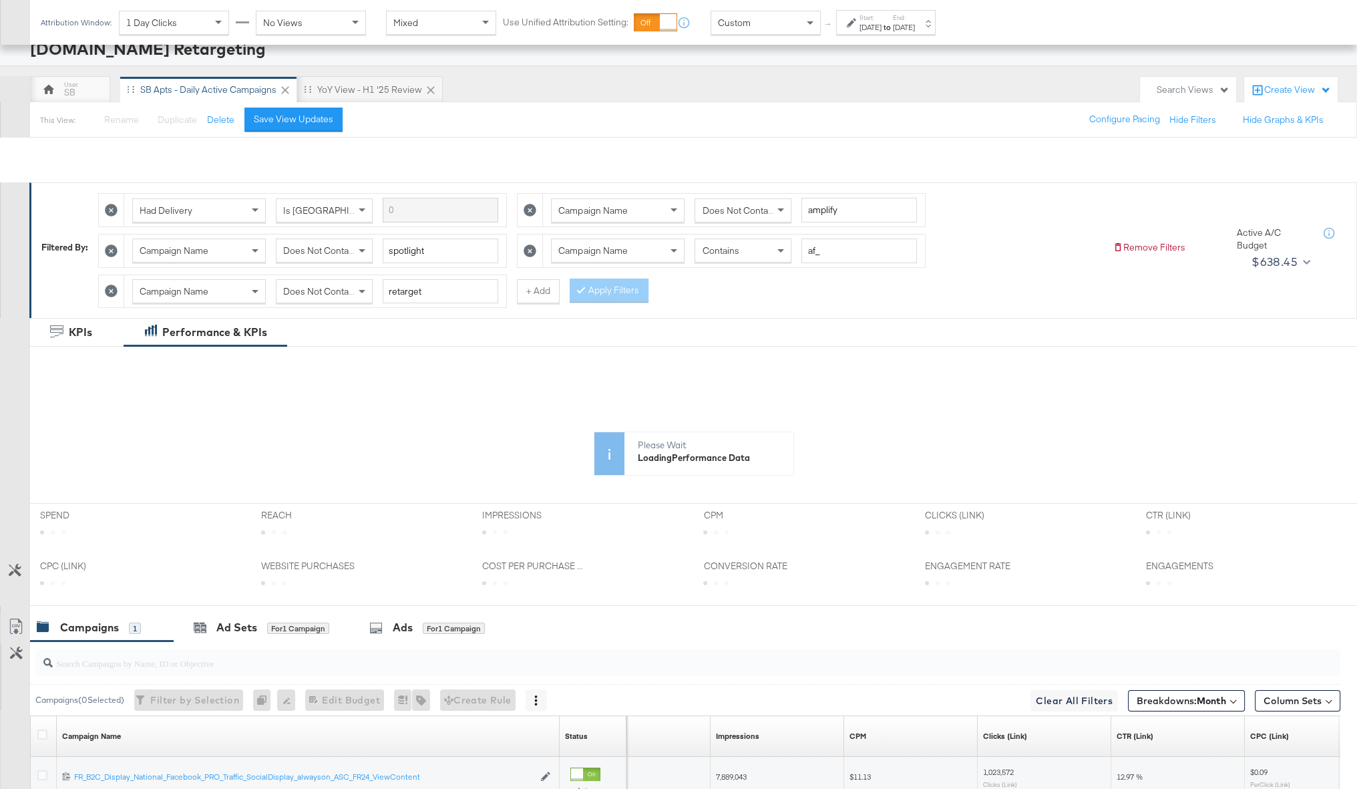
scroll to position [432, 0]
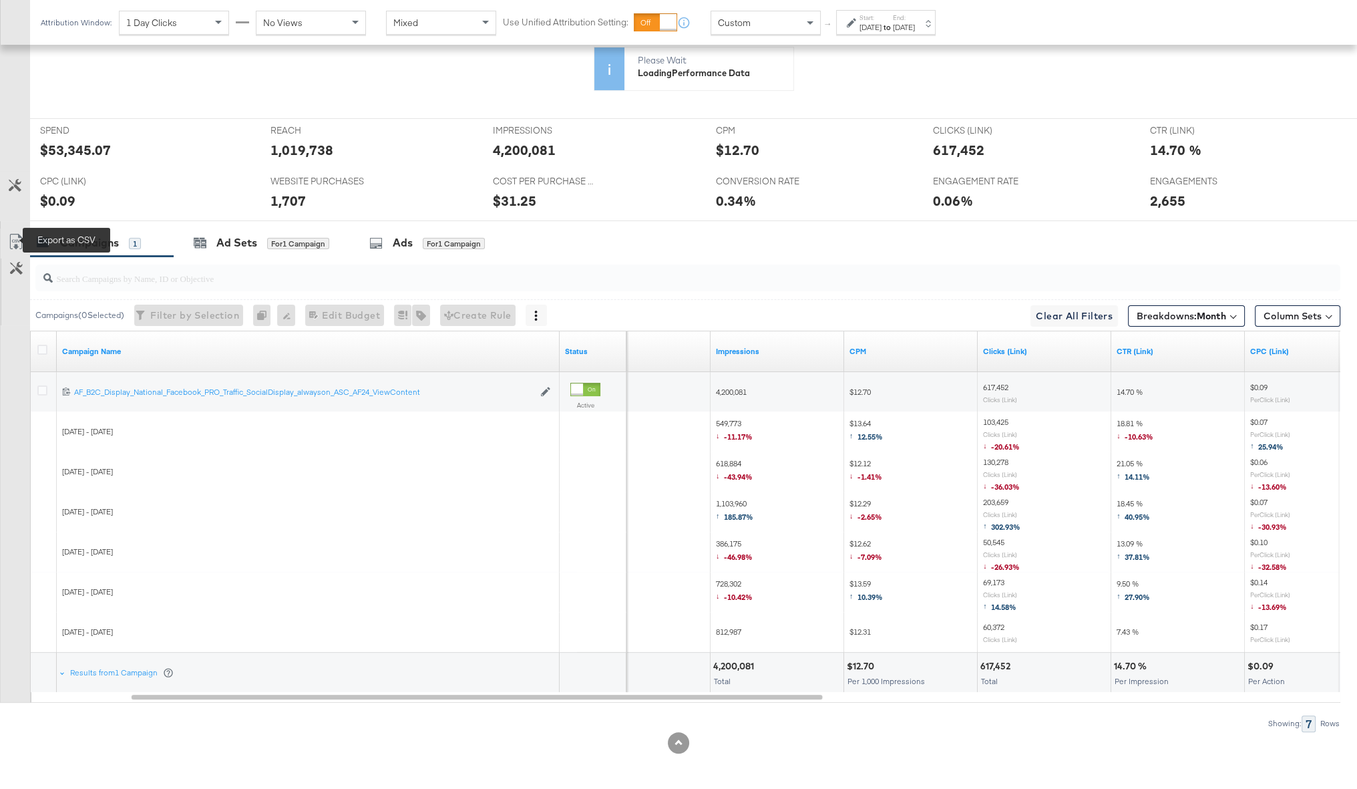
click at [11, 238] on icon at bounding box center [16, 242] width 16 height 16
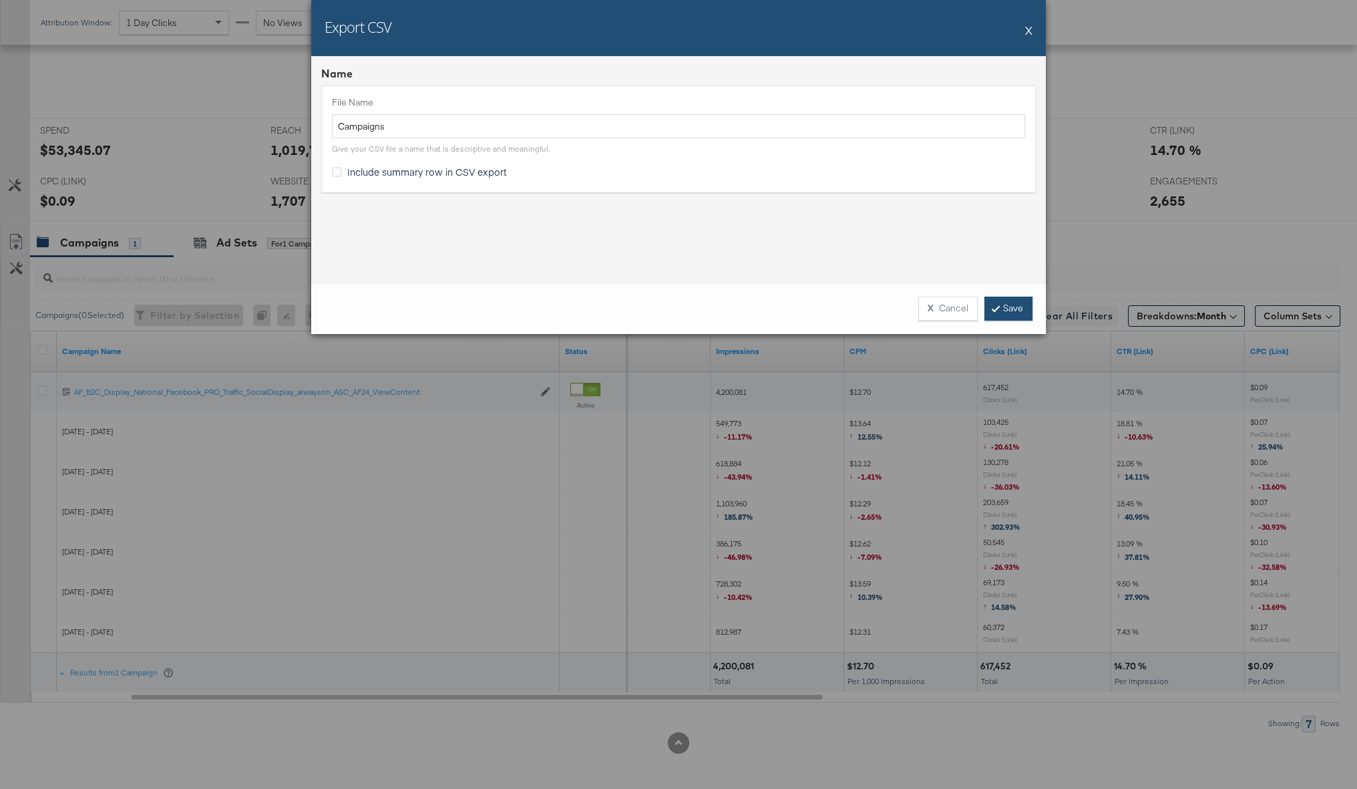
click at [862, 310] on link "Save" at bounding box center [1008, 309] width 48 height 24
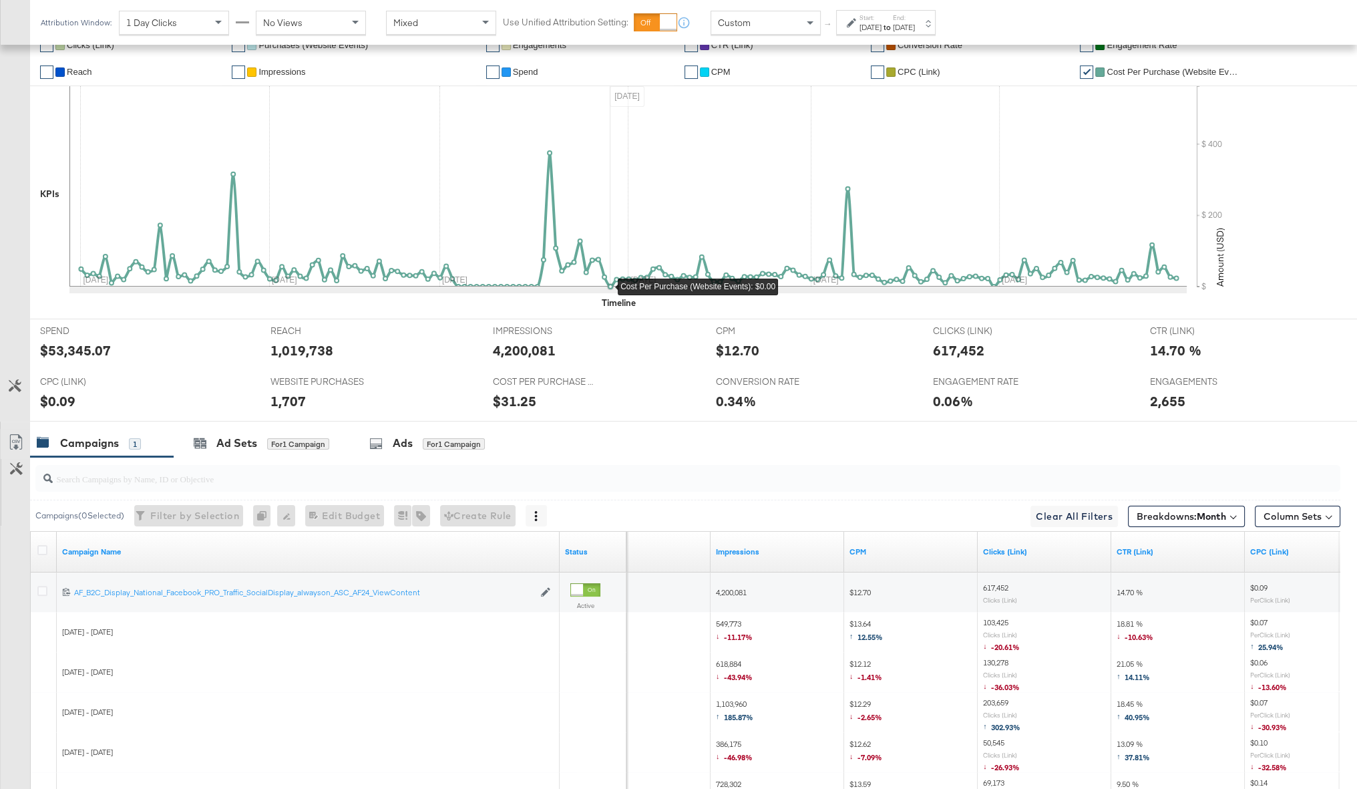
scroll to position [348, 0]
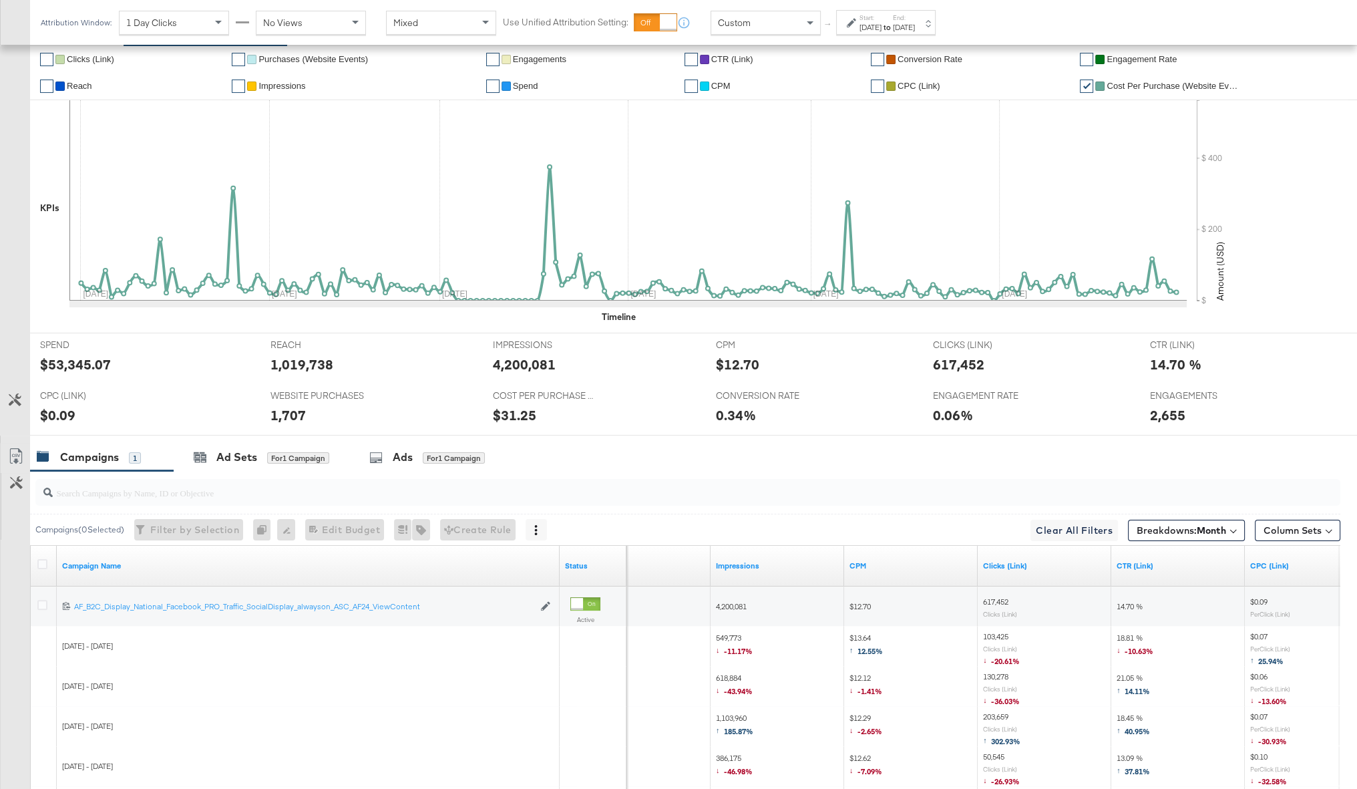
click at [857, 31] on div "Start: Jan 1st 2025 to End: Jun 30th 2025" at bounding box center [881, 22] width 68 height 19
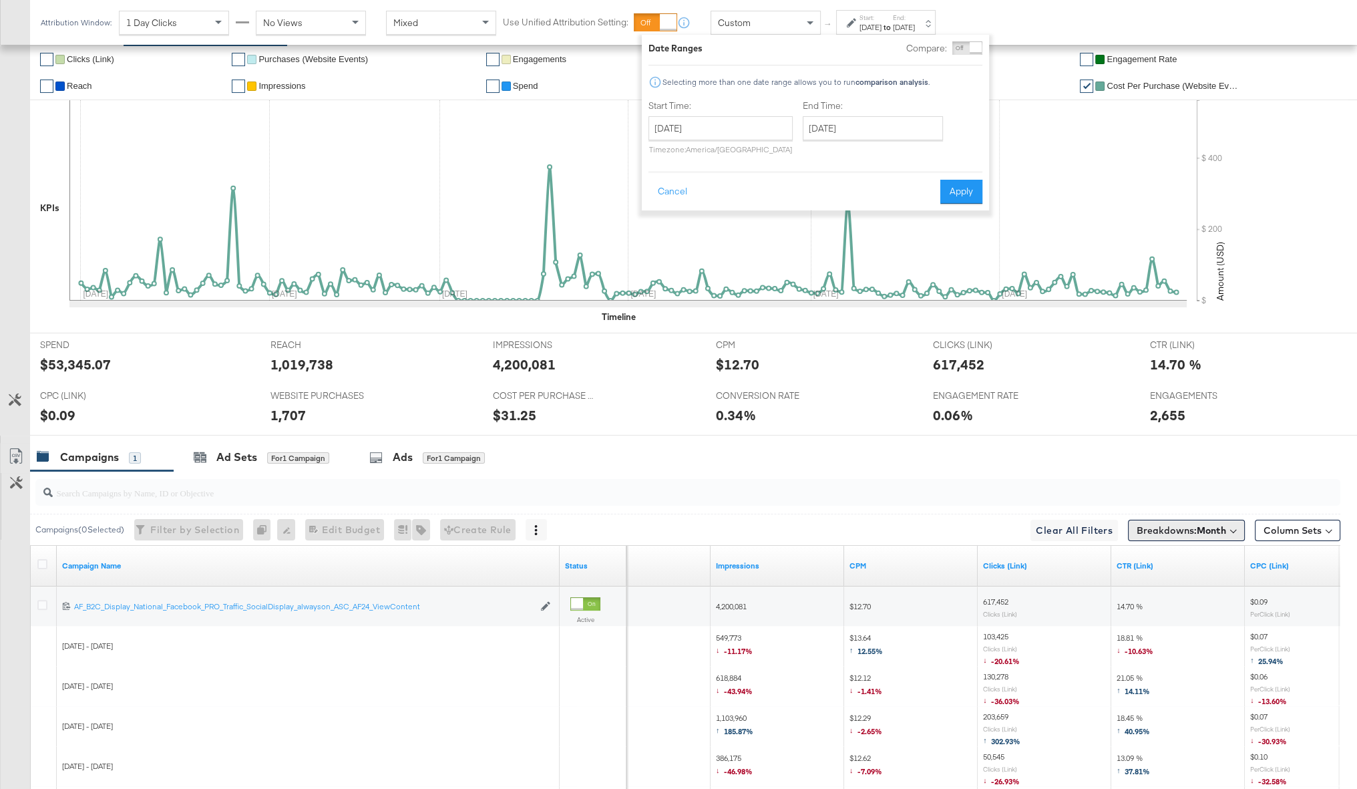
click at [862, 421] on button "Breakdowns: Month" at bounding box center [1186, 530] width 117 height 21
click at [862, 421] on button "[Reset]" at bounding box center [1222, 554] width 33 height 21
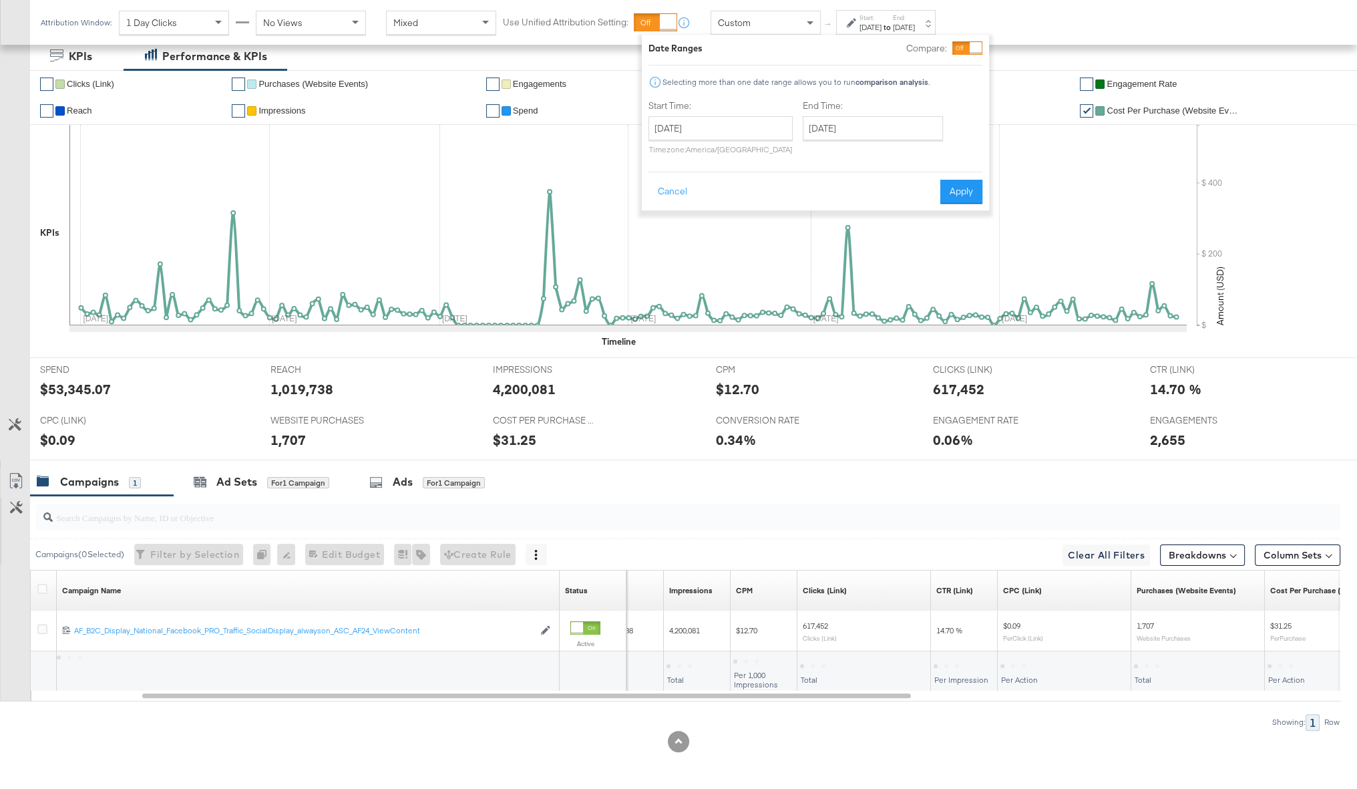
scroll to position [321, 0]
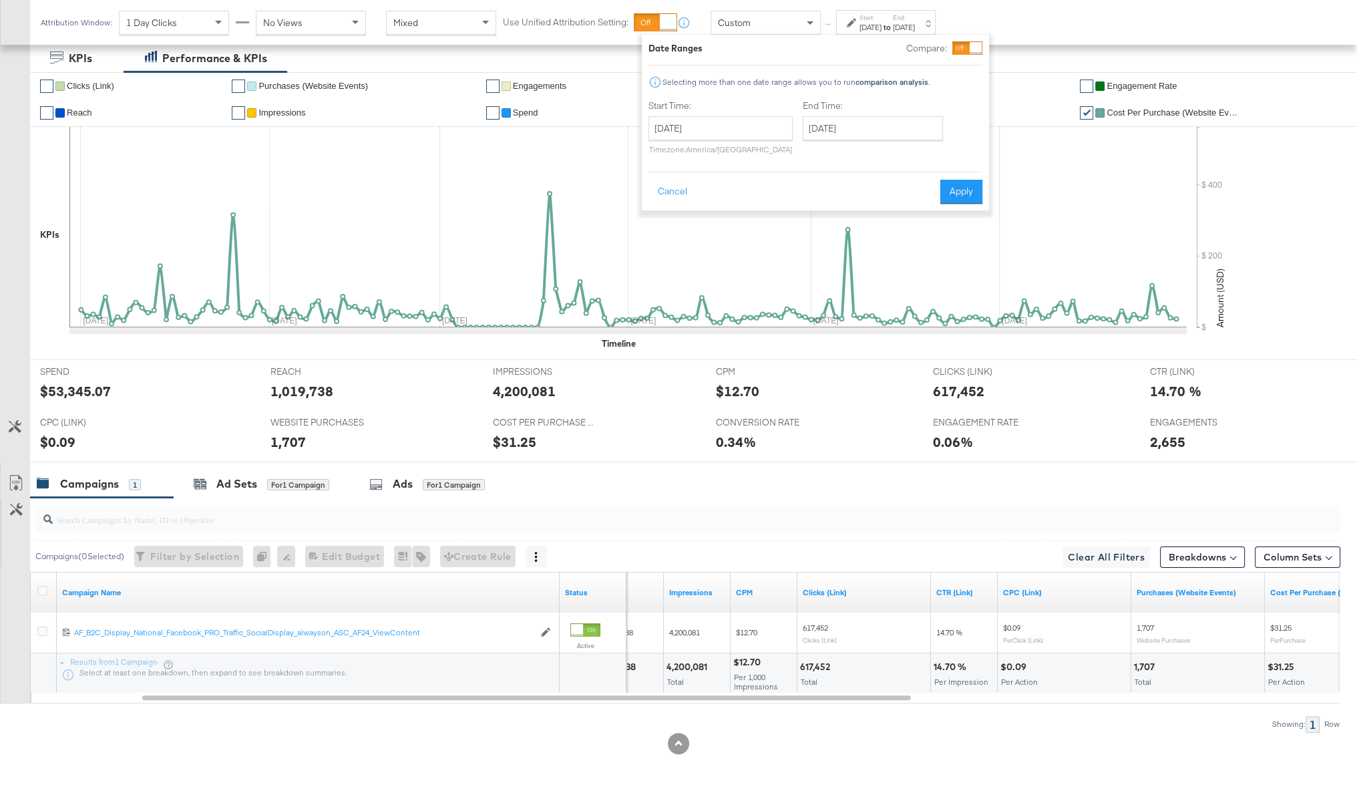
click at [862, 41] on div at bounding box center [967, 47] width 30 height 13
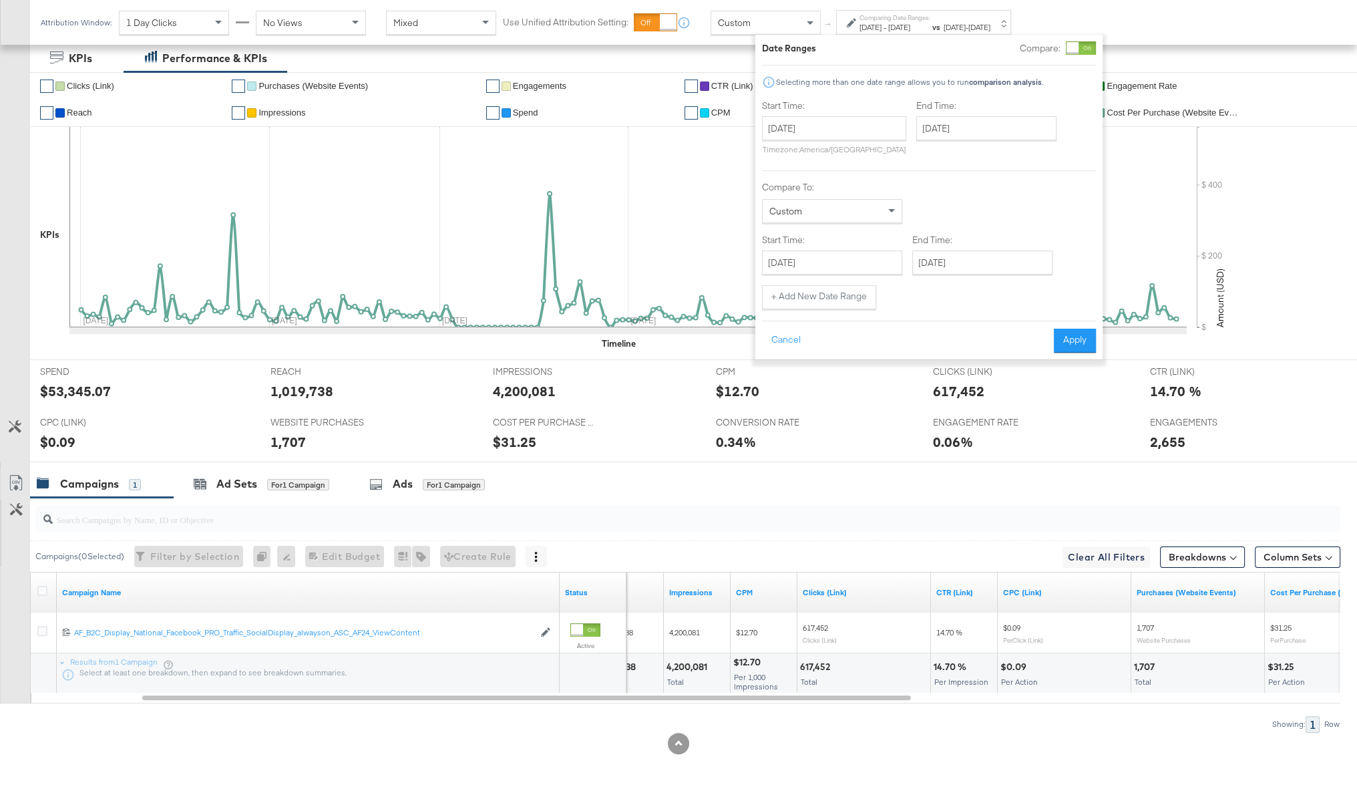
click at [862, 140] on div "End Time: June 30th 2025 ‹ June 2025 › Su Mo Tu We Th Fr Sa 25 26 27 28 29 30 3…" at bounding box center [989, 130] width 146 height 61
click at [862, 128] on input "June 30th 2025" at bounding box center [986, 128] width 140 height 24
click at [862, 160] on span "‹" at bounding box center [931, 156] width 21 height 20
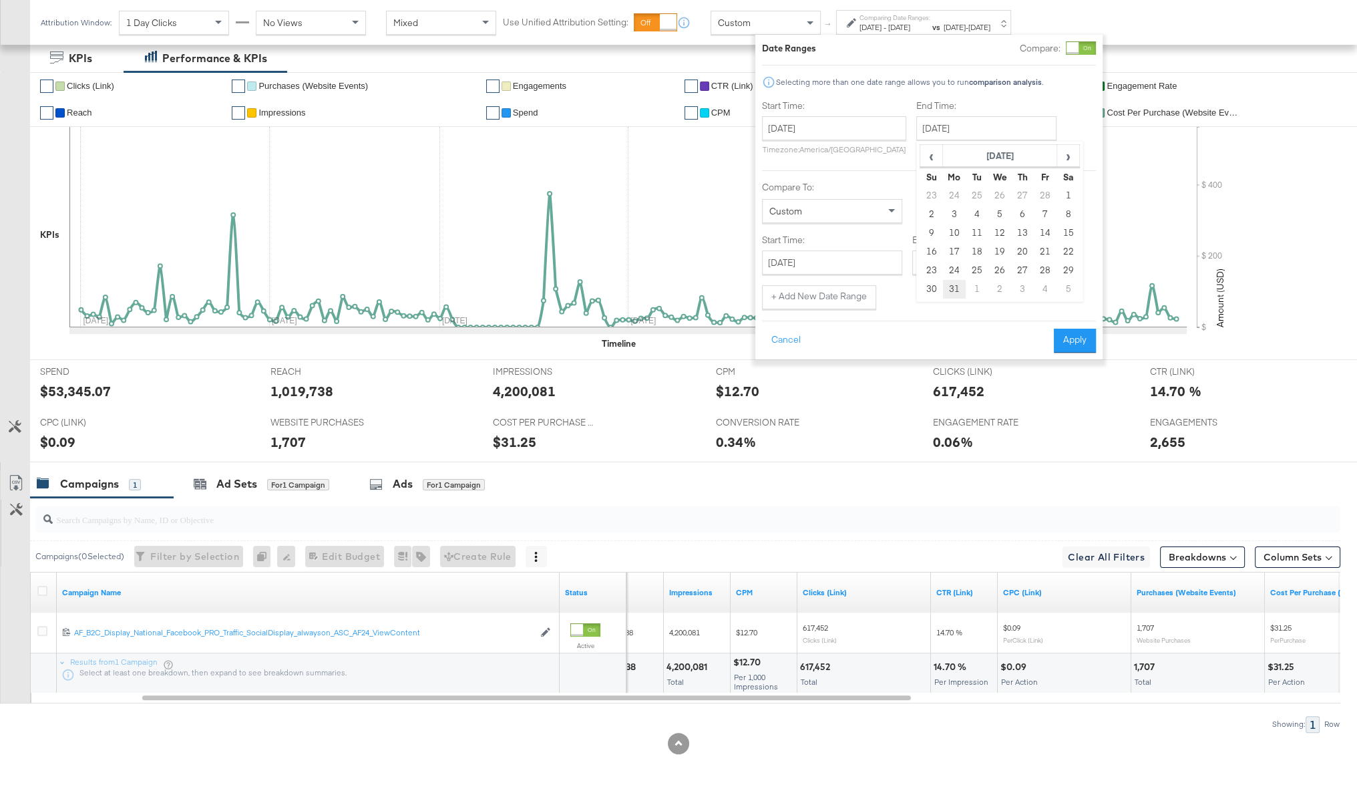
click at [862, 289] on td "31" at bounding box center [954, 289] width 23 height 19
type input "March 31st 2025"
click at [844, 262] on input "January 1st 2025" at bounding box center [831, 262] width 140 height 24
click at [862, 288] on span "›" at bounding box center [913, 290] width 21 height 20
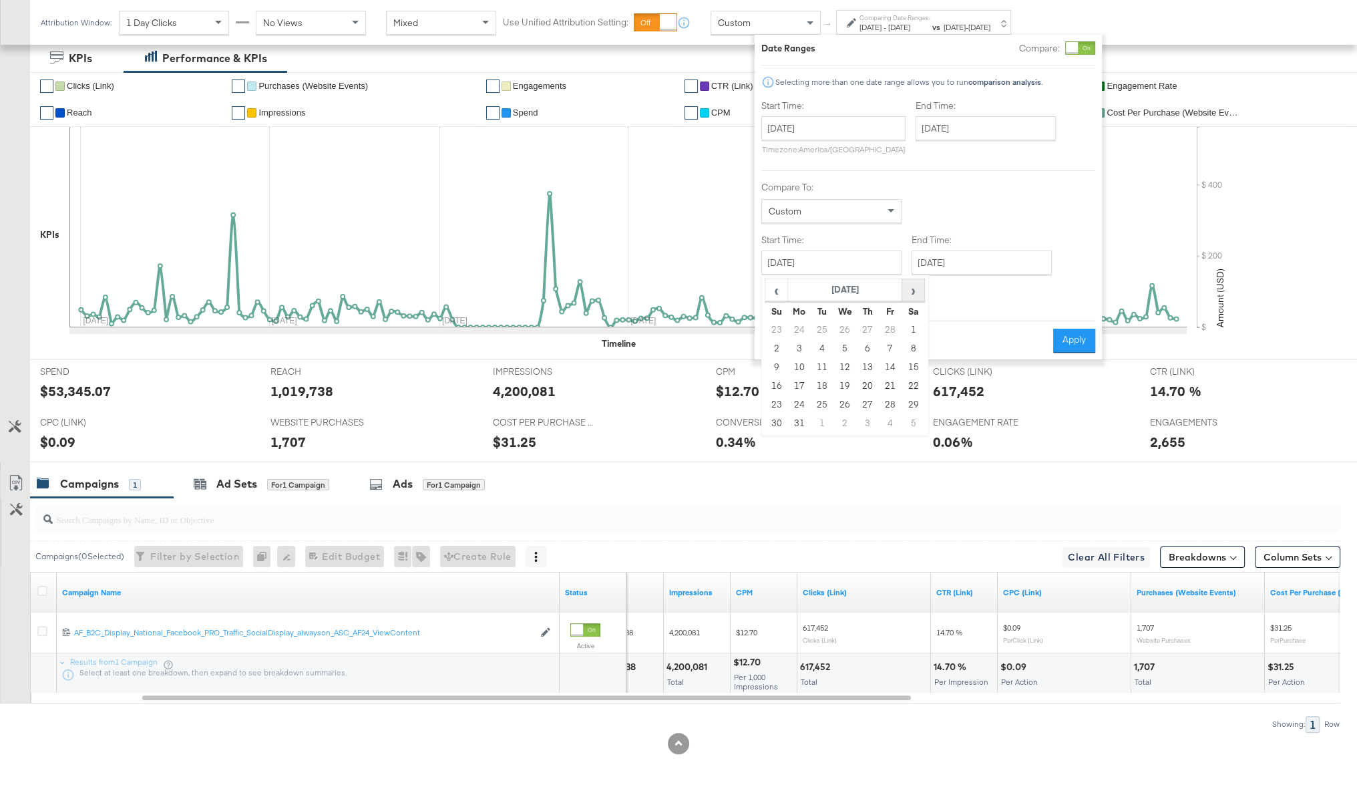
click at [862, 288] on span "›" at bounding box center [913, 290] width 21 height 20
click at [825, 329] on td "1" at bounding box center [822, 329] width 23 height 19
type input "April 1st 2025"
click at [862, 345] on button "Apply" at bounding box center [1074, 341] width 42 height 24
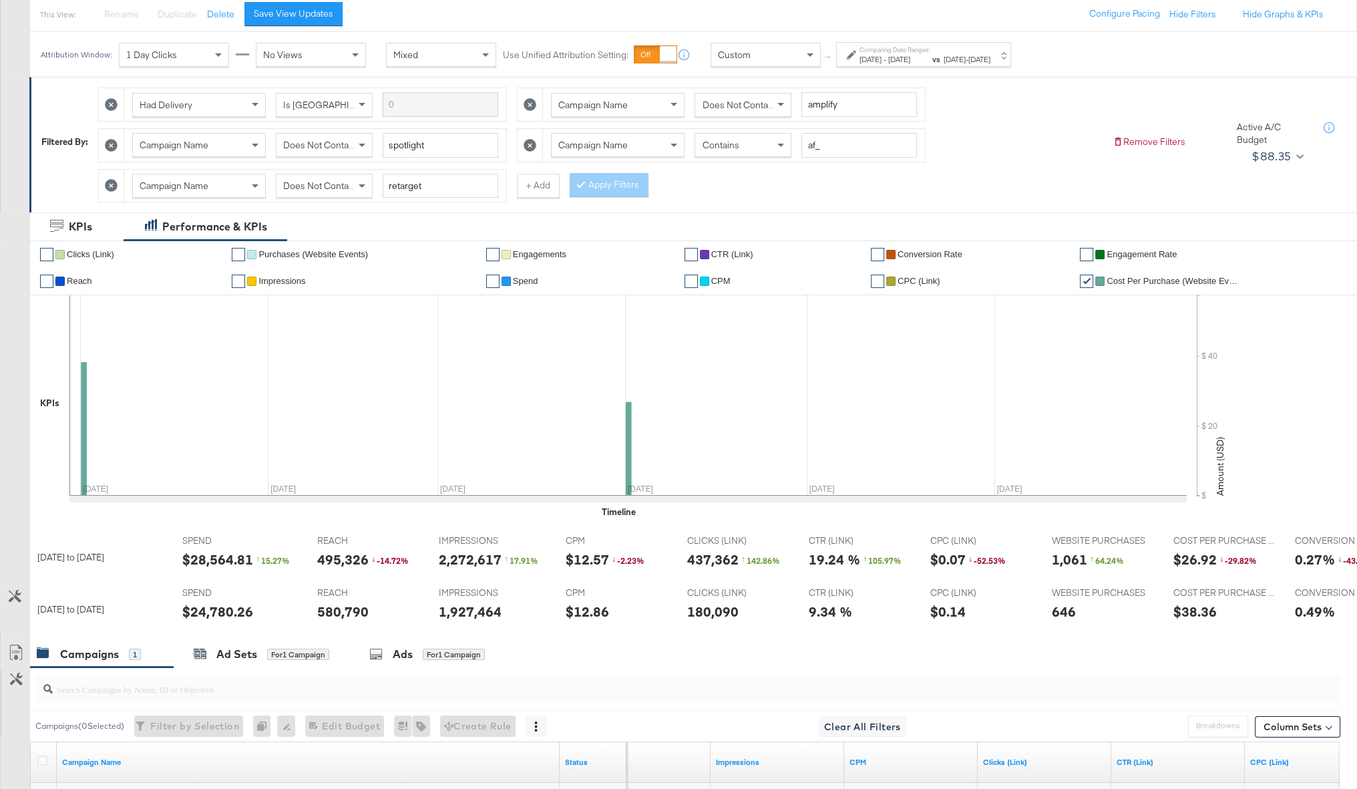
scroll to position [7, 0]
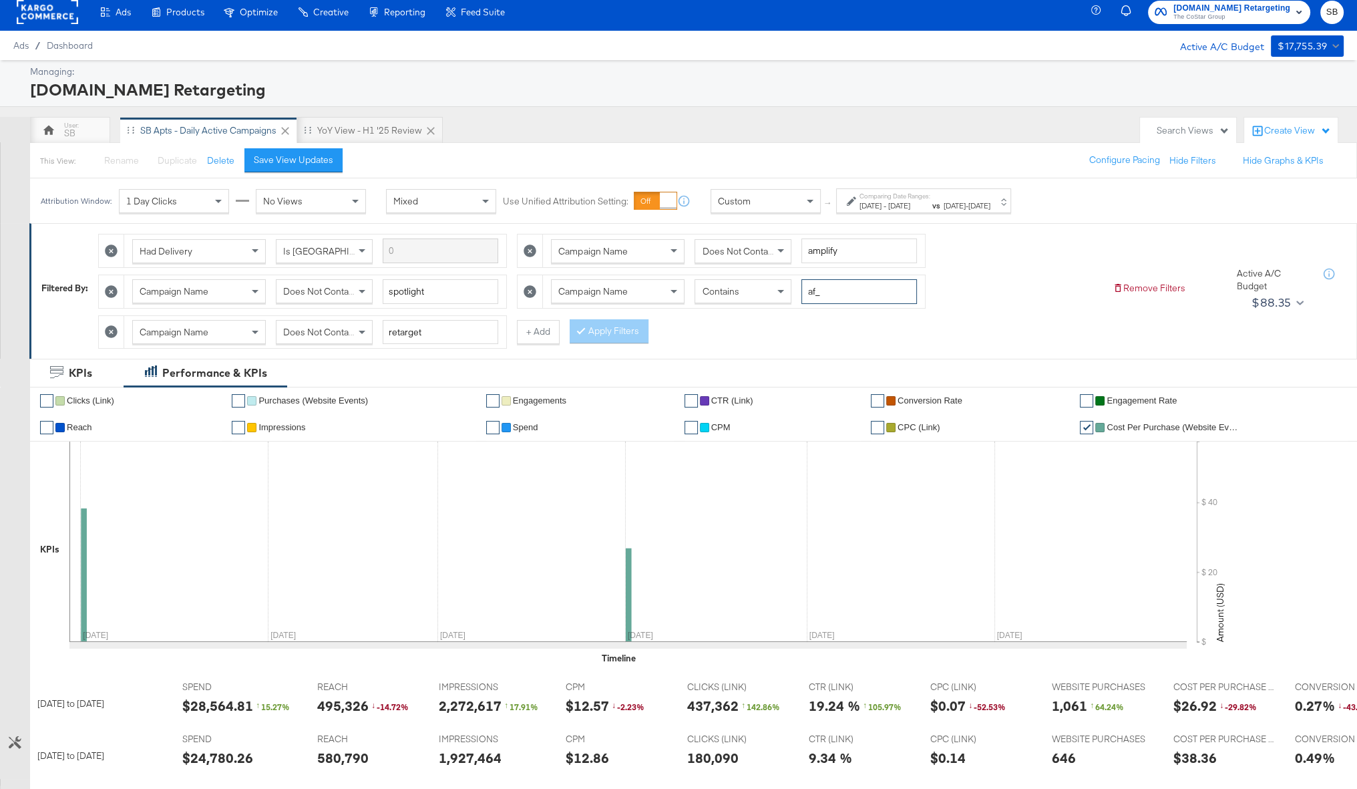
drag, startPoint x: 813, startPoint y: 292, endPoint x: 791, endPoint y: 293, distance: 22.1
click at [791, 293] on div "Campaign Name Contains af_" at bounding box center [734, 291] width 366 height 25
type input "AHL_"
click at [613, 325] on button "Apply Filters" at bounding box center [609, 331] width 79 height 24
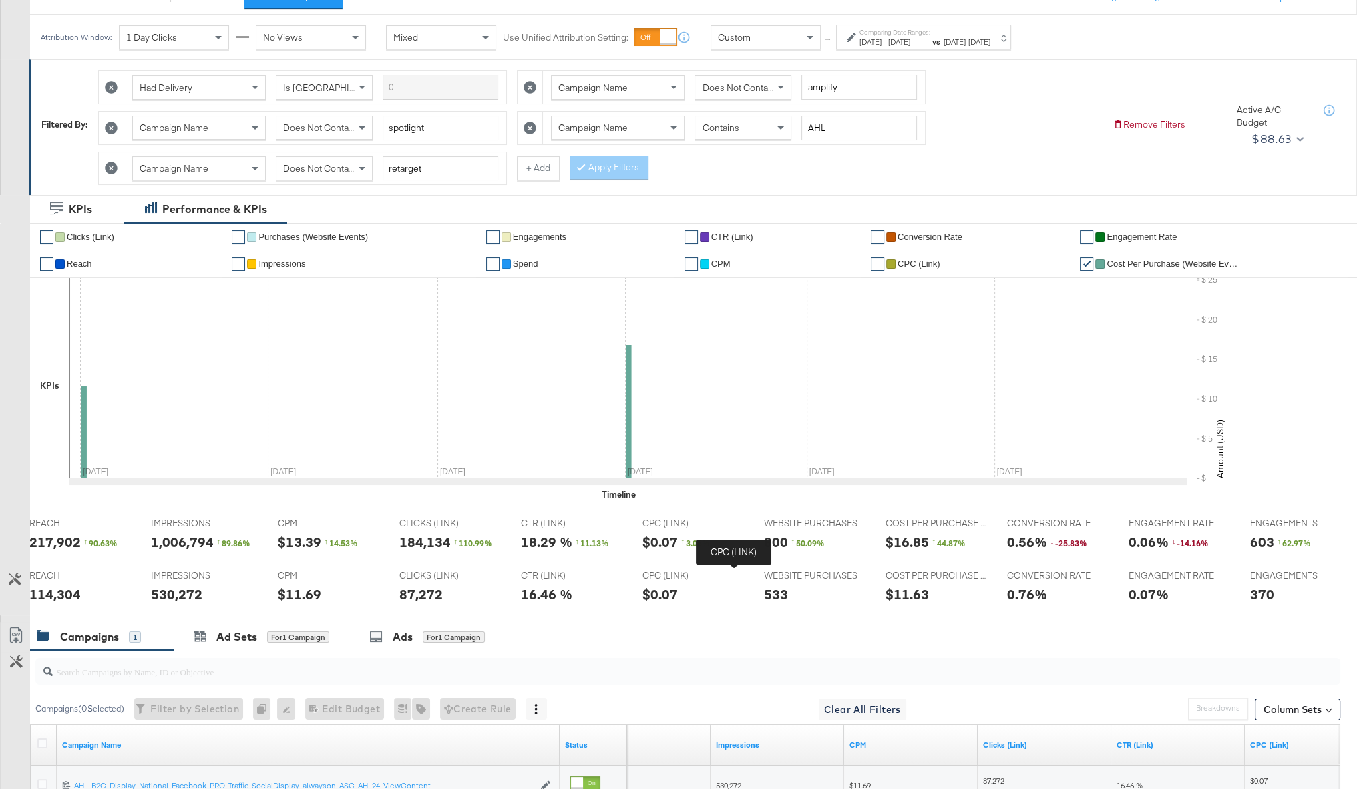
scroll to position [0, 0]
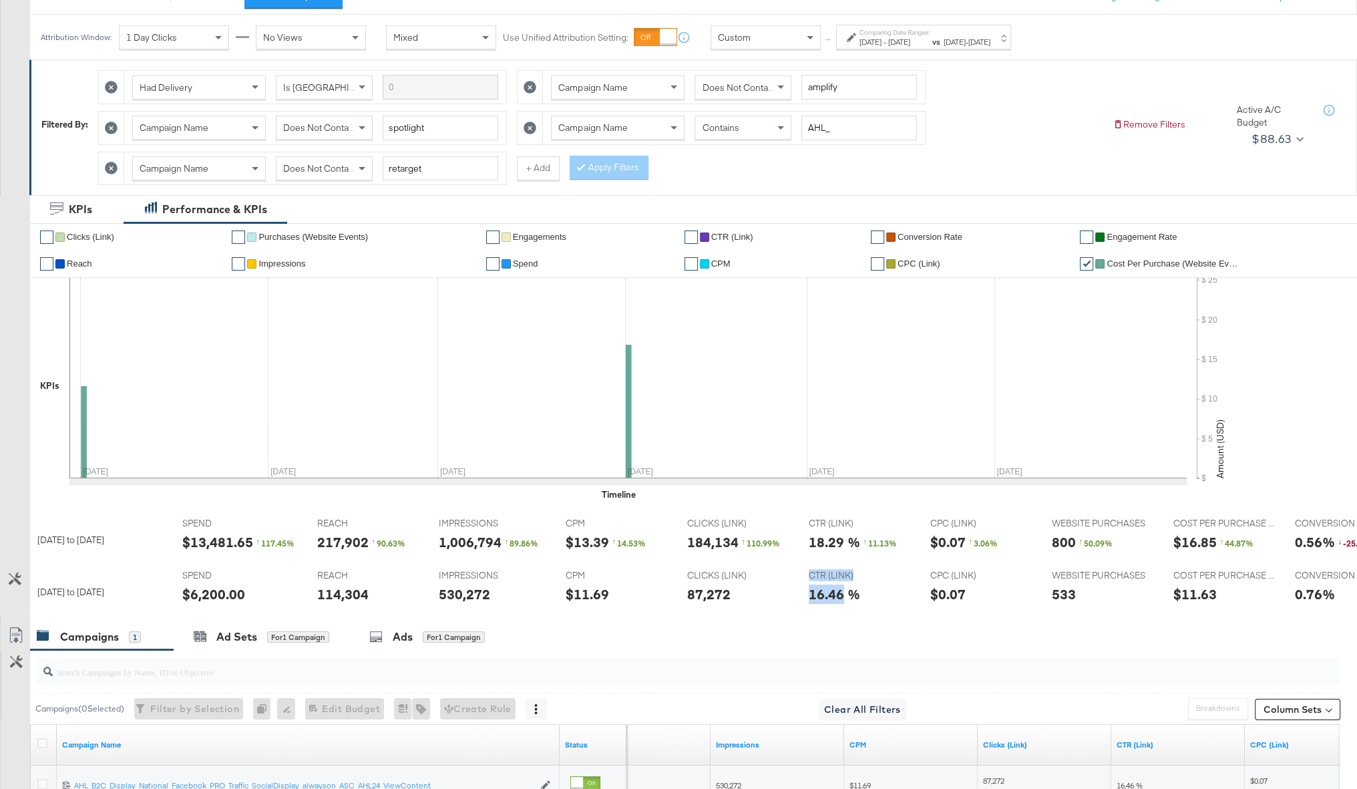
drag, startPoint x: 833, startPoint y: 592, endPoint x: 767, endPoint y: 588, distance: 66.9
click at [767, 421] on tr "Jan 1st 2025 to Mar 31st 2025 SPEND SPEND $6,200.00 REACH REACH 114,304 IMPRESS…" at bounding box center [839, 589] width 1619 height 52
click at [266, 421] on div "↑ 117.45 %" at bounding box center [276, 543] width 40 height 11
copy div "117.45"
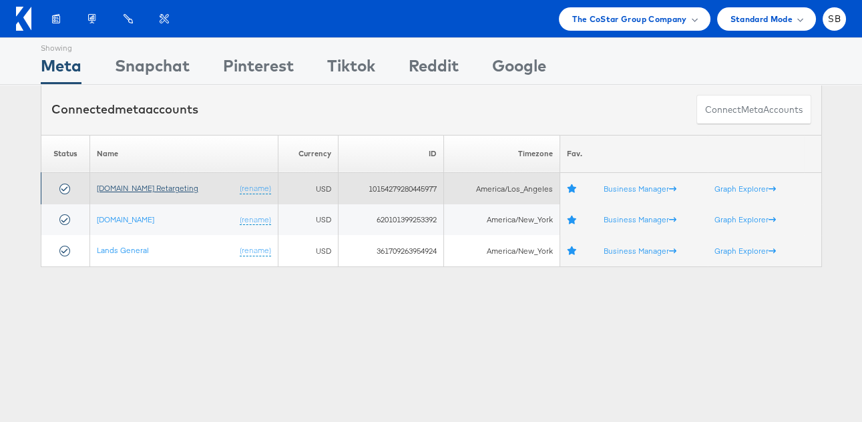
click at [162, 187] on link "[DOMAIN_NAME] Retargeting" at bounding box center [148, 188] width 102 height 10
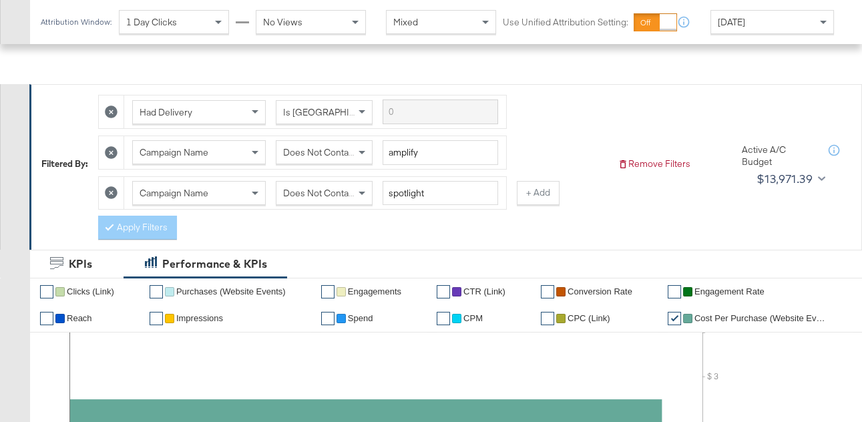
scroll to position [102, 0]
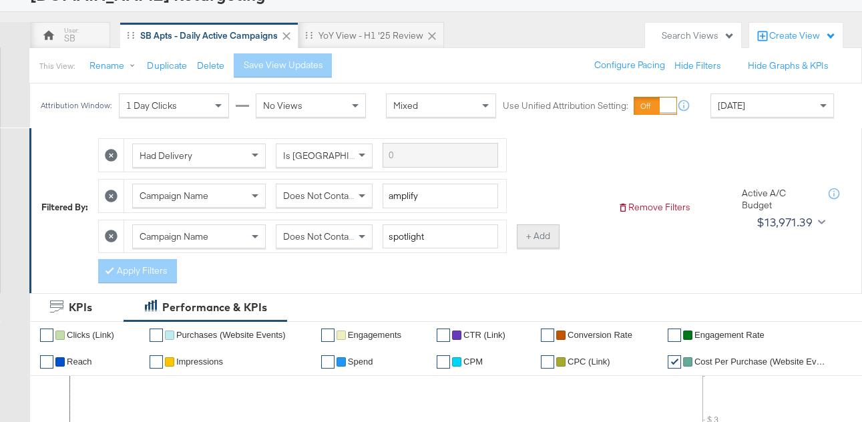
click at [521, 235] on button "+ Add" at bounding box center [538, 236] width 43 height 24
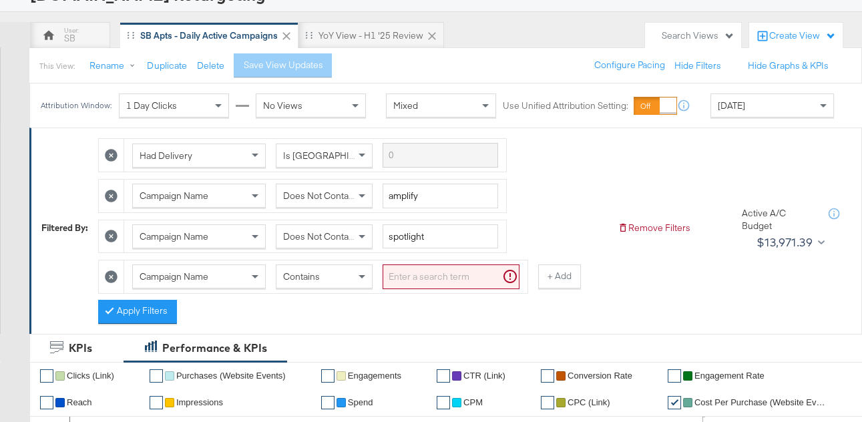
click at [741, 110] on span "[DATE]" at bounding box center [731, 106] width 27 height 12
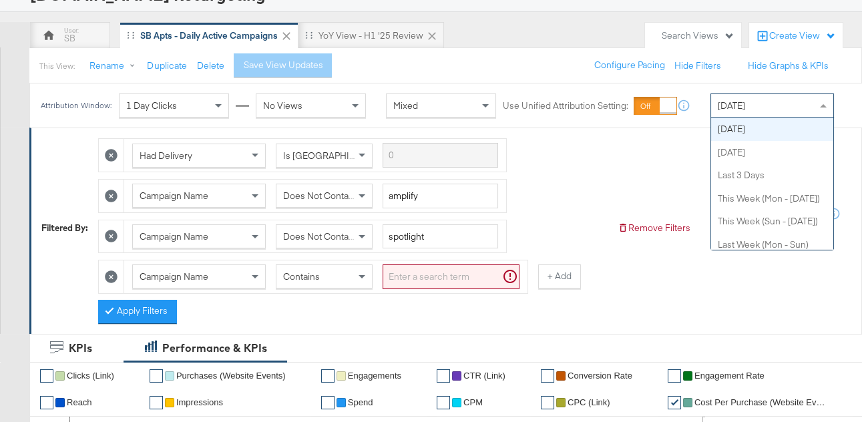
scroll to position [0, 0]
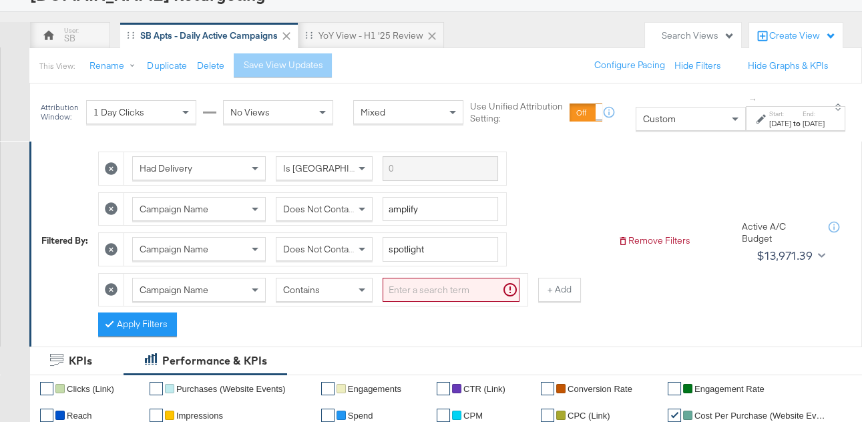
click at [803, 116] on label "End:" at bounding box center [814, 114] width 22 height 9
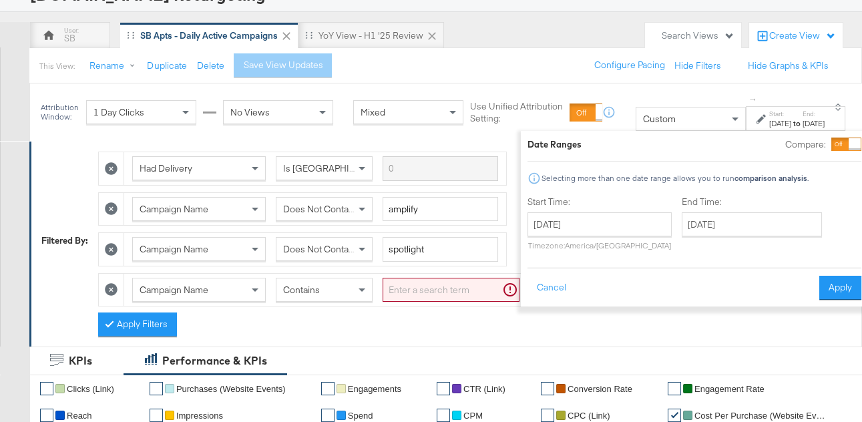
click at [849, 142] on div at bounding box center [855, 144] width 12 height 12
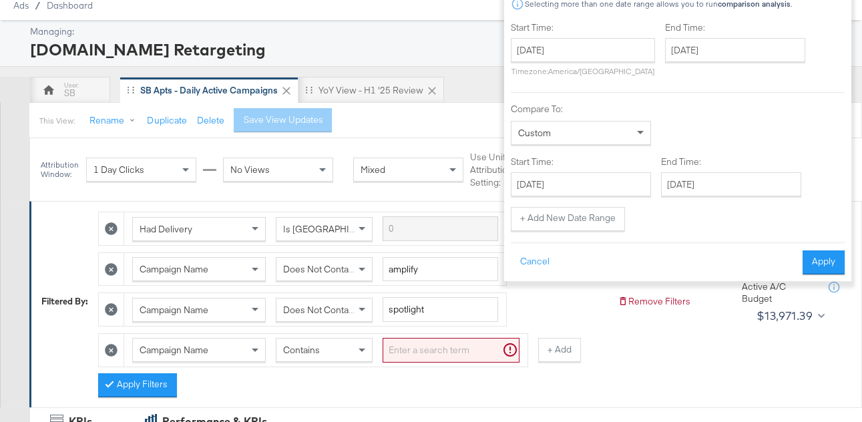
scroll to position [39, 0]
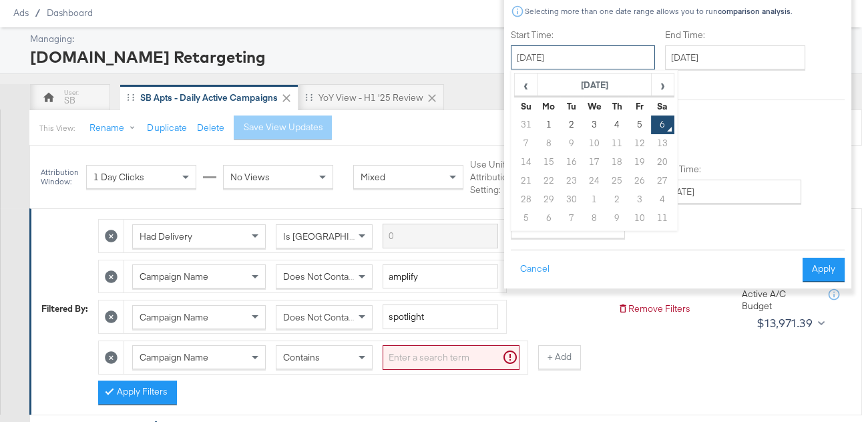
click at [542, 52] on input "[DATE]" at bounding box center [583, 57] width 144 height 24
click at [520, 86] on span "‹" at bounding box center [526, 85] width 21 height 20
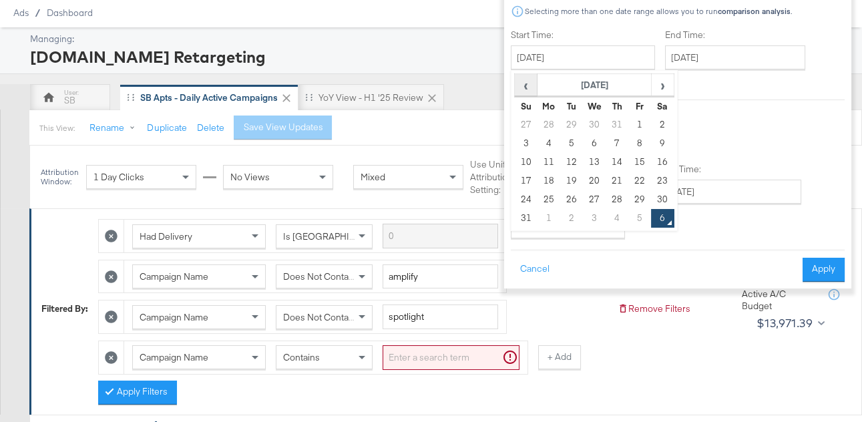
click at [520, 86] on span "‹" at bounding box center [526, 85] width 21 height 20
click at [632, 121] on td "4" at bounding box center [640, 125] width 23 height 19
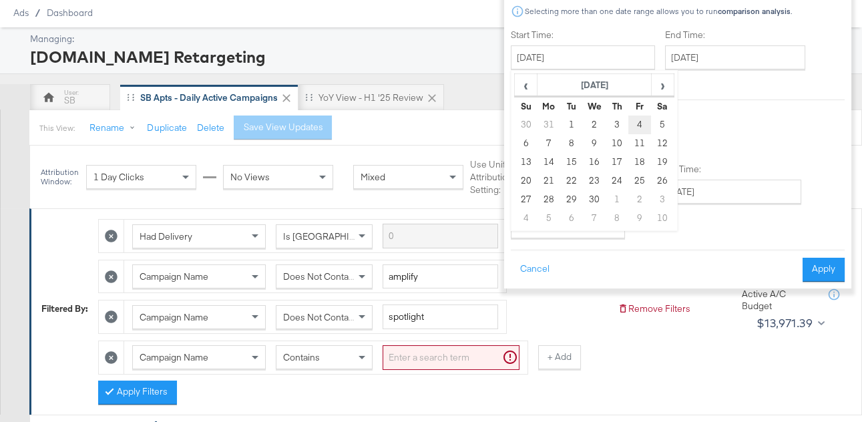
type input "[DATE]"
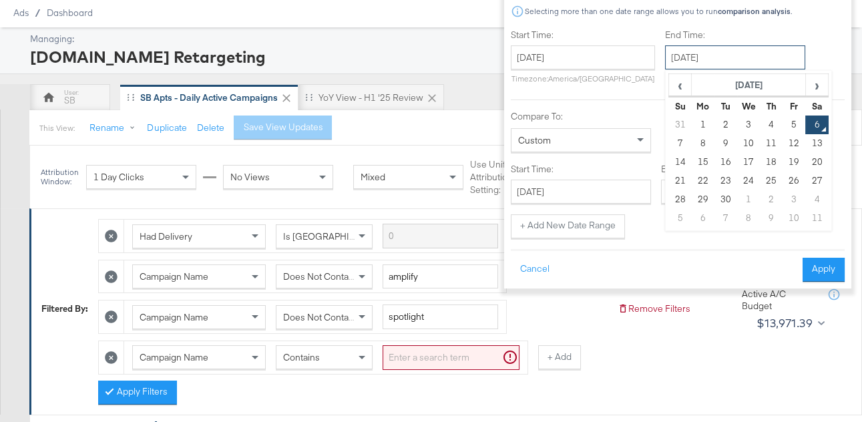
click at [695, 55] on input "[DATE]" at bounding box center [735, 57] width 140 height 24
click at [670, 88] on span "‹" at bounding box center [680, 85] width 21 height 20
click at [721, 174] on td "17" at bounding box center [726, 181] width 23 height 19
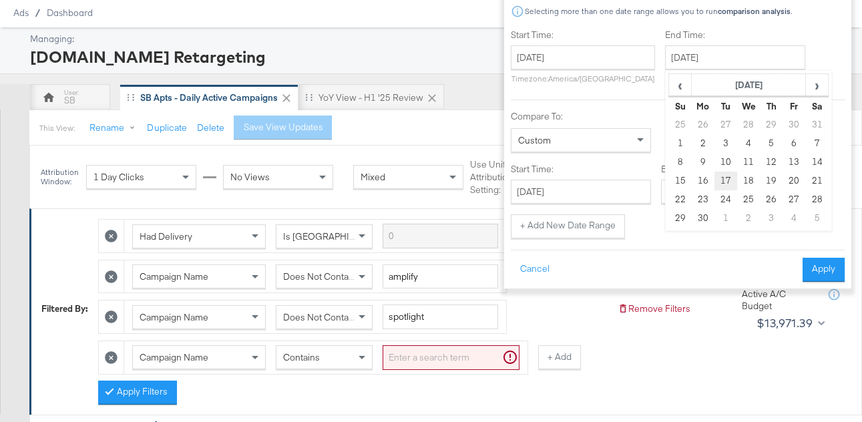
type input "[DATE]"
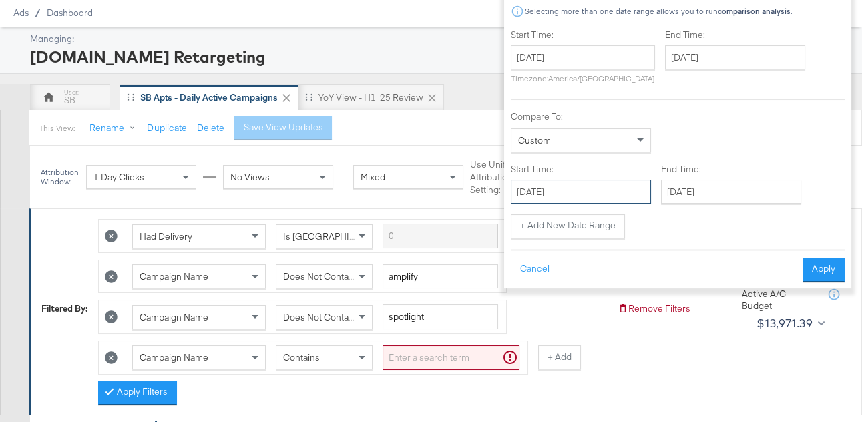
click at [583, 196] on input "[DATE]" at bounding box center [581, 192] width 140 height 24
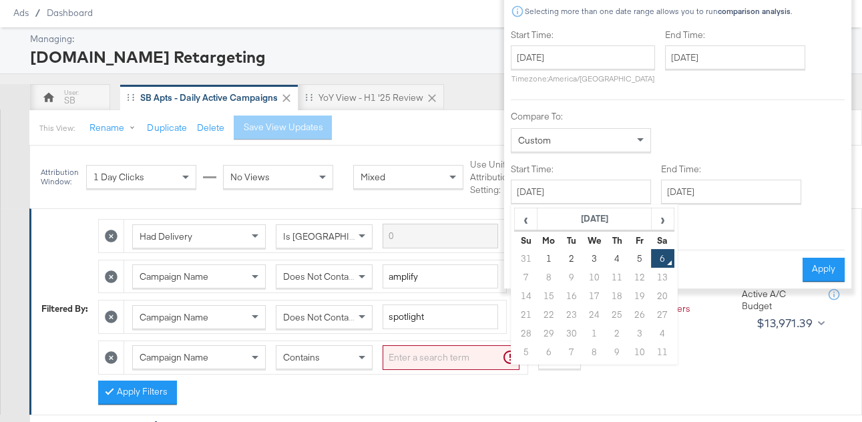
click at [514, 222] on table "‹ [DATE] › Su Mo Tu We Th Fr Sa 31 1 2 3 4 5 6 7 8 9 10 11 12 13 14 15 16 17 18…" at bounding box center [594, 285] width 160 height 154
click at [518, 217] on span "‹" at bounding box center [526, 219] width 21 height 20
click at [590, 312] on td "18" at bounding box center [594, 314] width 23 height 19
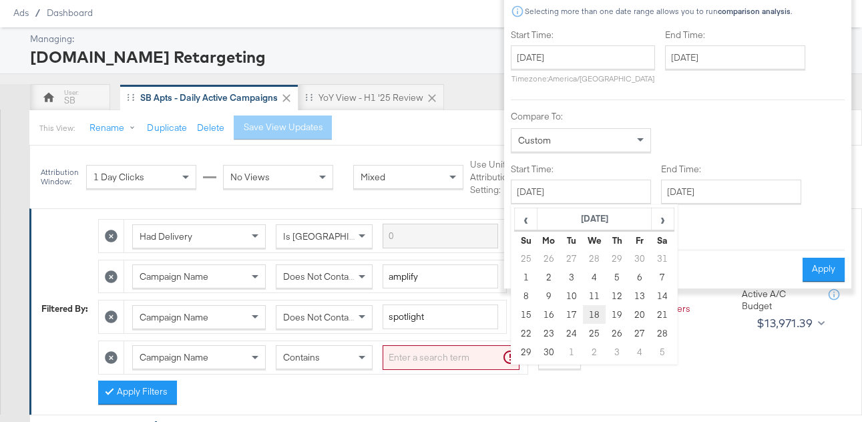
type input "[DATE]"
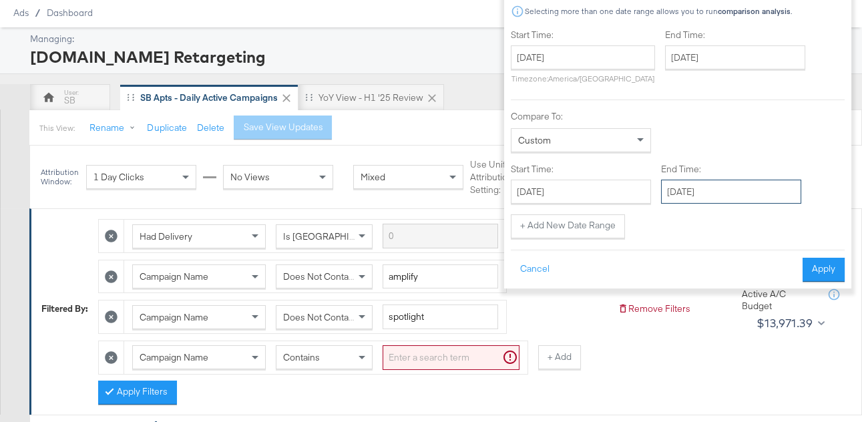
click at [701, 192] on input "[DATE]" at bounding box center [731, 192] width 140 height 24
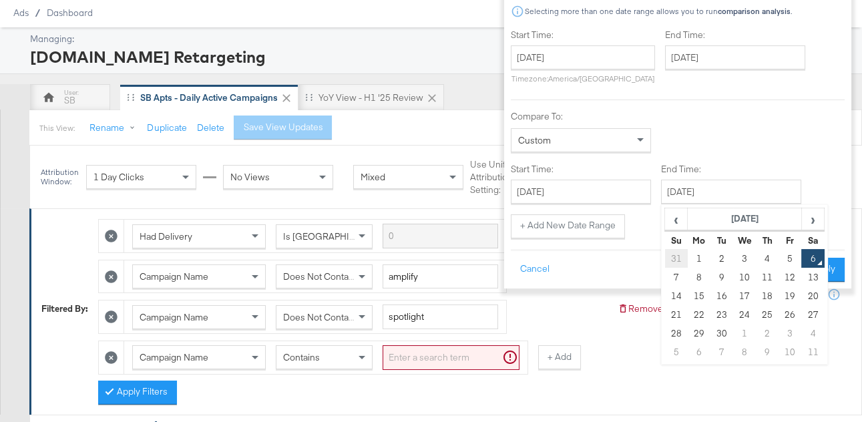
click at [671, 257] on td "31" at bounding box center [676, 258] width 23 height 19
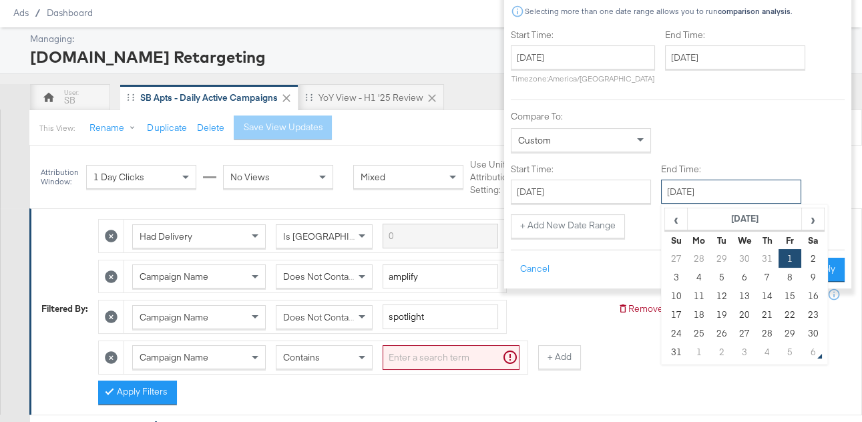
click at [719, 190] on input "[DATE]" at bounding box center [731, 192] width 140 height 24
click at [669, 353] on td "31" at bounding box center [676, 352] width 23 height 19
type input "[DATE]"
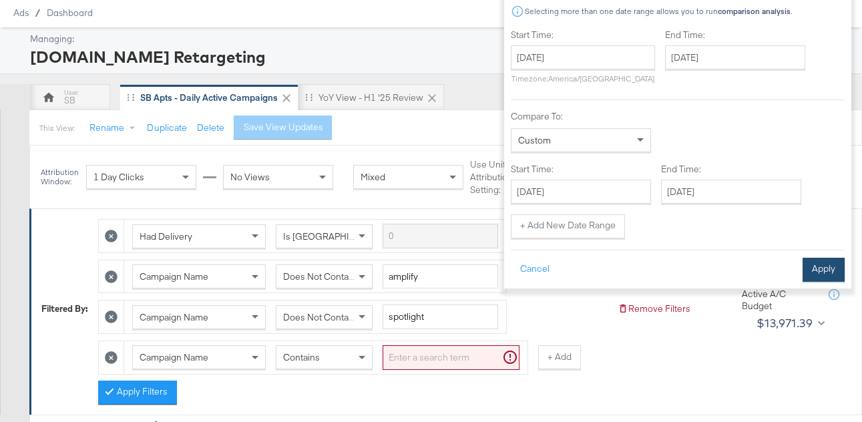
click at [821, 272] on button "Apply" at bounding box center [824, 270] width 42 height 24
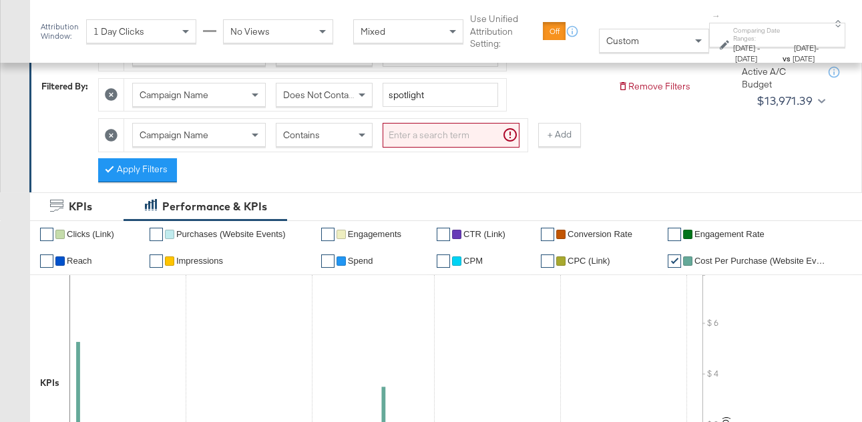
scroll to position [193, 0]
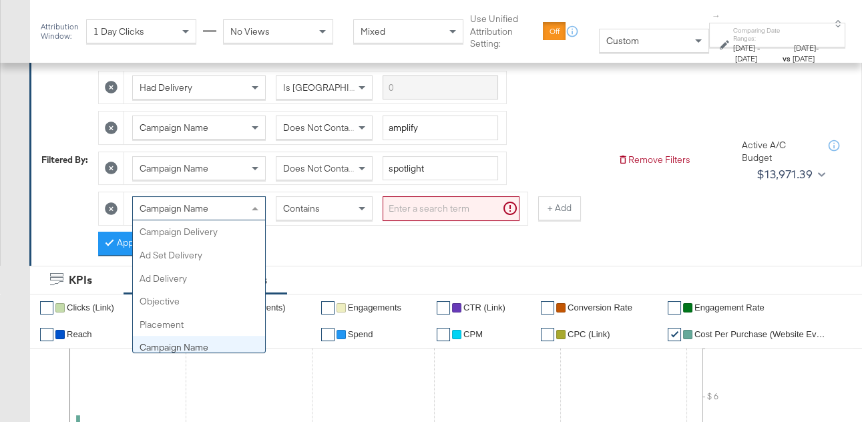
click at [209, 200] on div "Campaign Name" at bounding box center [199, 208] width 132 height 23
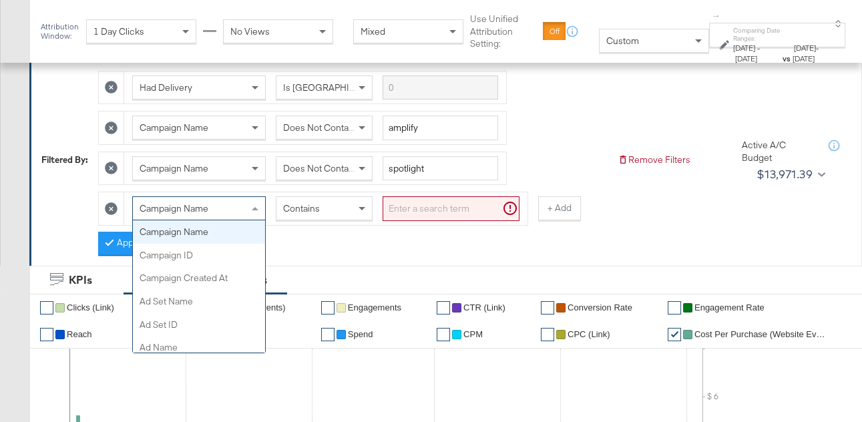
click at [397, 206] on input "search" at bounding box center [451, 208] width 137 height 25
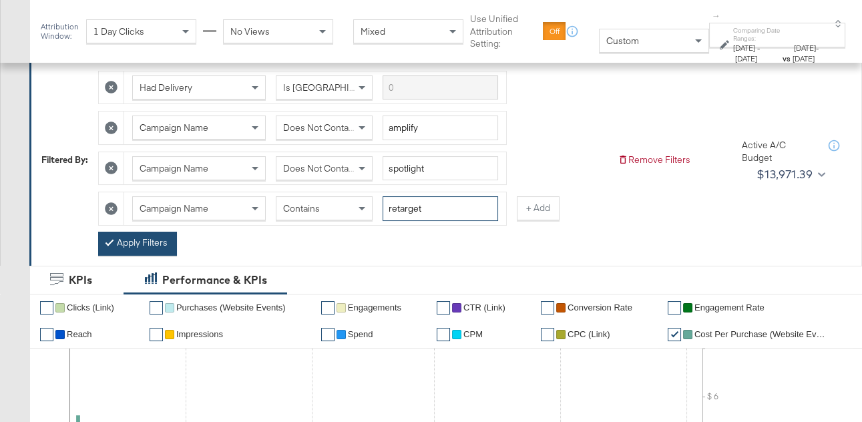
type input "retarget"
click at [156, 240] on button "Apply Filters" at bounding box center [137, 244] width 79 height 24
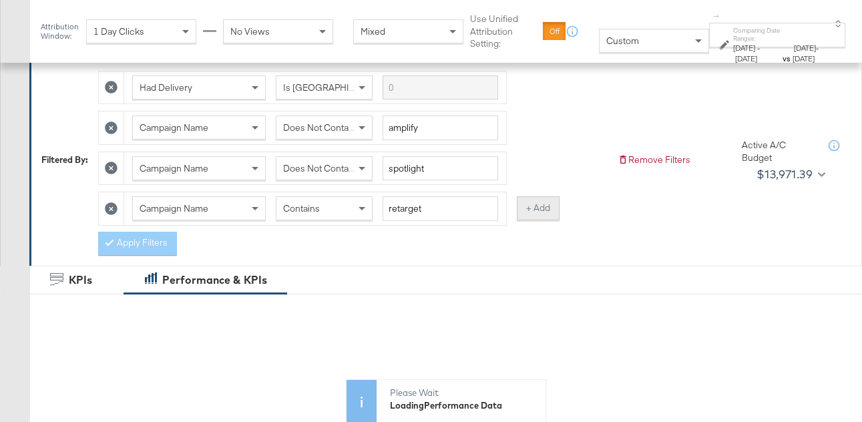
click at [533, 214] on button "+ Add" at bounding box center [538, 208] width 43 height 24
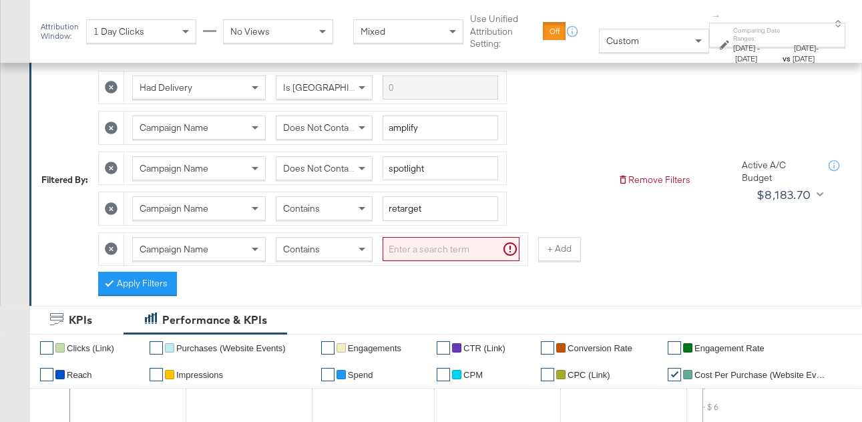
click at [108, 243] on icon at bounding box center [111, 248] width 13 height 13
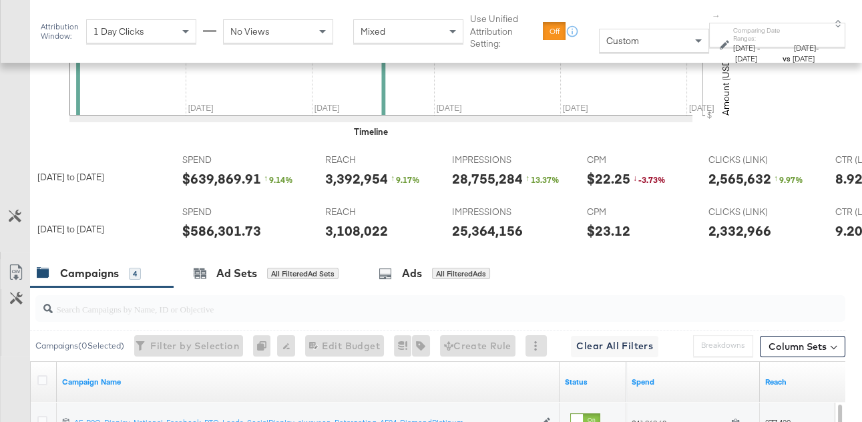
scroll to position [627, 0]
click at [216, 227] on div "$586,301.73" at bounding box center [221, 229] width 79 height 19
copy div "586,301.73"
click at [337, 227] on div "3,108,022" at bounding box center [356, 229] width 63 height 19
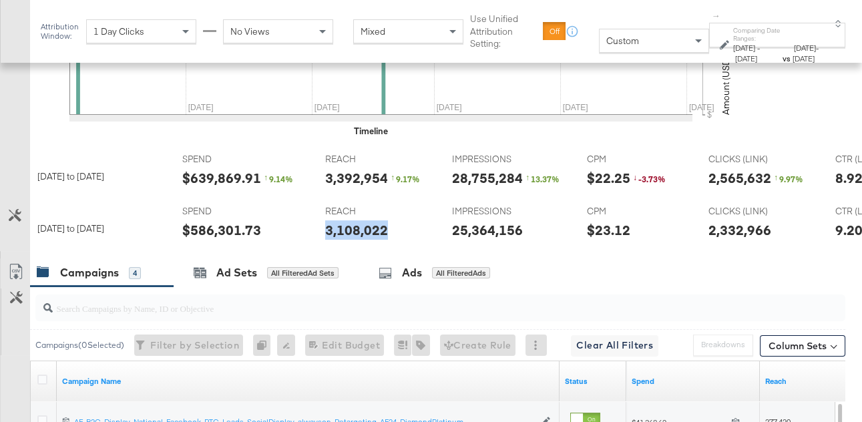
click at [337, 227] on div "3,108,022" at bounding box center [356, 229] width 63 height 19
copy div "3,108,022"
click at [467, 226] on div "25,364,156" at bounding box center [487, 229] width 71 height 19
copy div "25,364,156"
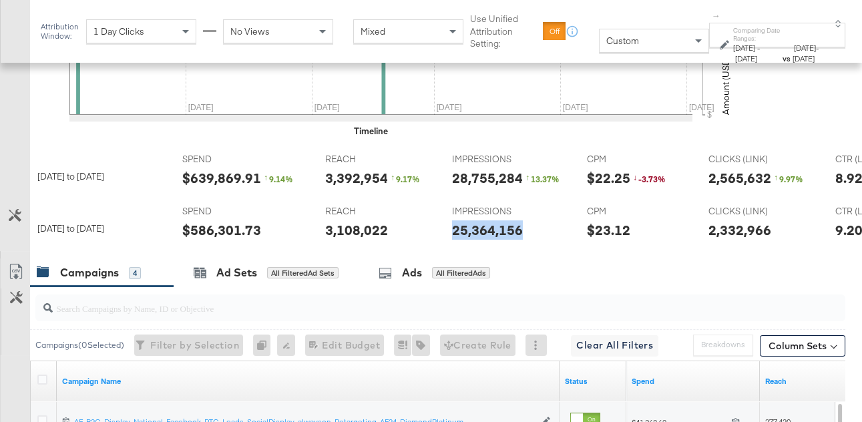
click at [719, 222] on div "2,332,966" at bounding box center [740, 229] width 63 height 19
copy div "2,332,966"
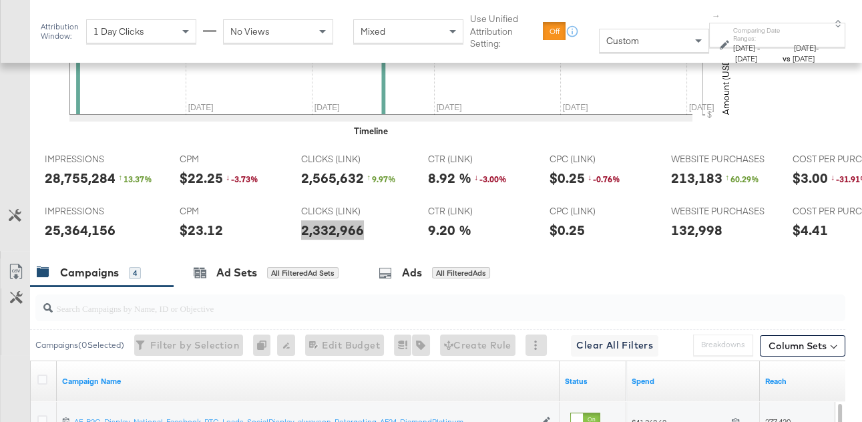
scroll to position [0, 470]
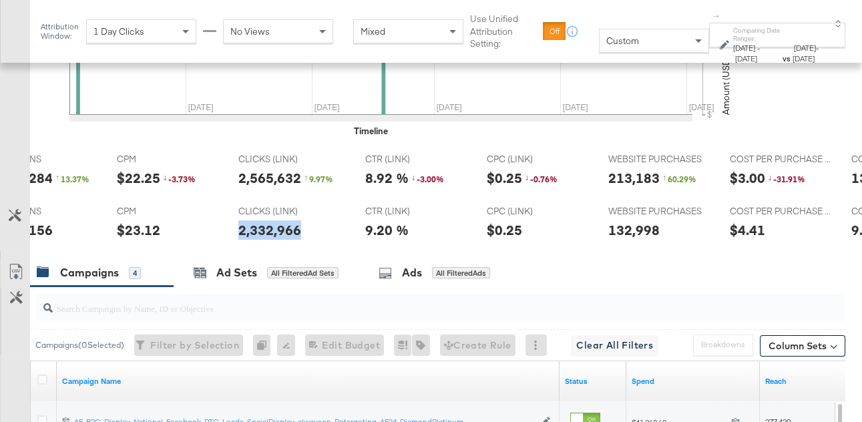
click at [650, 232] on div "132,998" at bounding box center [633, 229] width 51 height 19
click at [620, 226] on div "132,998" at bounding box center [633, 229] width 51 height 19
copy div "132,998"
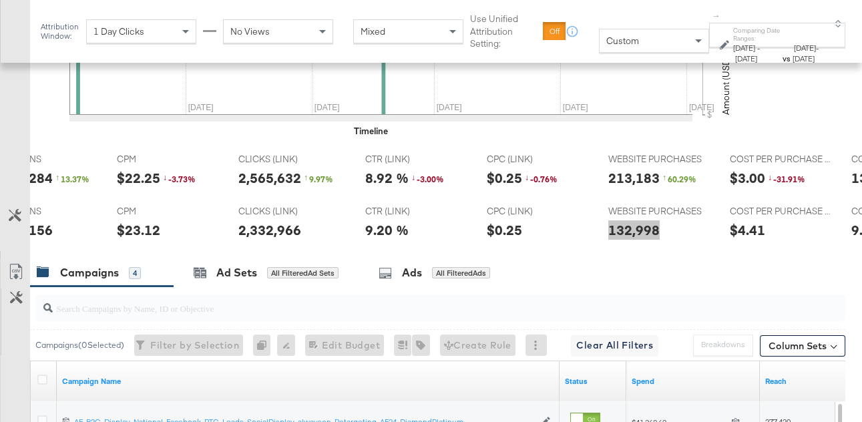
scroll to position [0, 0]
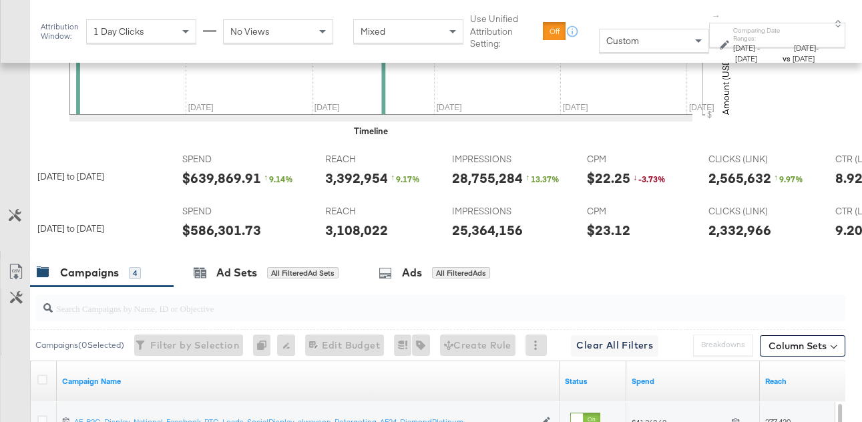
click at [215, 178] on div "$639,869.91" at bounding box center [221, 177] width 79 height 19
copy div "639,869.91"
click at [336, 177] on div "3,392,954" at bounding box center [356, 177] width 63 height 19
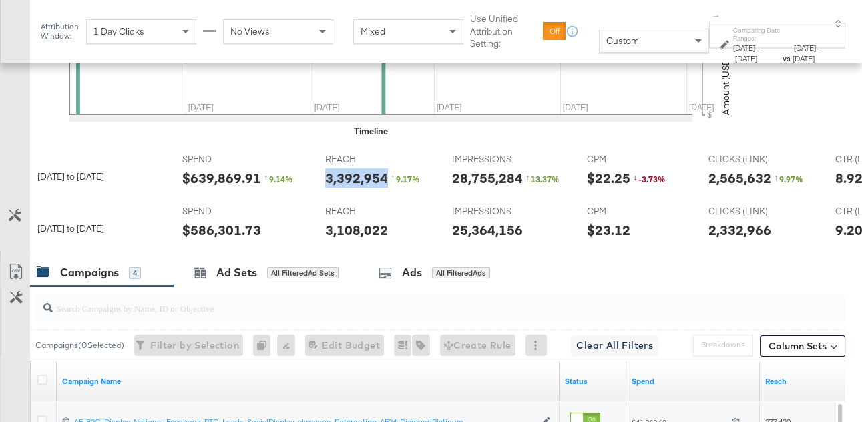
copy div "3,392,954"
click at [484, 181] on div "28,755,284" at bounding box center [487, 177] width 71 height 19
copy div "28,755,284"
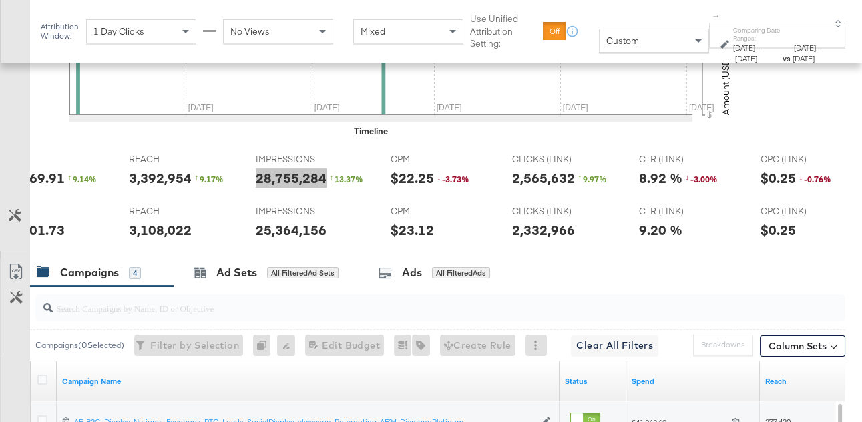
scroll to position [0, 205]
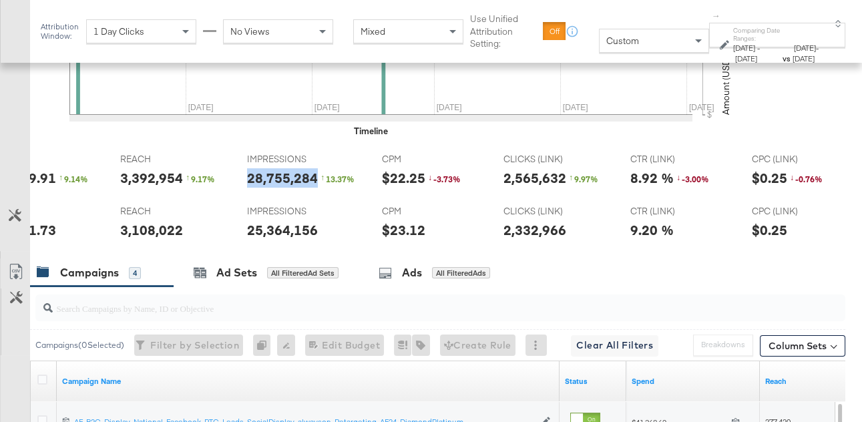
click at [524, 177] on div "2,565,632" at bounding box center [535, 177] width 63 height 19
copy div "2,565,632"
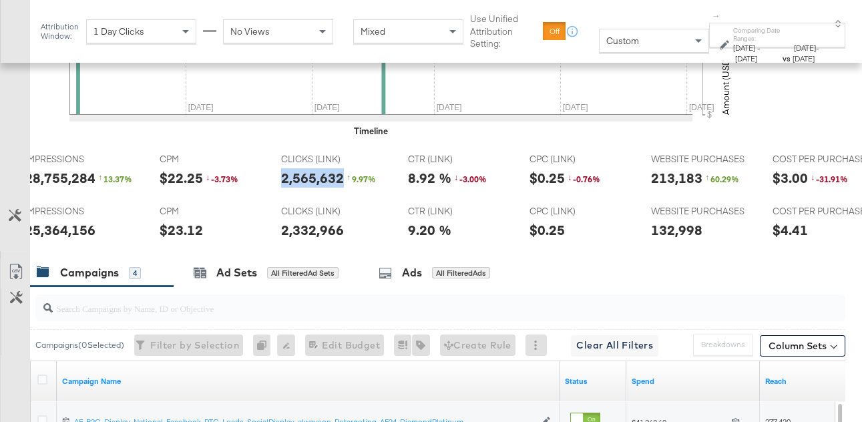
click at [669, 173] on div "213,183" at bounding box center [676, 177] width 51 height 19
copy div "213,183"
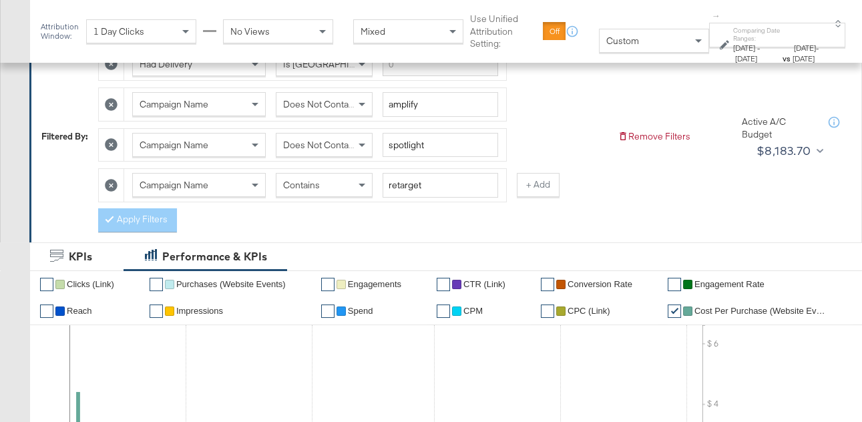
scroll to position [214, 0]
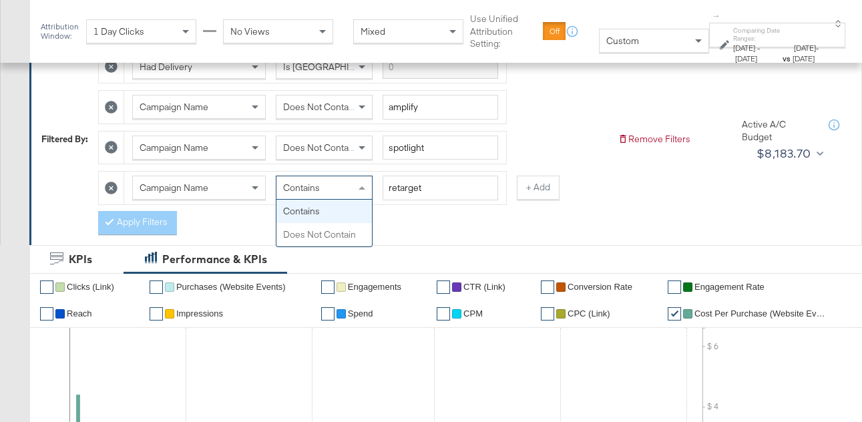
click at [316, 195] on div "Contains" at bounding box center [324, 187] width 96 height 23
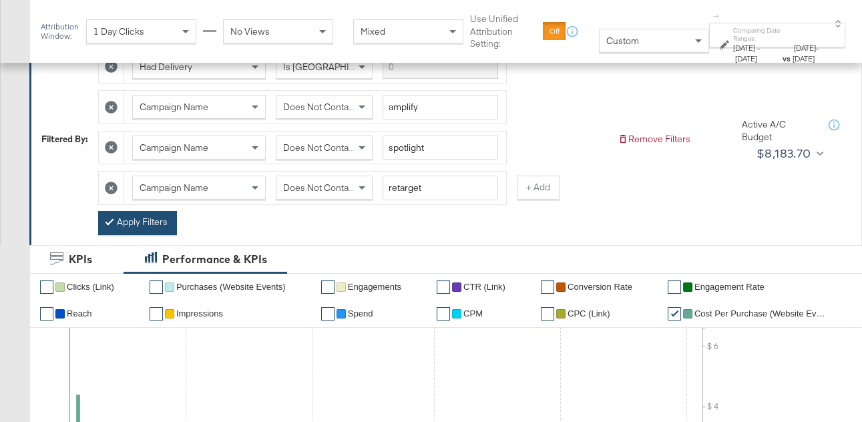
click at [143, 222] on button "Apply Filters" at bounding box center [137, 223] width 79 height 24
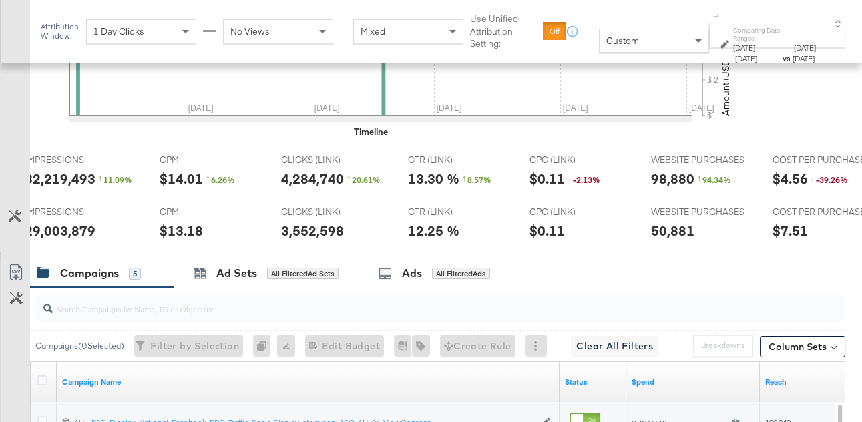
scroll to position [0, 0]
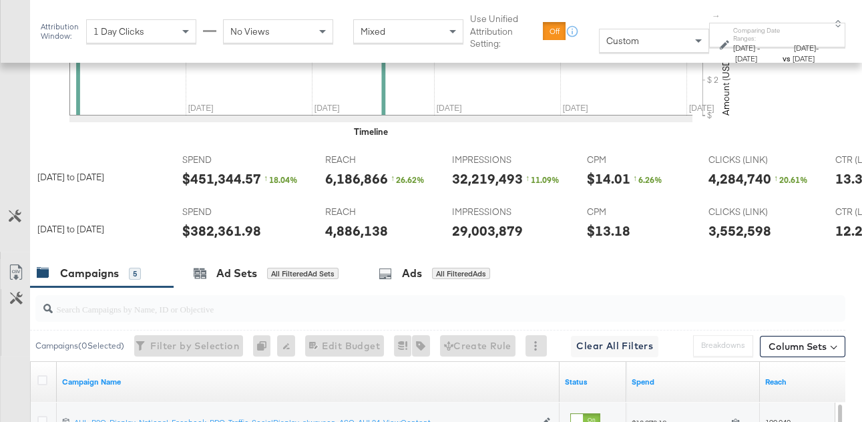
click at [211, 226] on div "$382,361.98" at bounding box center [221, 230] width 79 height 19
click at [351, 227] on div "4,886,138" at bounding box center [356, 230] width 63 height 19
click at [486, 226] on div "29,003,879" at bounding box center [487, 230] width 71 height 19
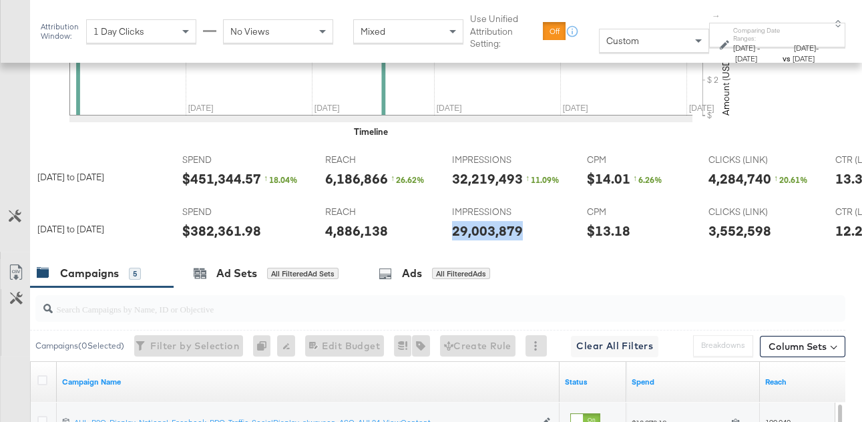
click at [486, 226] on div "29,003,879" at bounding box center [487, 230] width 71 height 19
click at [730, 227] on div "3,552,598" at bounding box center [740, 230] width 63 height 19
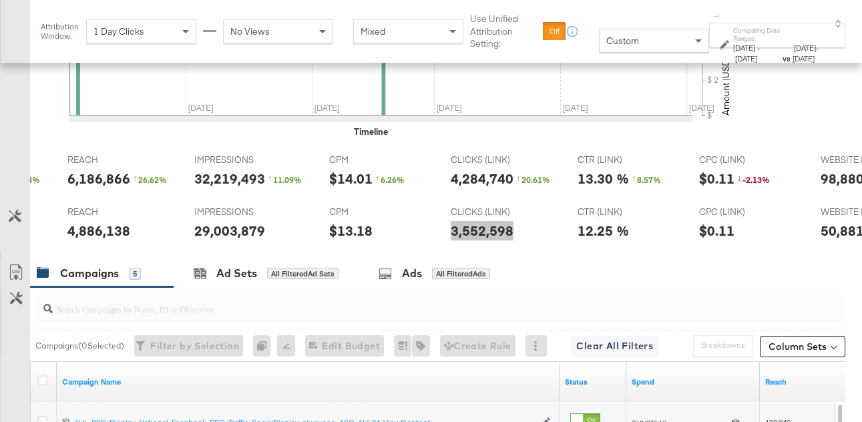
scroll to position [0, 408]
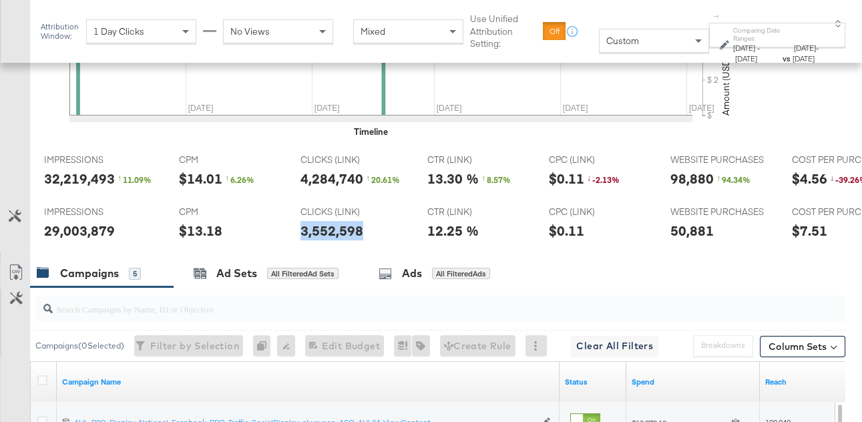
click at [697, 229] on div "50,881" at bounding box center [692, 230] width 43 height 19
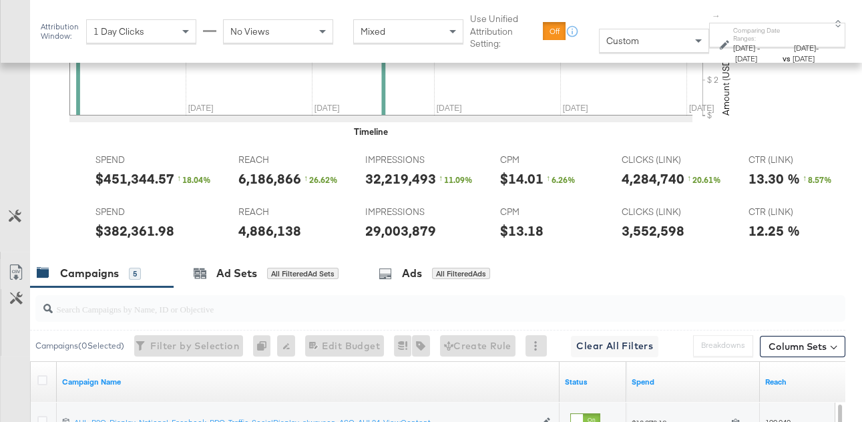
scroll to position [0, 0]
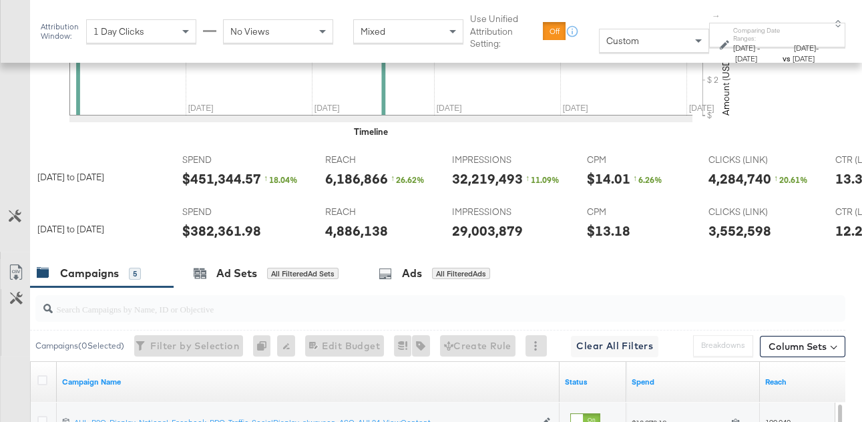
click at [219, 180] on div "$451,344.57" at bounding box center [221, 178] width 79 height 19
click at [359, 175] on div "6,186,866" at bounding box center [356, 178] width 63 height 19
click at [478, 174] on div "32,219,493" at bounding box center [487, 178] width 71 height 19
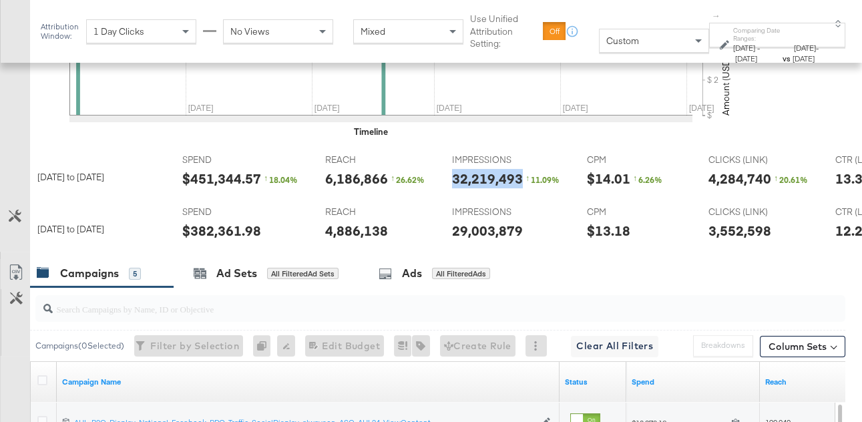
click at [478, 174] on div "32,219,493" at bounding box center [487, 178] width 71 height 19
click at [718, 180] on div "4,284,740" at bounding box center [740, 178] width 63 height 19
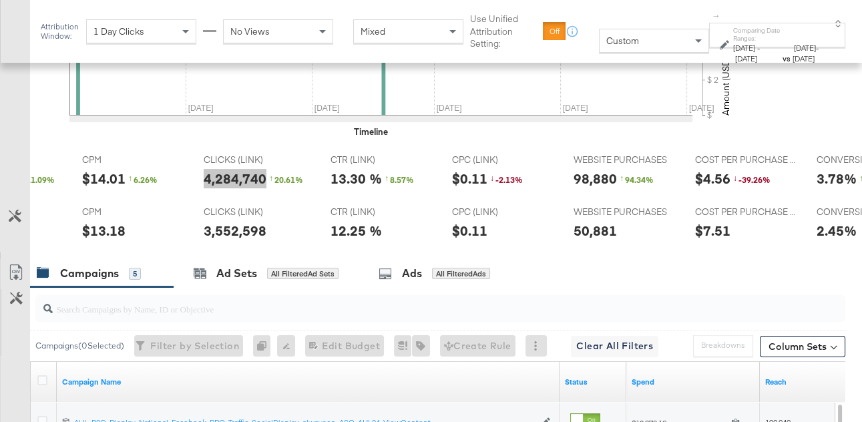
scroll to position [0, 513]
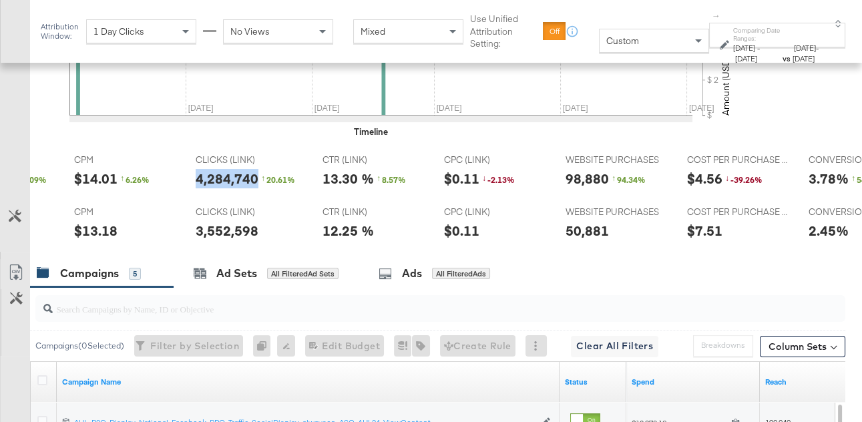
click at [570, 180] on div "98,880" at bounding box center [587, 178] width 43 height 19
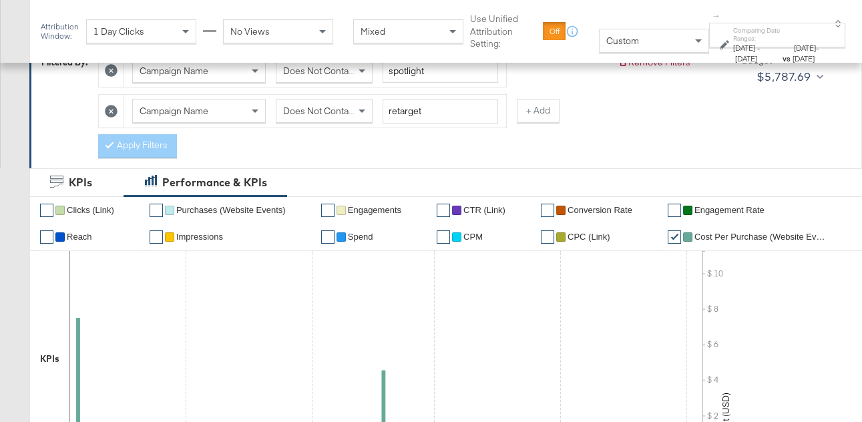
scroll to position [290, 0]
click at [114, 110] on icon at bounding box center [111, 112] width 13 height 13
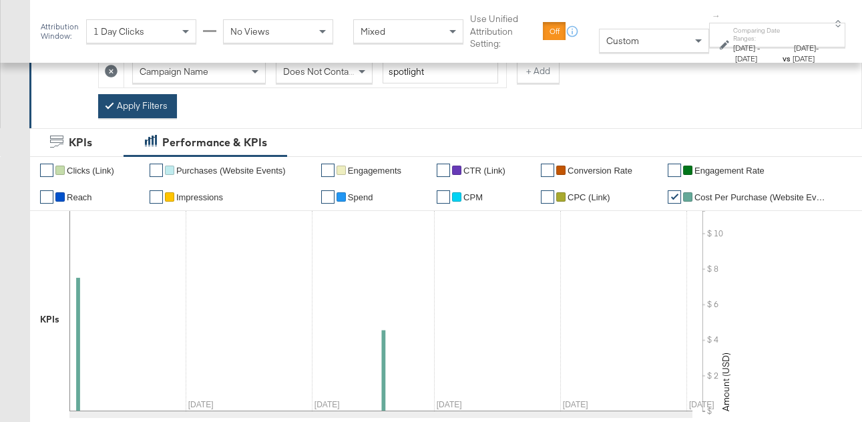
click at [144, 109] on button "Apply Filters" at bounding box center [137, 106] width 79 height 24
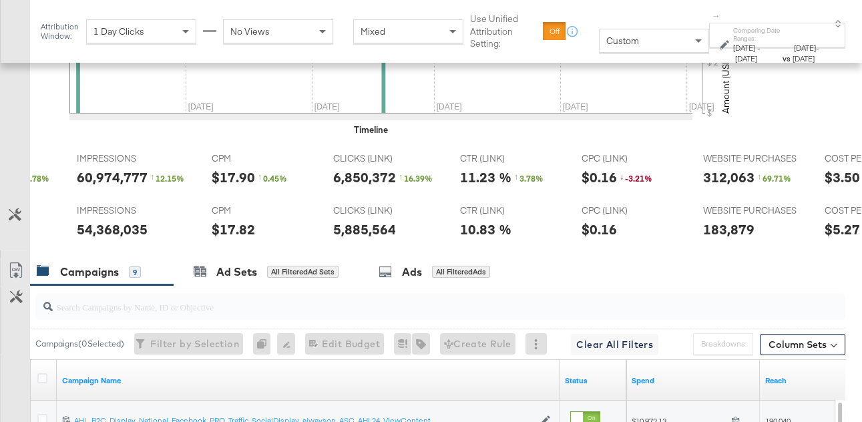
scroll to position [0, 201]
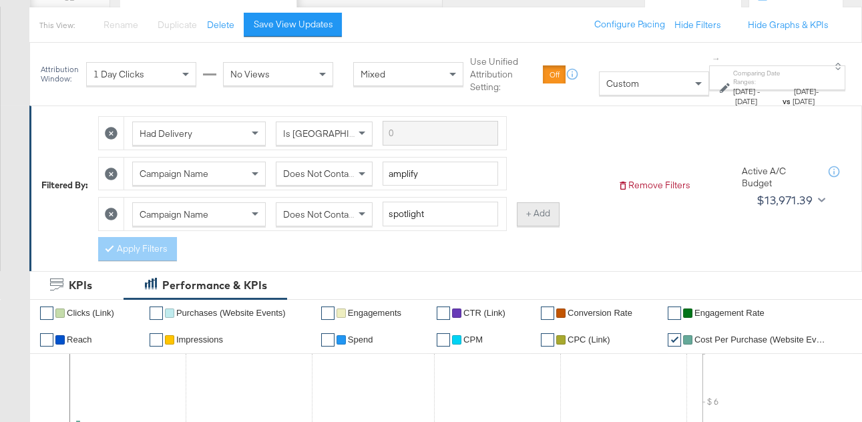
click at [531, 215] on button "+ Add" at bounding box center [538, 214] width 43 height 24
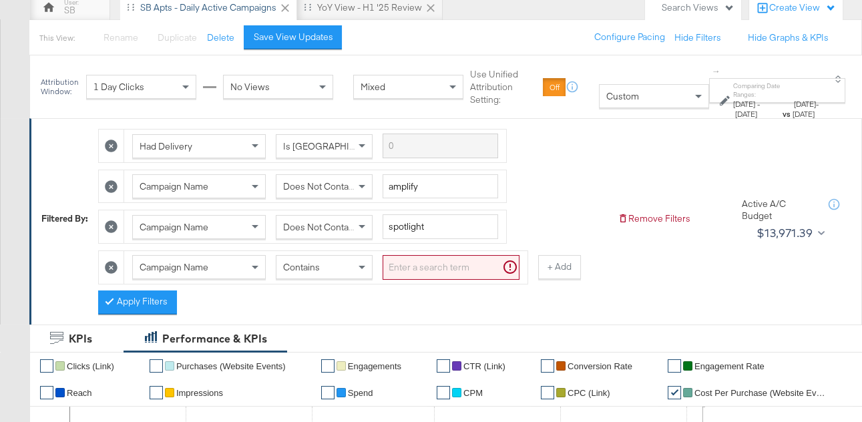
scroll to position [128, 0]
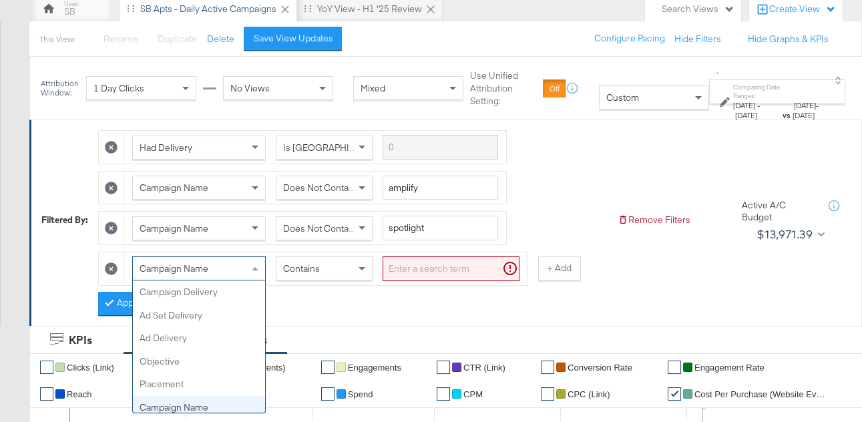
click at [228, 266] on div "Campaign Name" at bounding box center [199, 268] width 132 height 23
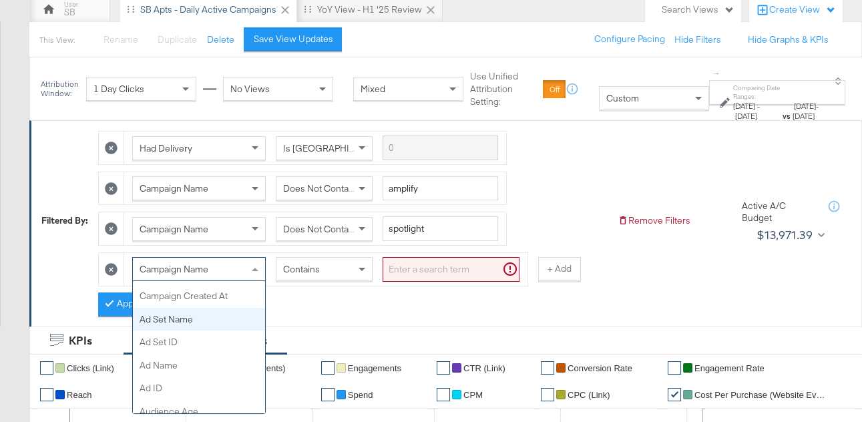
scroll to position [193, 0]
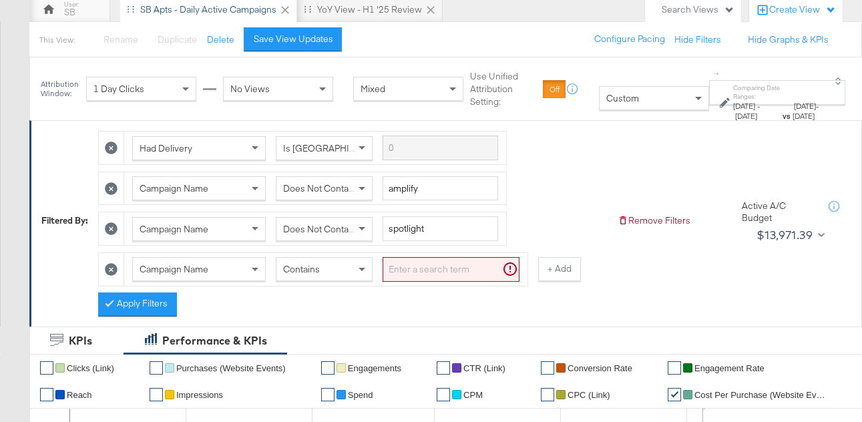
click at [743, 89] on label "Comparing Date Ranges:" at bounding box center [756, 91] width 47 height 17
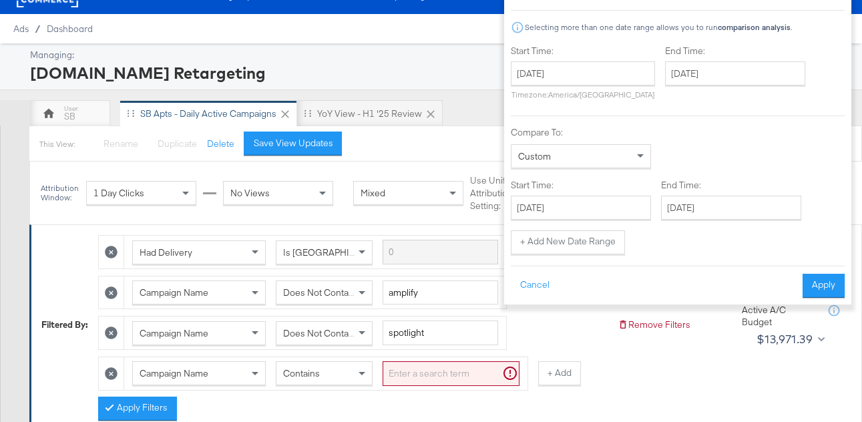
scroll to position [0, 0]
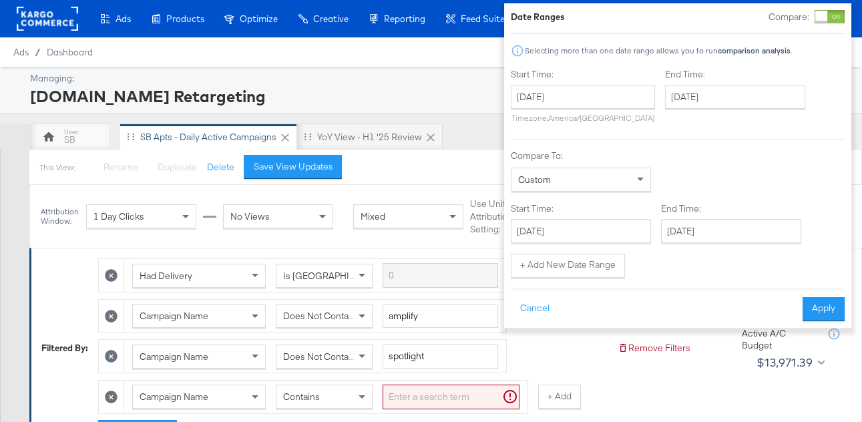
click at [815, 15] on div at bounding box center [821, 17] width 12 height 12
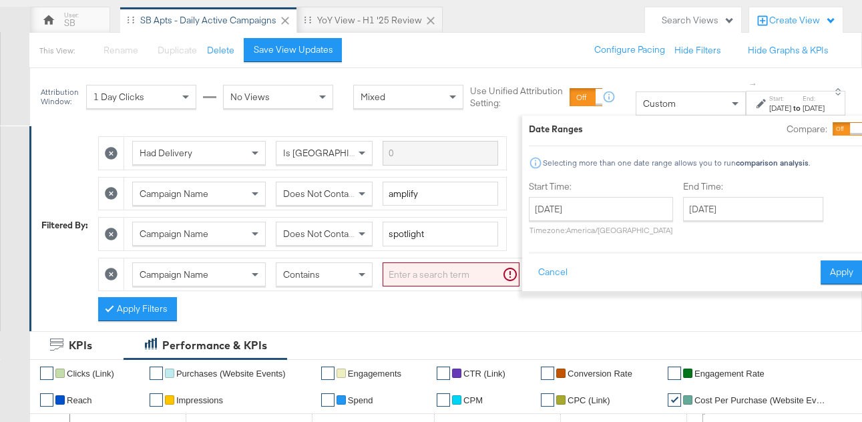
scroll to position [137, 0]
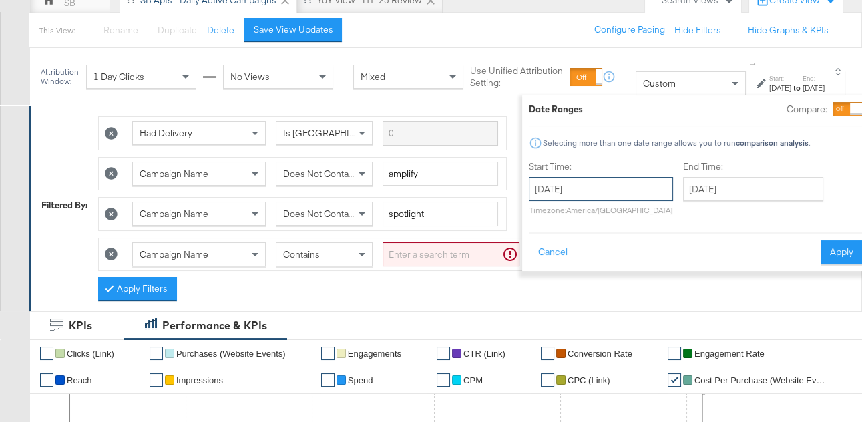
click at [552, 182] on input "[DATE]" at bounding box center [601, 189] width 144 height 24
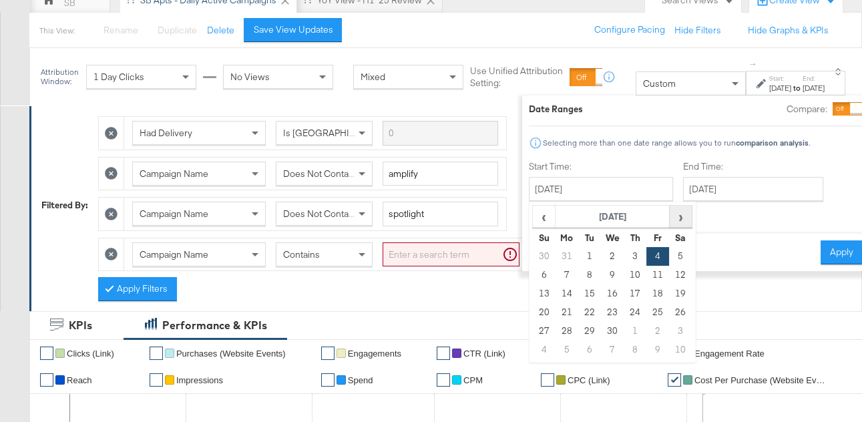
click at [670, 216] on span "›" at bounding box center [680, 216] width 21 height 20
click at [534, 217] on span "‹" at bounding box center [544, 216] width 21 height 20
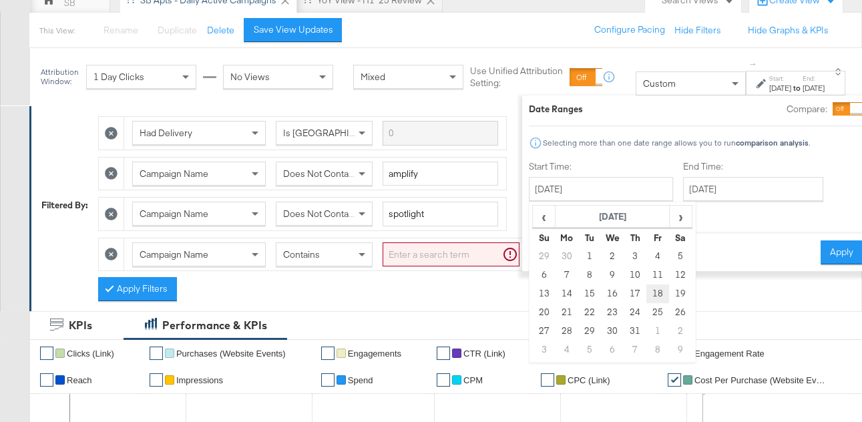
click at [646, 293] on td "18" at bounding box center [657, 293] width 23 height 19
type input "[DATE]"
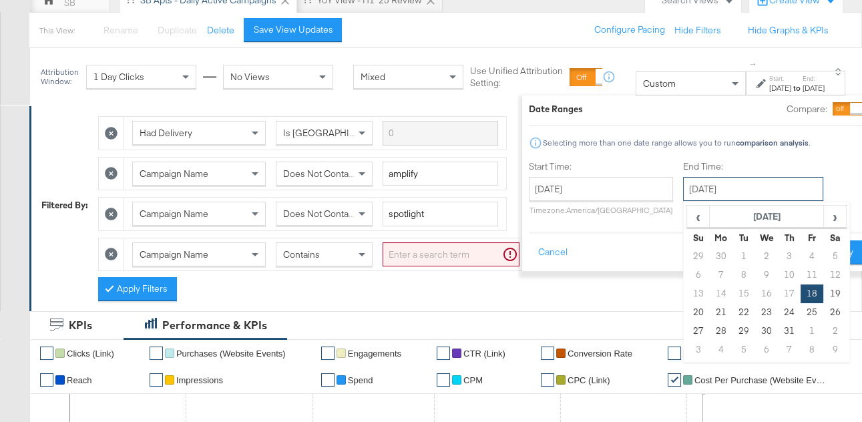
click at [683, 182] on input "[DATE]" at bounding box center [753, 189] width 140 height 24
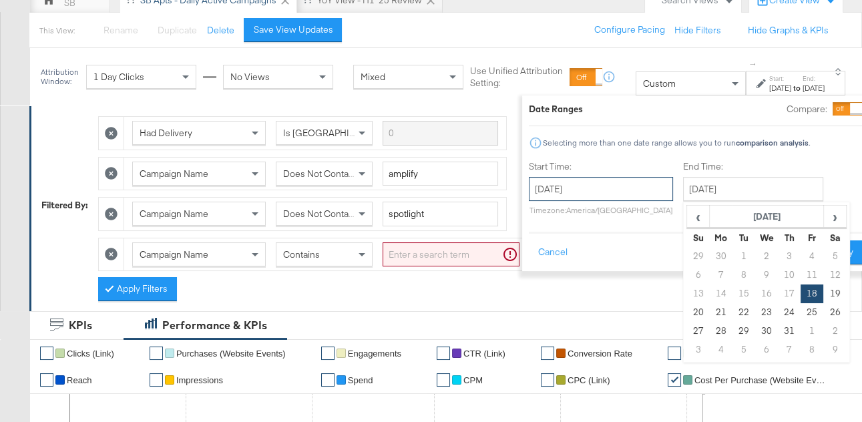
click at [569, 191] on input "[DATE]" at bounding box center [601, 189] width 144 height 24
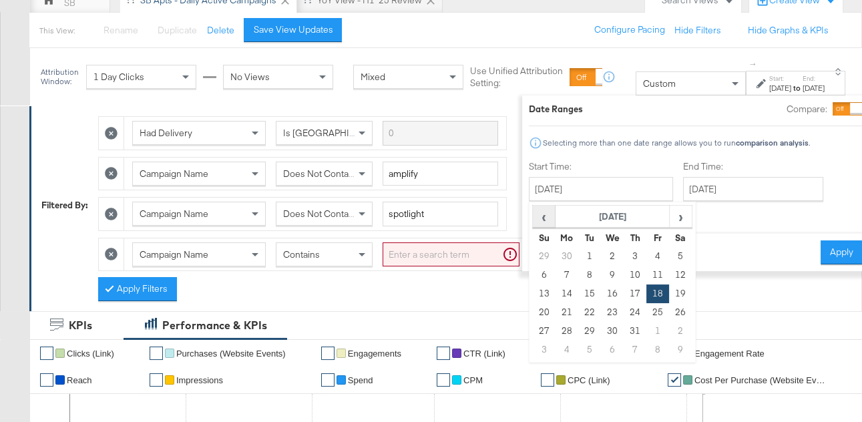
click at [534, 216] on span "‹" at bounding box center [544, 216] width 21 height 20
click at [601, 313] on td "18" at bounding box center [612, 312] width 23 height 19
type input "[DATE]"
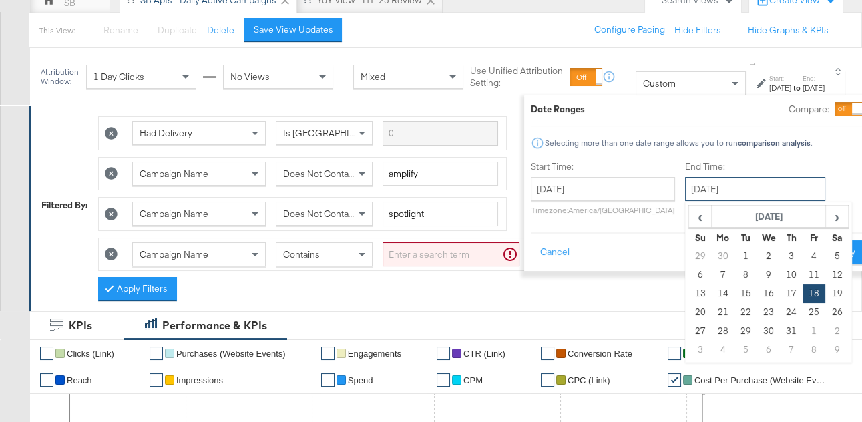
click at [693, 190] on input "[DATE]" at bounding box center [755, 189] width 140 height 24
click at [825, 218] on th "›" at bounding box center [836, 217] width 23 height 23
click at [689, 351] on td "31" at bounding box center [700, 350] width 23 height 19
type input "[DATE]"
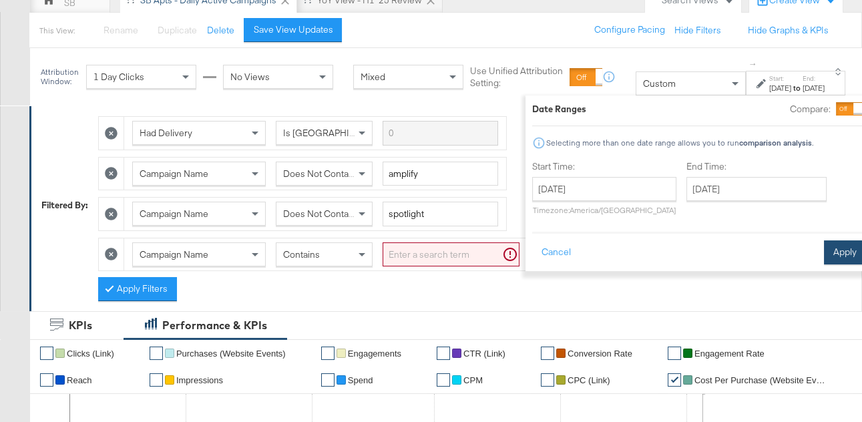
click at [826, 257] on button "Apply" at bounding box center [845, 252] width 42 height 24
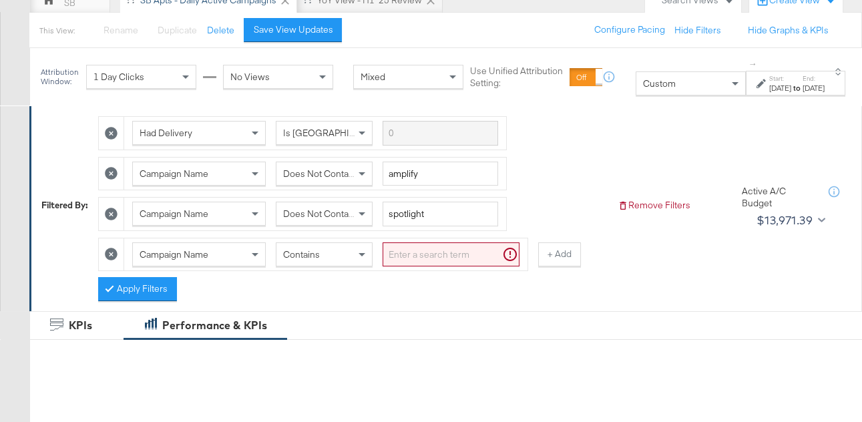
click at [114, 254] on icon at bounding box center [111, 254] width 13 height 13
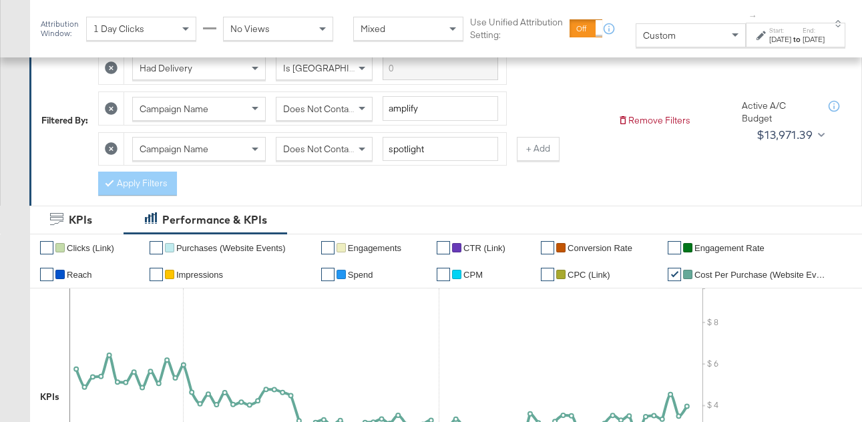
scroll to position [197, 0]
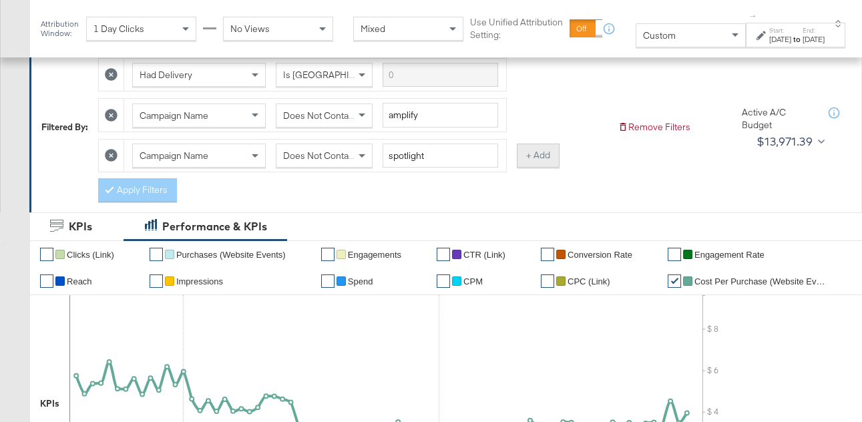
click at [522, 163] on button "+ Add" at bounding box center [538, 156] width 43 height 24
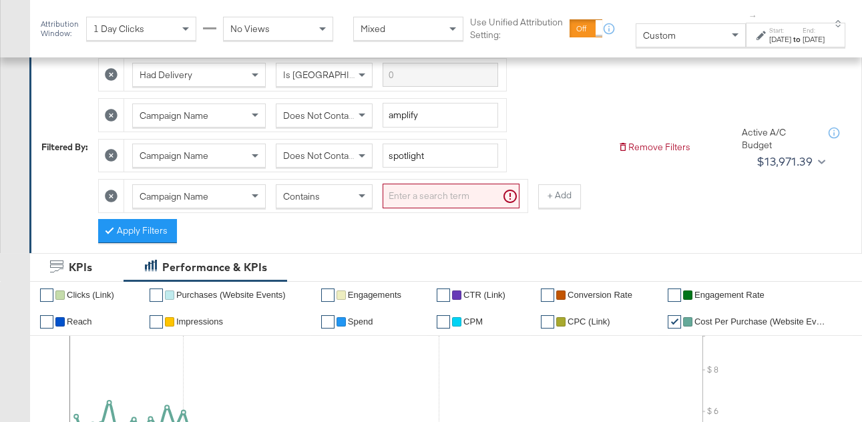
click at [193, 192] on span "Campaign Name" at bounding box center [174, 196] width 69 height 12
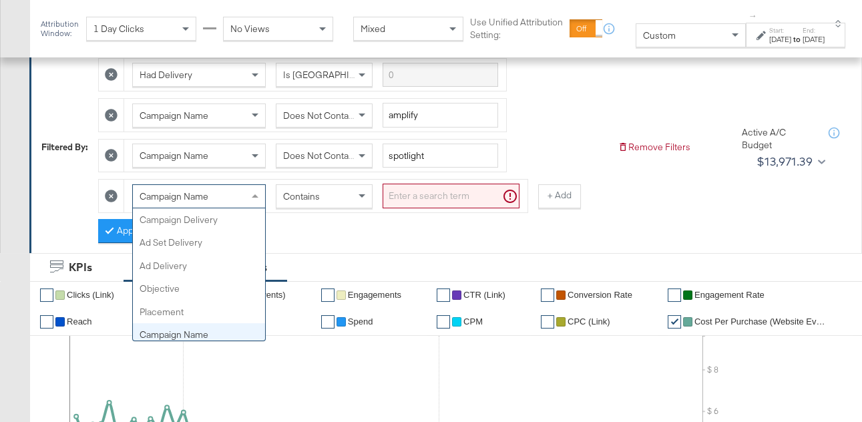
scroll to position [116, 0]
type input "ad"
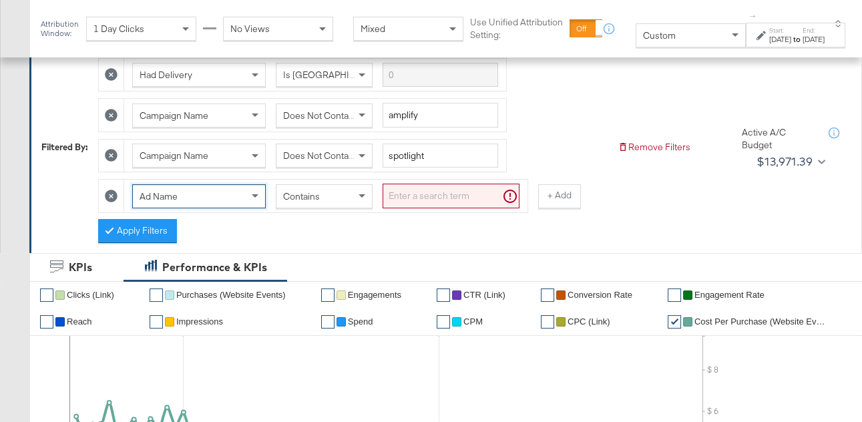
click at [433, 190] on input "search" at bounding box center [451, 196] width 137 height 25
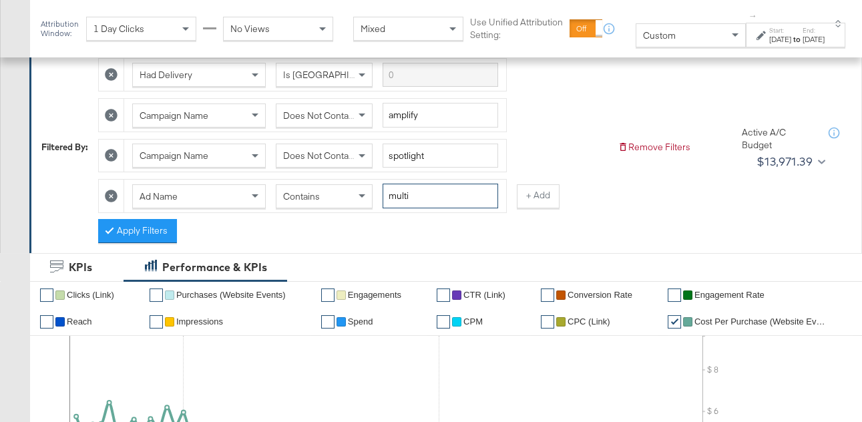
type input "multi"
click at [138, 222] on button "Apply Filters" at bounding box center [137, 231] width 79 height 24
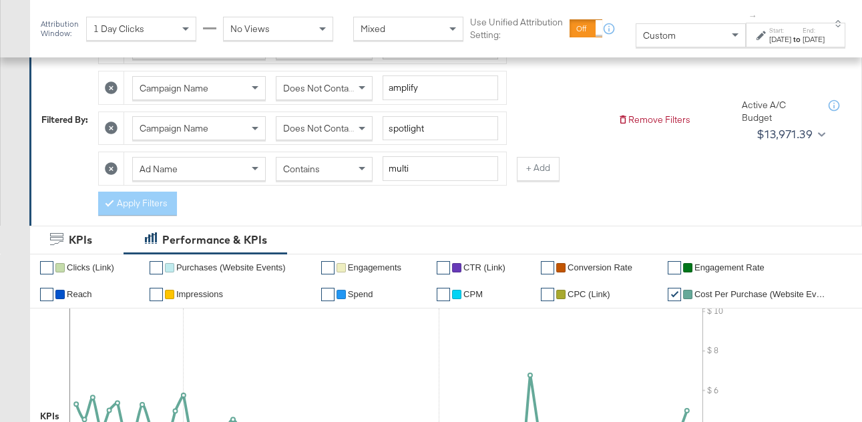
scroll to position [209, 0]
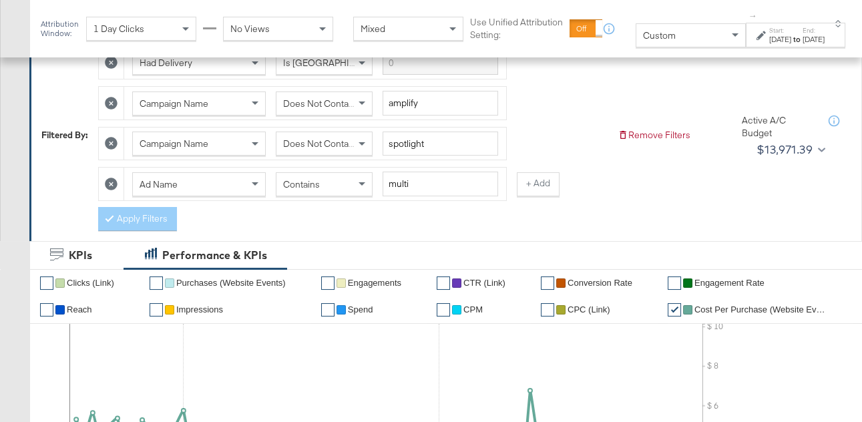
click at [112, 183] on icon at bounding box center [111, 184] width 13 height 13
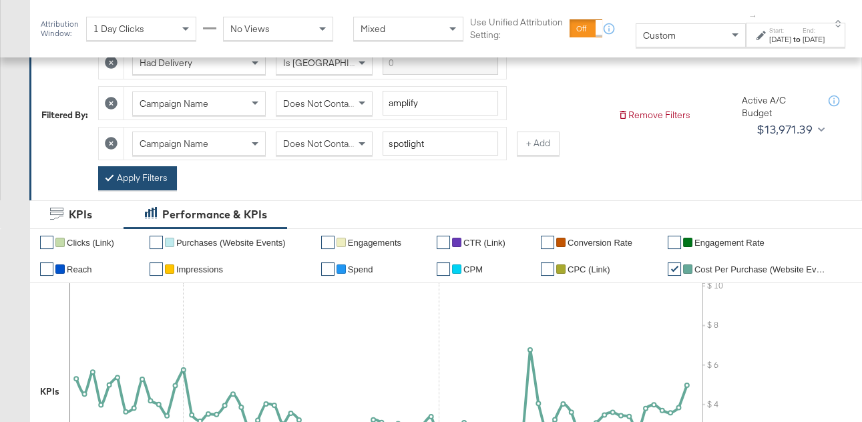
click at [144, 172] on button "Apply Filters" at bounding box center [137, 178] width 79 height 24
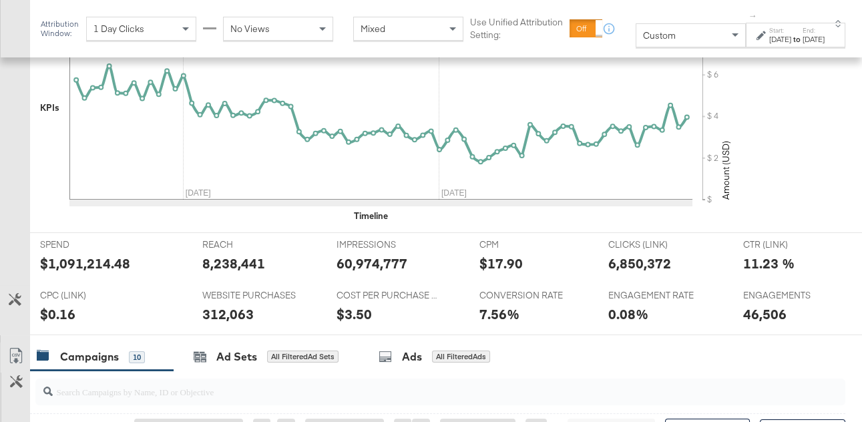
scroll to position [623, 0]
